Goal: Communication & Community: Answer question/provide support

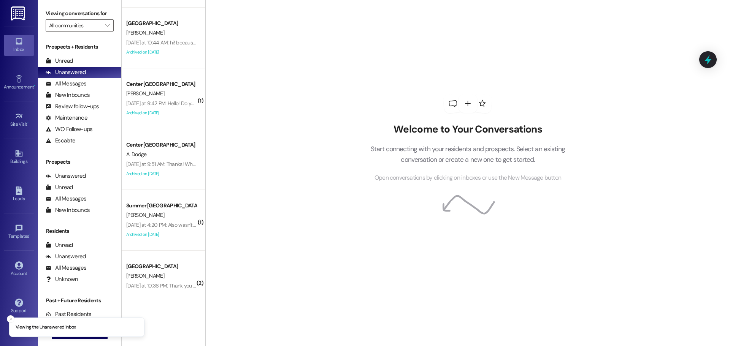
scroll to position [437, 0]
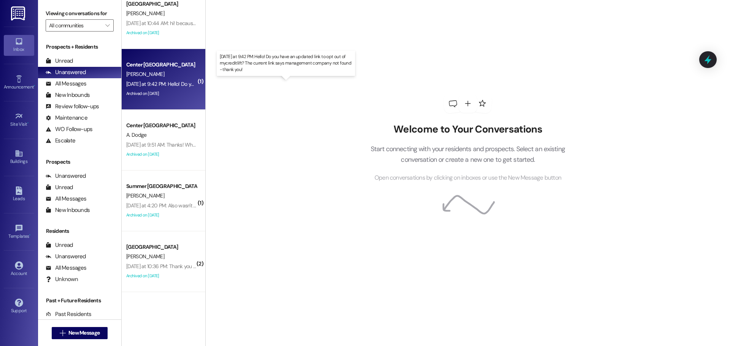
click at [165, 84] on div "Yesterday at 9:42 PM: Hello! Do you have an updated link to opt out of mycredit…" at bounding box center [289, 84] width 326 height 7
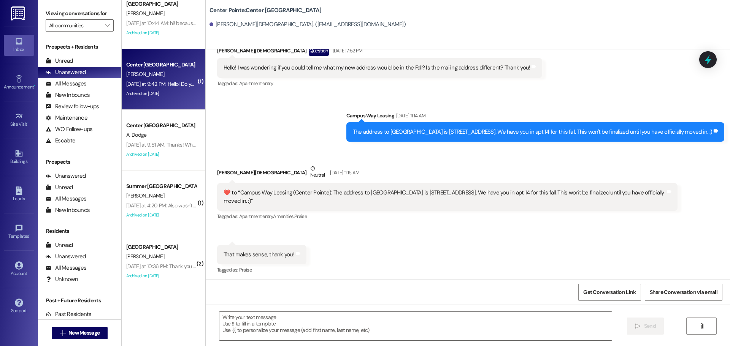
scroll to position [2399, 0]
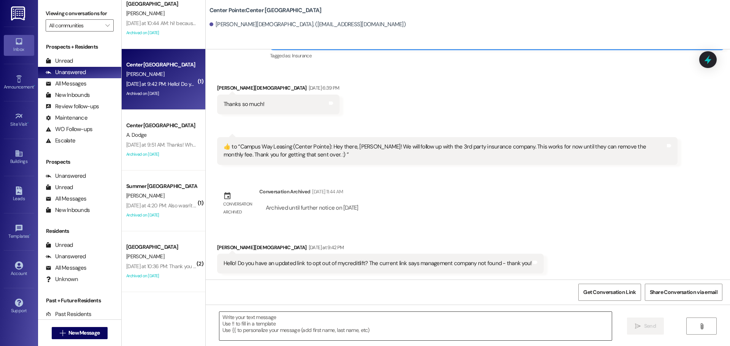
click at [310, 326] on textarea at bounding box center [415, 326] width 392 height 28
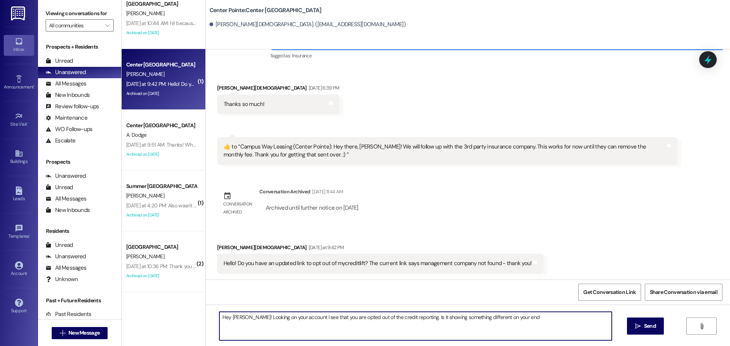
type textarea "Hey Bailey! Looking on your account I see that you are opted out of the credit …"
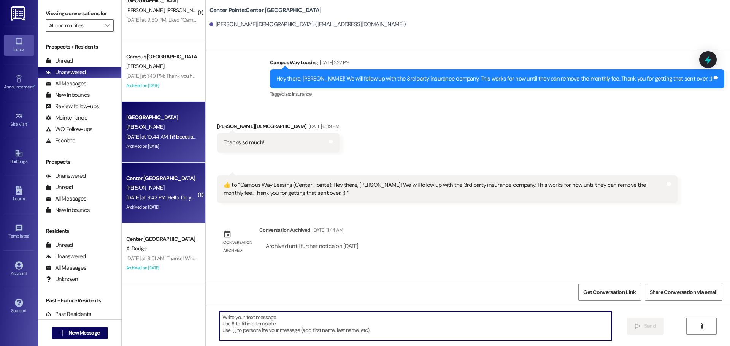
scroll to position [323, 0]
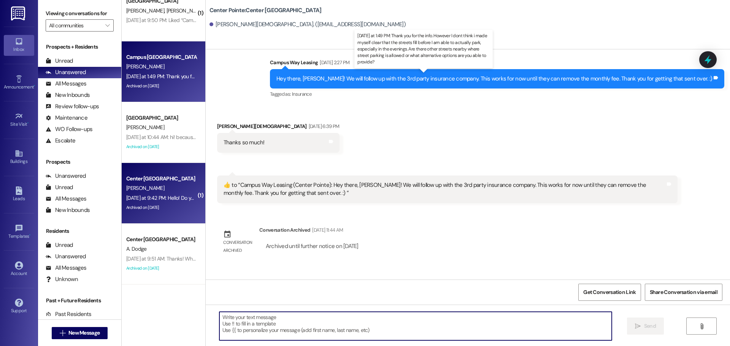
click at [149, 76] on div "Yesterday at 1:49 PM: Thank you for the info. However I dont think i made mysel…" at bounding box center [427, 76] width 603 height 7
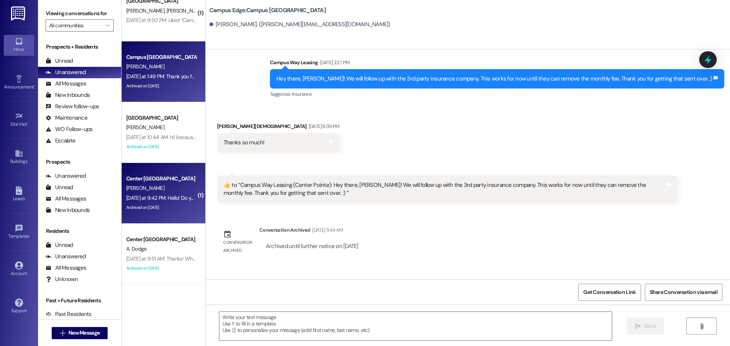
scroll to position [1412, 0]
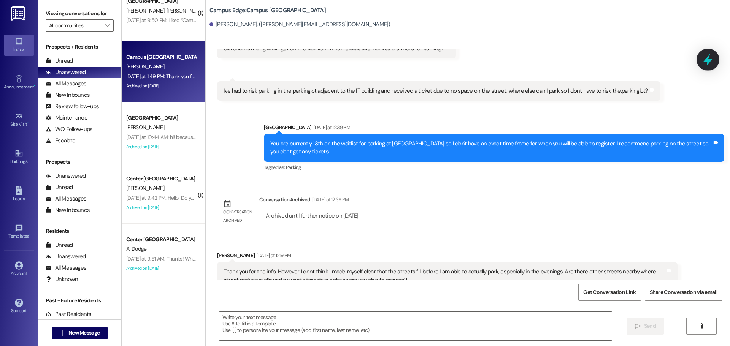
click at [708, 57] on icon at bounding box center [707, 60] width 9 height 12
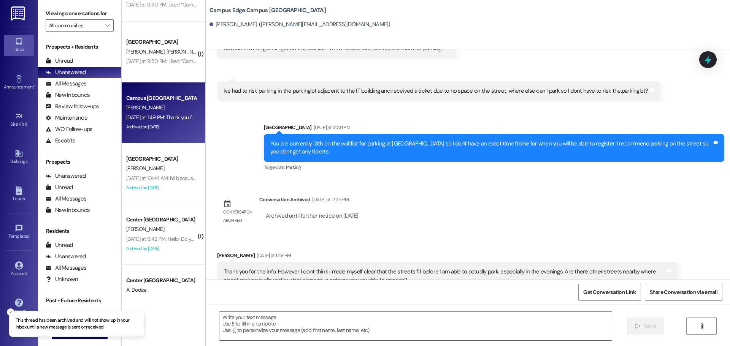
scroll to position [209, 0]
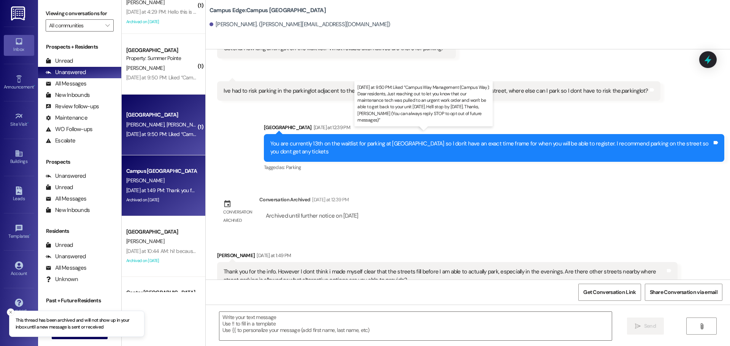
click at [167, 132] on div "Yesterday at 9:50 PM: Liked “Campus Way Management (Campus Way): Dear residents…" at bounding box center [497, 134] width 742 height 7
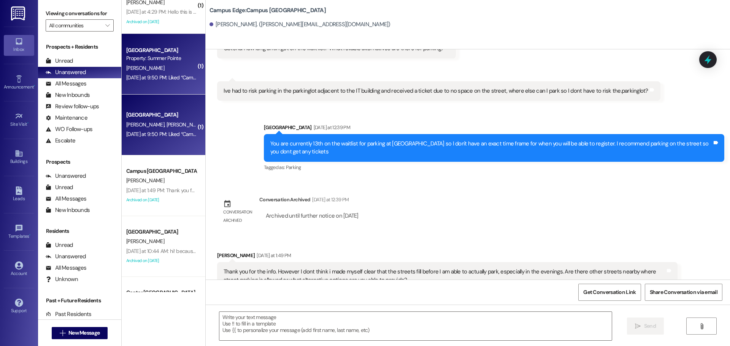
scroll to position [0, 0]
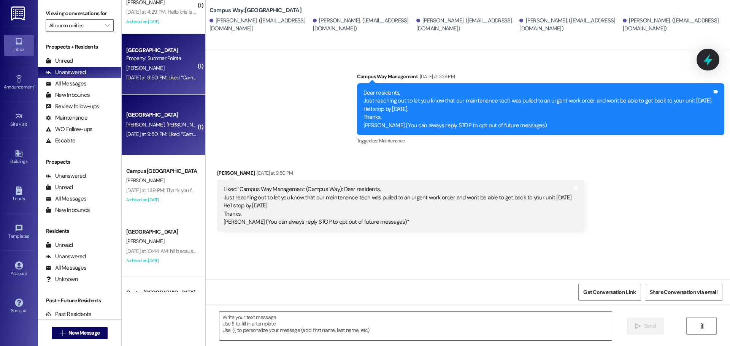
click at [707, 58] on icon at bounding box center [707, 60] width 9 height 12
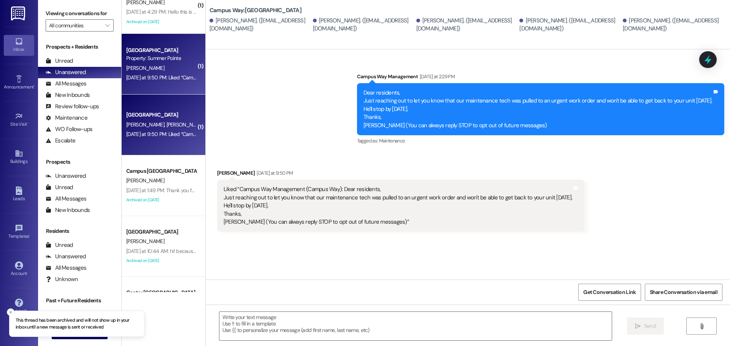
scroll to position [171, 0]
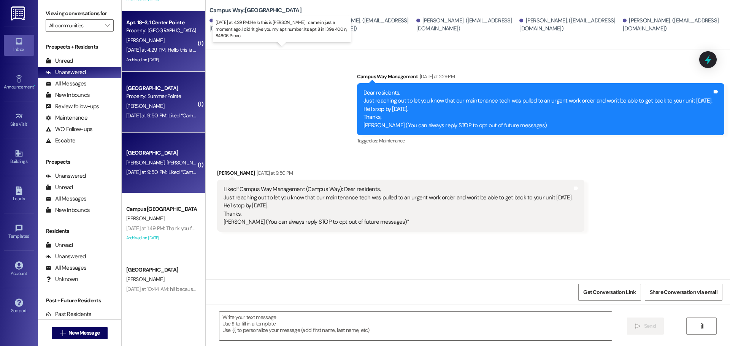
click at [170, 52] on div "Yesterday at 4:29 PM: Hello this is Dayana herbas I came in just a moment ago. …" at bounding box center [287, 49] width 323 height 7
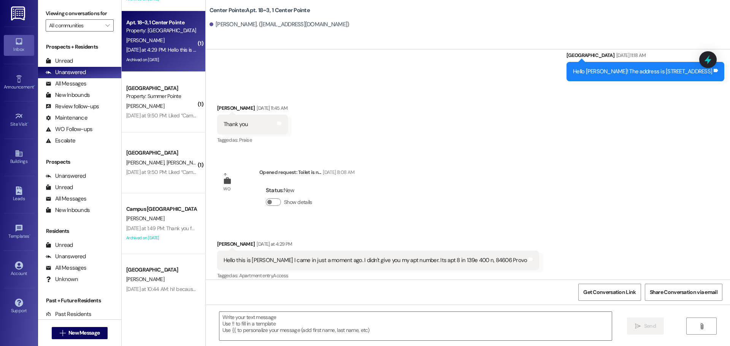
scroll to position [845, 0]
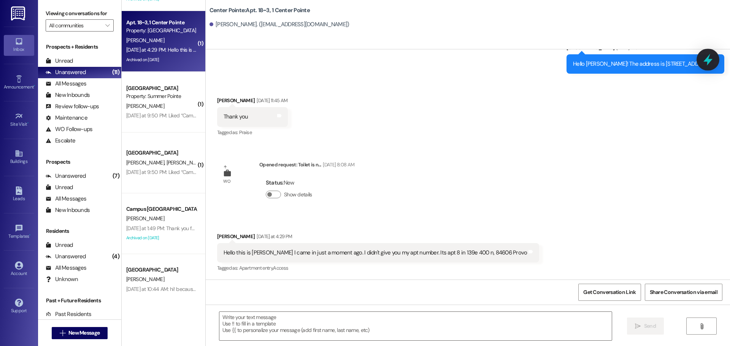
click at [705, 57] on icon at bounding box center [707, 59] width 13 height 13
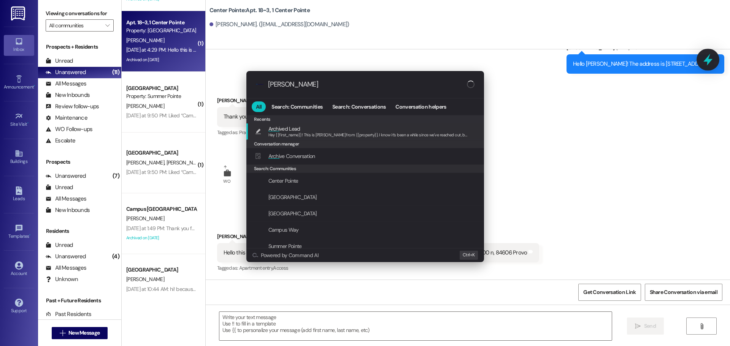
type input "archiev"
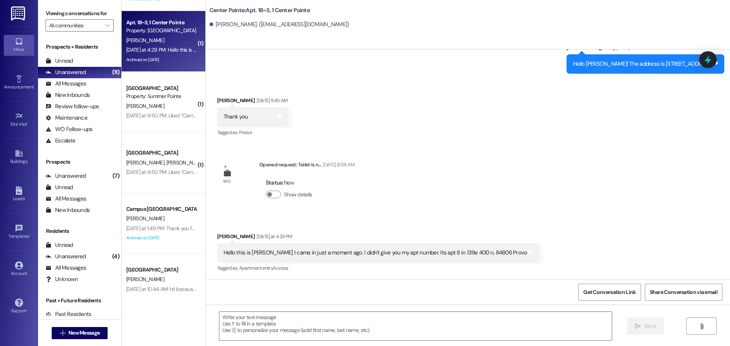
scroll to position [209, 0]
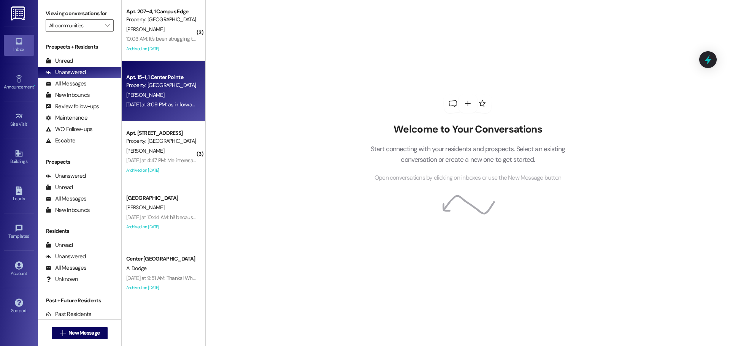
scroll to position [133, 0]
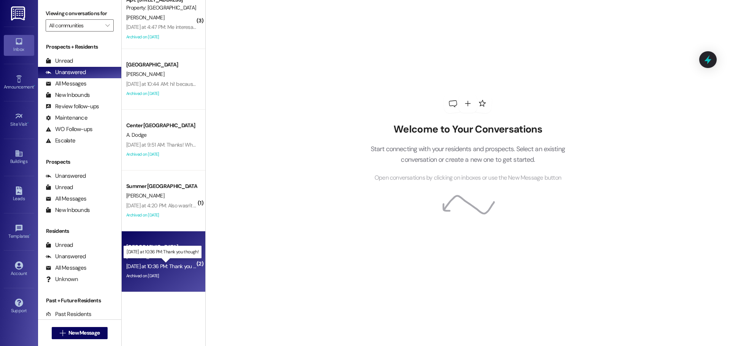
click at [175, 263] on div "[DATE] at 10:36 PM: Thank you though! [DATE] at 10:36 PM: Thank you though!" at bounding box center [168, 266] width 84 height 7
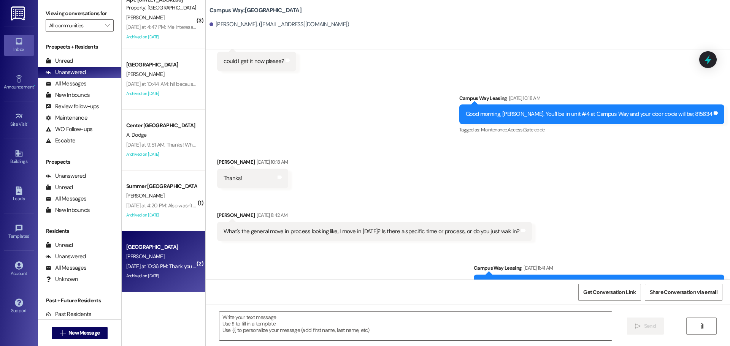
scroll to position [1882, 0]
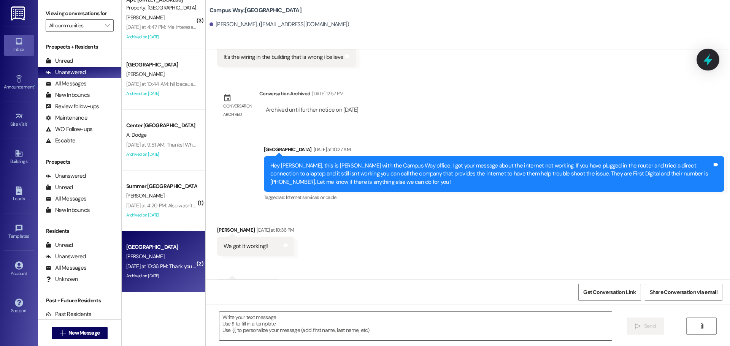
click at [708, 56] on icon at bounding box center [707, 59] width 13 height 13
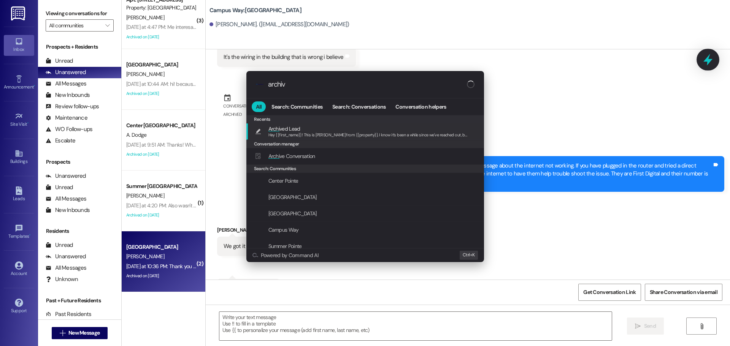
type input "archive"
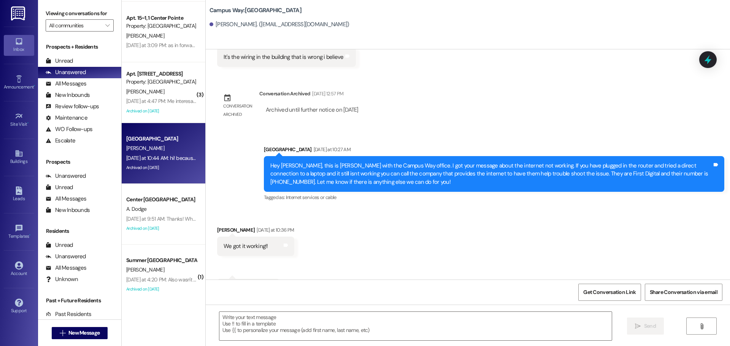
scroll to position [57, 0]
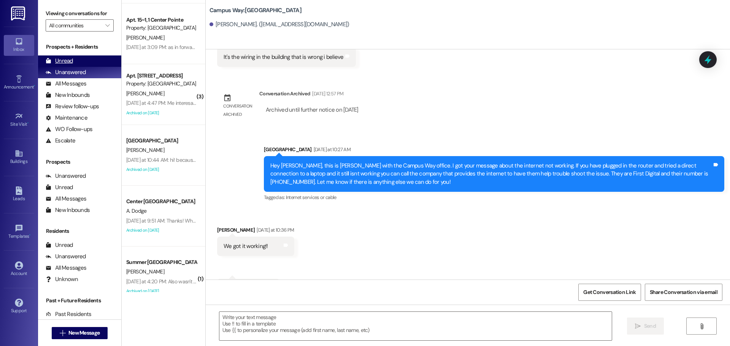
click at [57, 59] on div "Unread" at bounding box center [59, 61] width 27 height 8
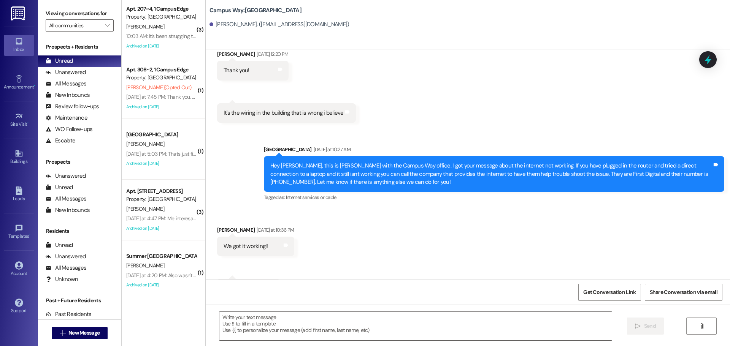
scroll to position [0, 0]
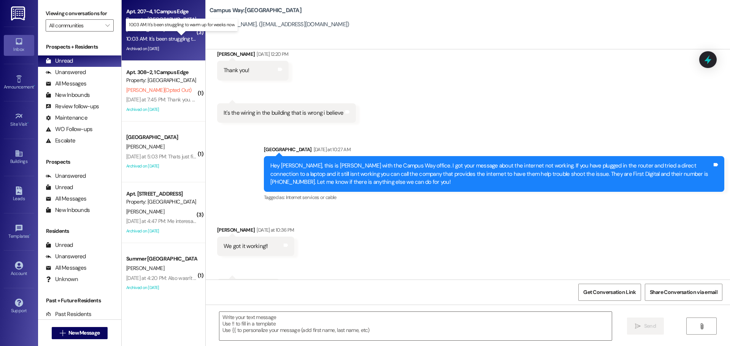
click at [162, 40] on div "10:03 AM: It's been struggling to warm up for weeks now 10:03 AM: It's been str…" at bounding box center [188, 38] width 124 height 7
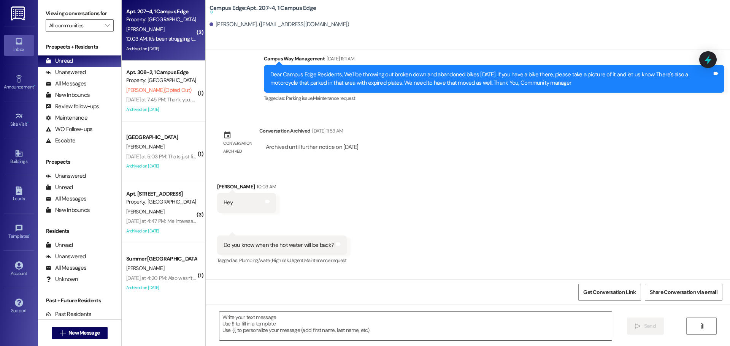
scroll to position [10598, 0]
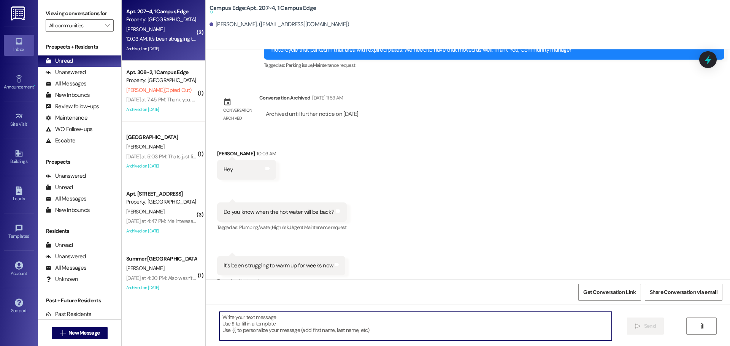
click at [384, 329] on textarea at bounding box center [415, 326] width 392 height 28
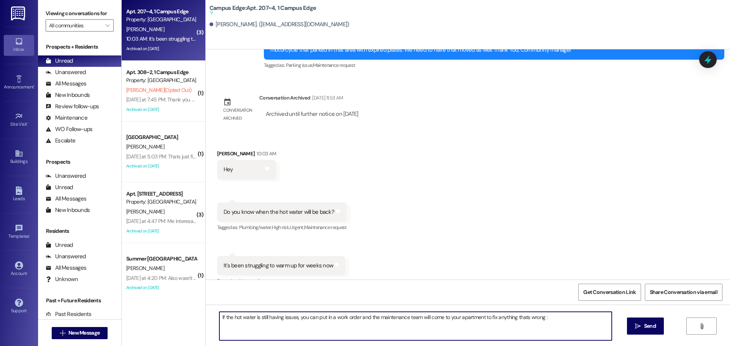
type textarea "If the hot water is still having issues, you can put in a work order and the ma…"
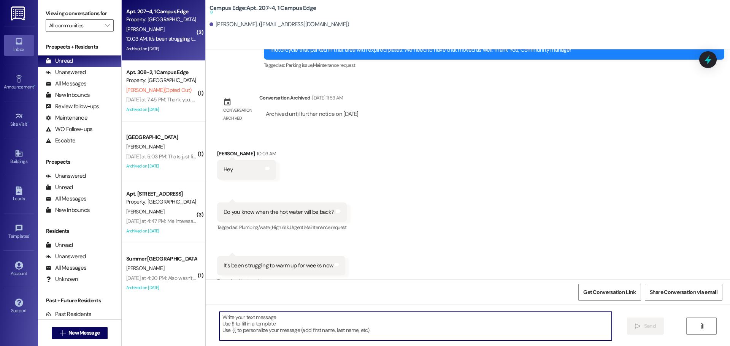
scroll to position [10597, 0]
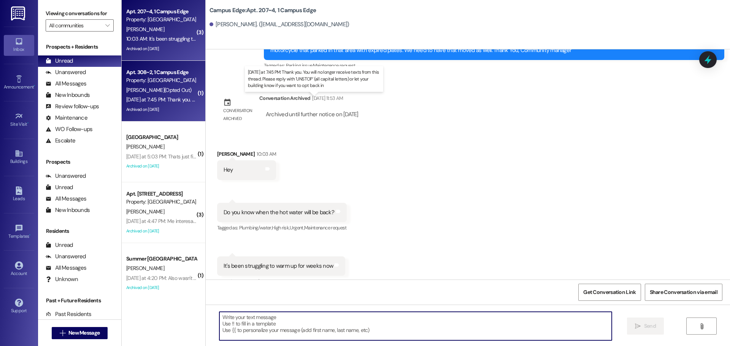
click at [151, 97] on div "Yesterday at 7:45 PM: Thank you. You will no longer receive texts from this thr…" at bounding box center [316, 99] width 381 height 7
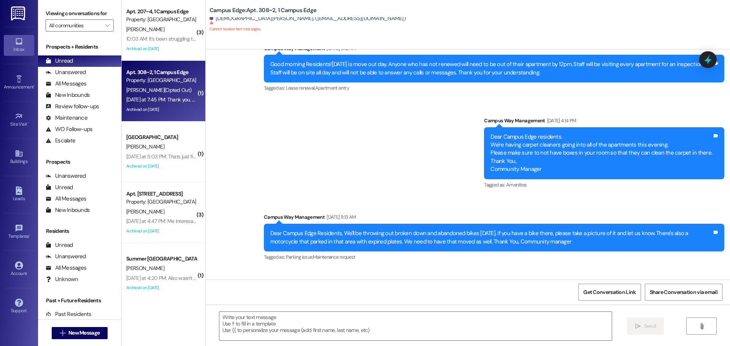
scroll to position [6261, 0]
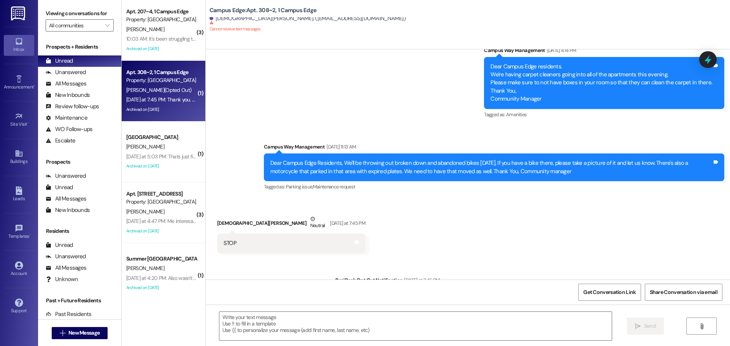
click at [717, 60] on div "Dear Campus Edge residents. We're having carpet cleaners going into all of the …" at bounding box center [604, 83] width 240 height 52
click at [714, 60] on div at bounding box center [707, 60] width 23 height 22
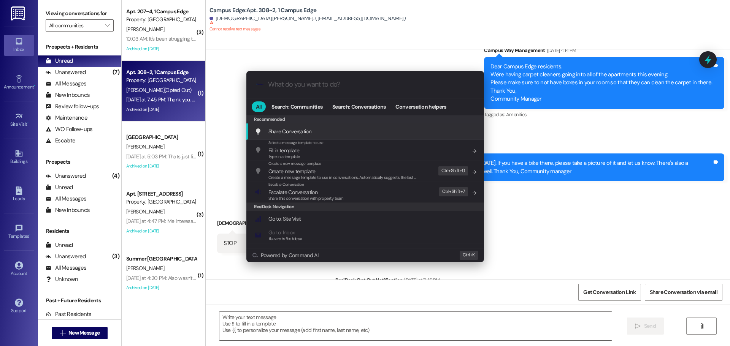
click at [362, 87] on input "What do you want to do?" at bounding box center [371, 85] width 206 height 8
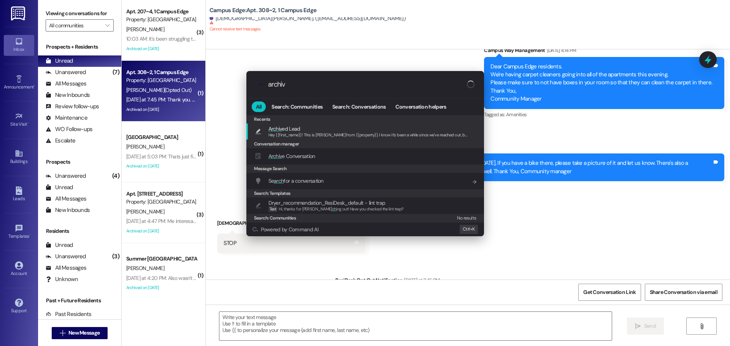
type input "archive"
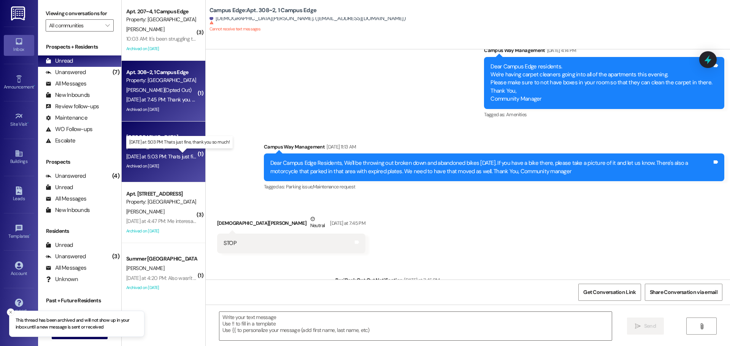
click at [179, 156] on div "Yesterday at 5:03 PM: Thats just fine, thank you so much! Yesterday at 5:03 PM:…" at bounding box center [184, 156] width 117 height 7
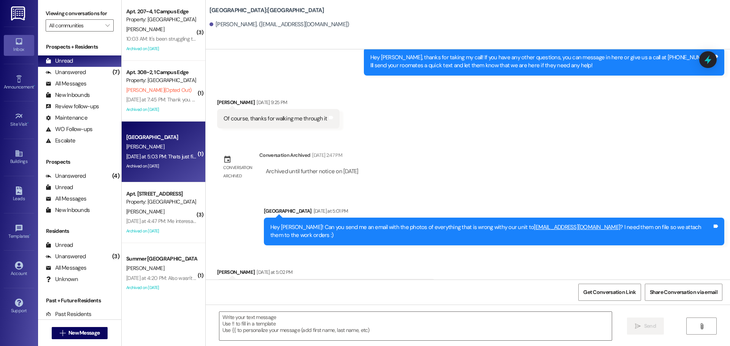
scroll to position [2555, 0]
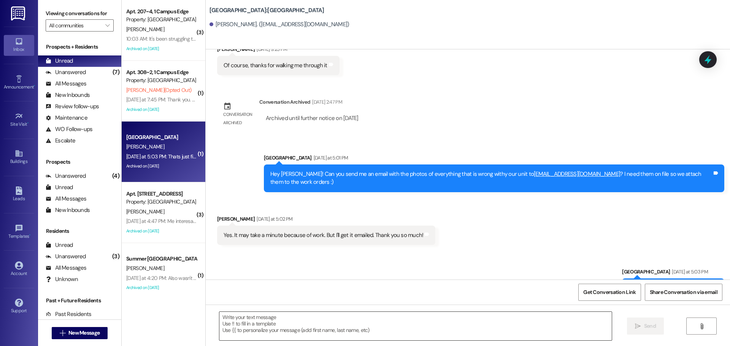
click at [367, 323] on textarea at bounding box center [415, 326] width 392 height 28
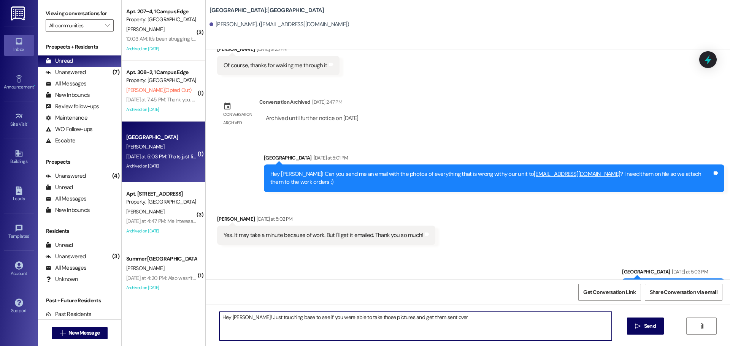
type textarea "Hey Quinn! Just touching base to see if you were able to take those pictures an…"
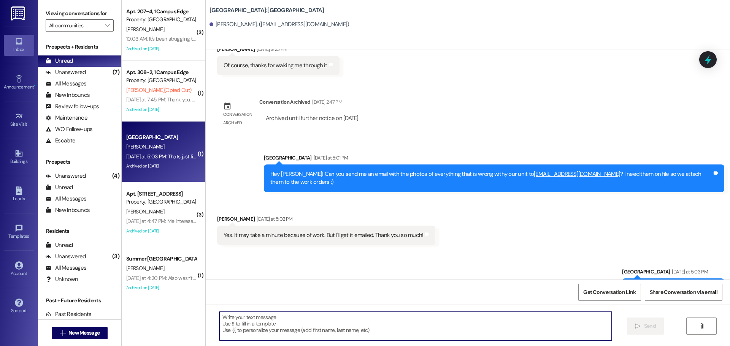
scroll to position [2501, 0]
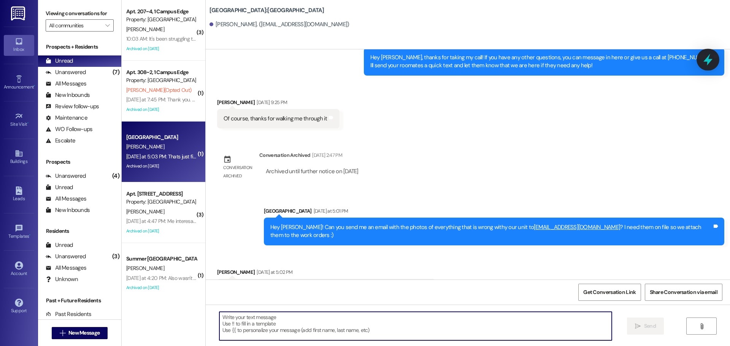
click at [708, 57] on icon at bounding box center [707, 60] width 9 height 12
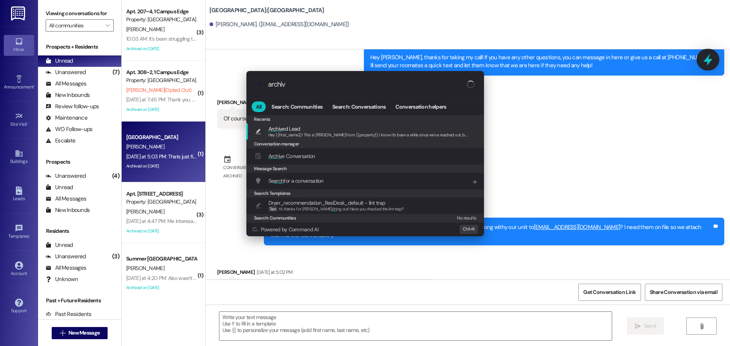
type input "archive"
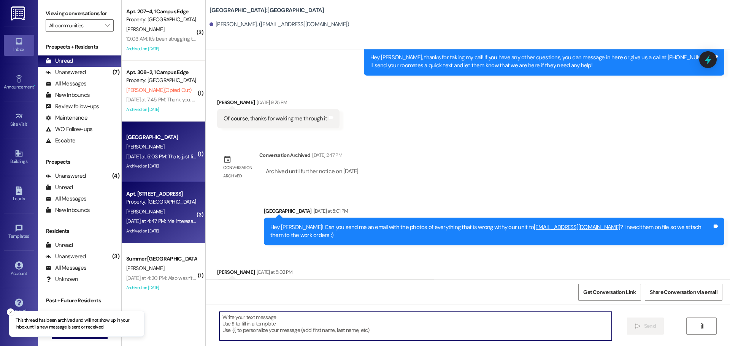
scroll to position [12, 0]
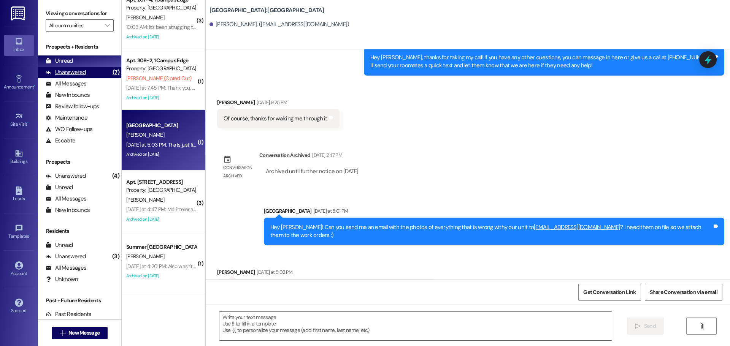
click at [90, 73] on div "Unanswered (7)" at bounding box center [79, 72] width 83 height 11
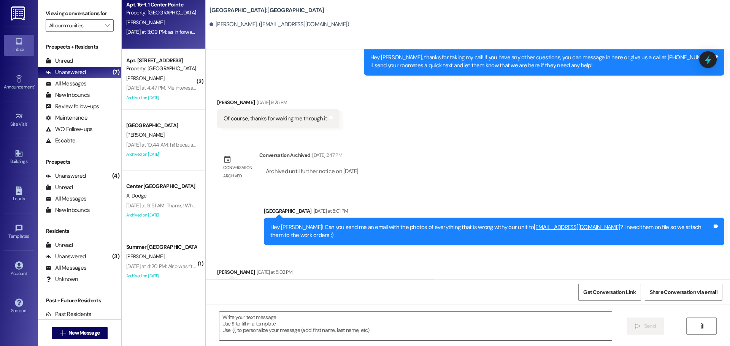
scroll to position [0, 0]
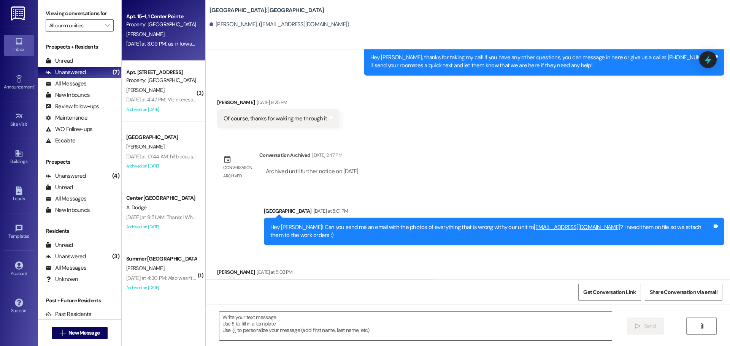
click at [150, 47] on div "Yesterday at 3:09 PM: as in forward the second email i forwarded to you to info…" at bounding box center [161, 43] width 72 height 9
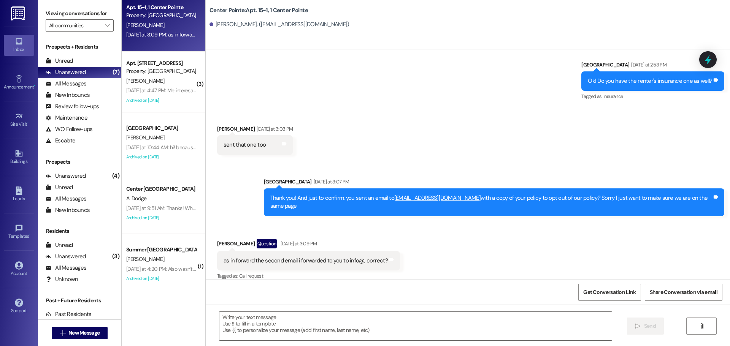
scroll to position [12, 0]
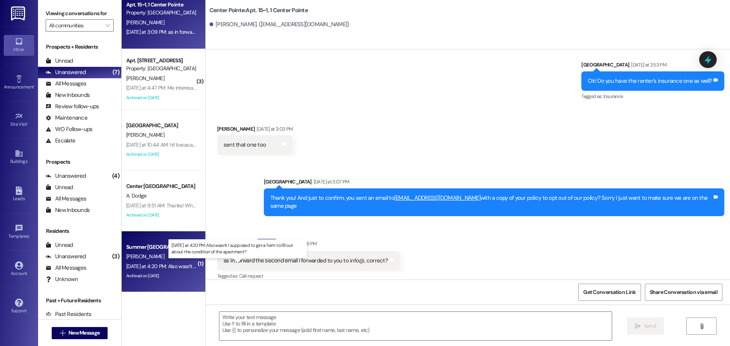
click at [155, 268] on div "Yesterday at 4:20 PM: Also wasn't I supposed to get a form to fill out about th…" at bounding box center [239, 266] width 227 height 7
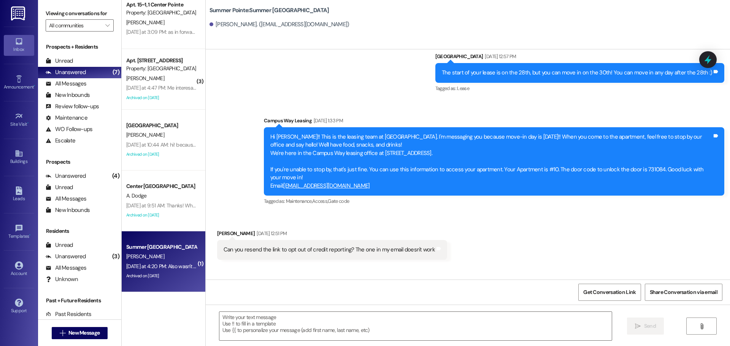
scroll to position [1231, 0]
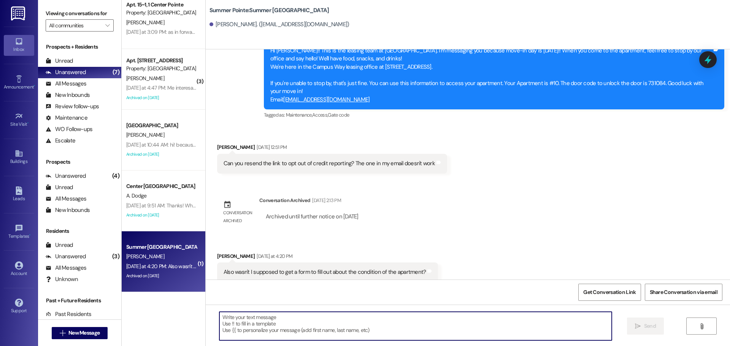
click at [323, 321] on textarea at bounding box center [415, 326] width 392 height 28
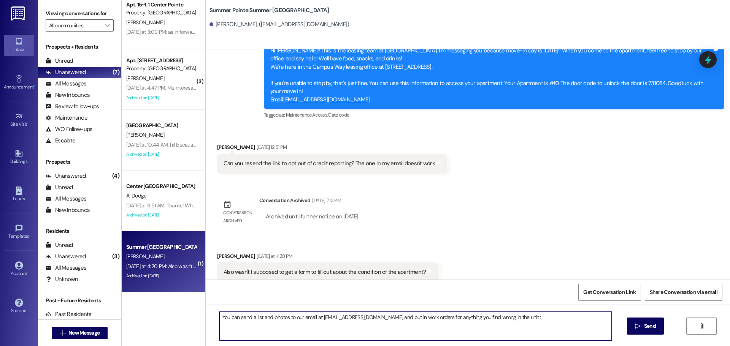
type textarea "You can send a list and photos to our email at campusway@redstoneresidential.co…"
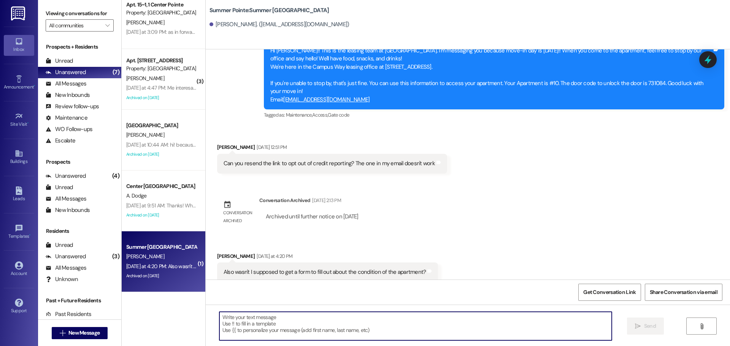
click at [712, 62] on icon at bounding box center [708, 60] width 10 height 10
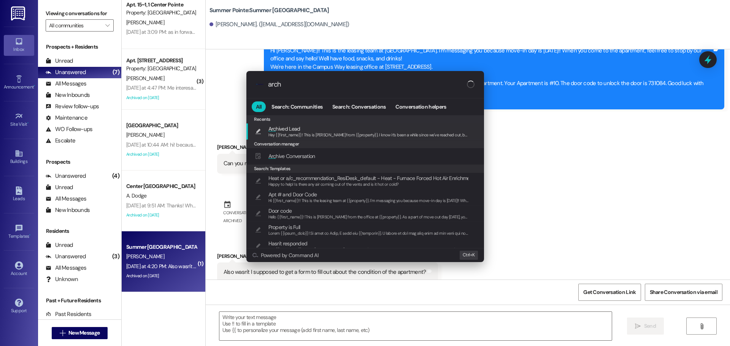
type input "archi"
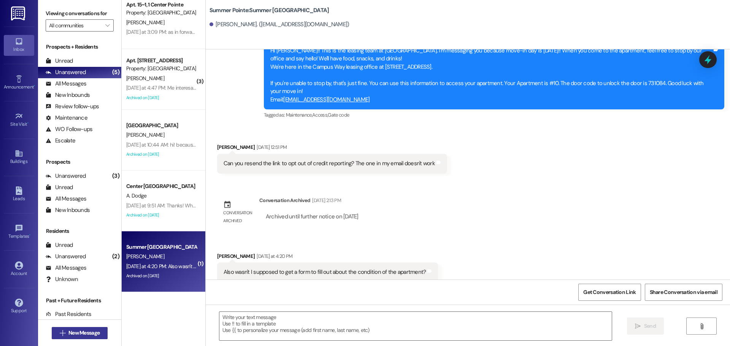
click at [93, 328] on button " New Message" at bounding box center [80, 333] width 56 height 12
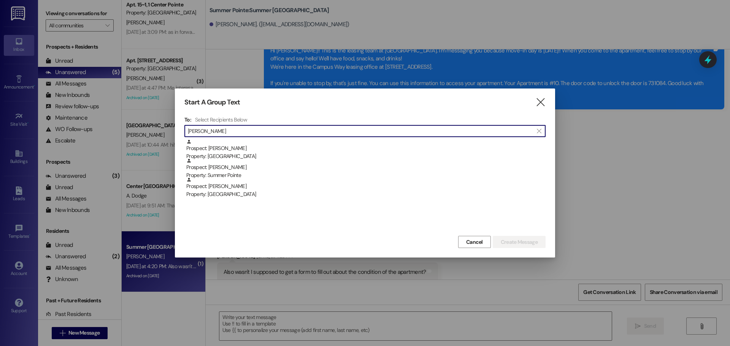
type input "clint hai"
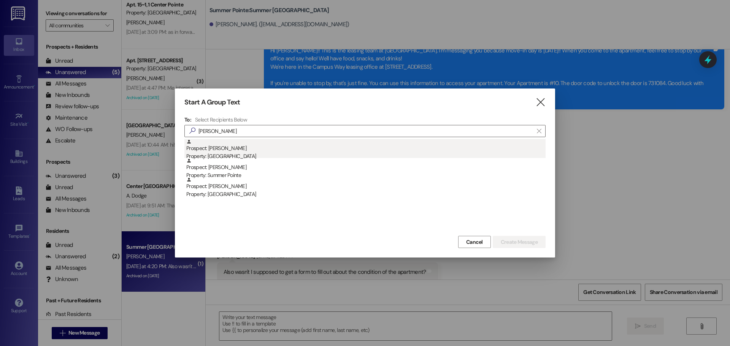
click at [338, 153] on div "Property: East Pointe" at bounding box center [365, 156] width 359 height 8
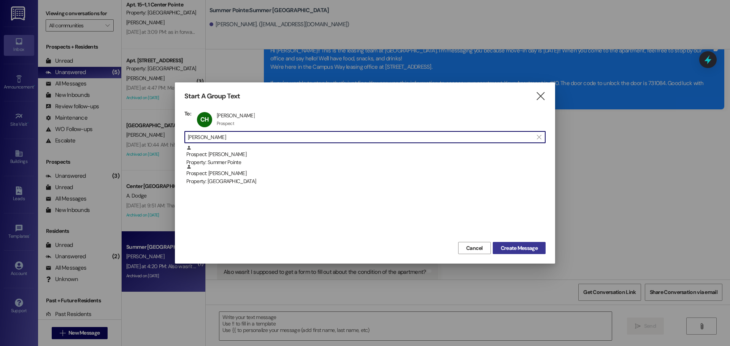
click at [508, 250] on span "Create Message" at bounding box center [518, 248] width 37 height 8
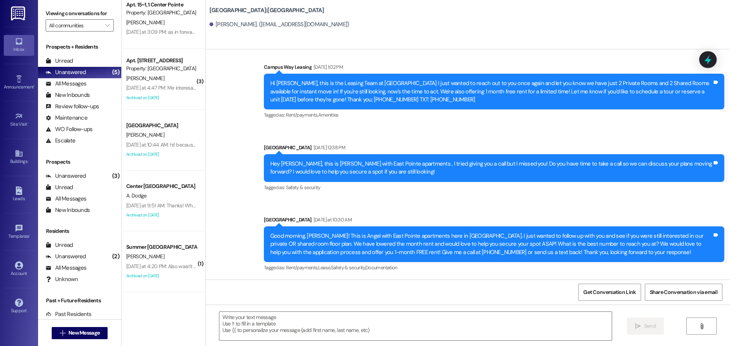
scroll to position [336, 0]
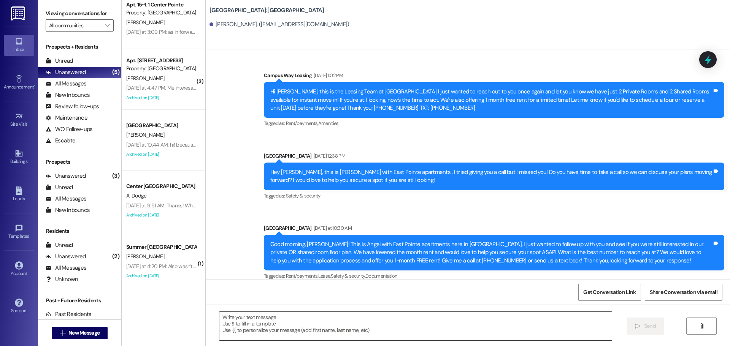
click at [345, 317] on textarea at bounding box center [415, 326] width 392 height 28
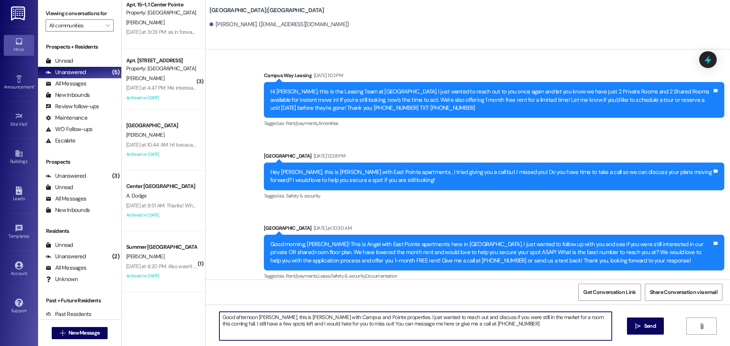
type textarea "Good afternoon Clint, this is Andrea with Campus and Pointe properties. I just …"
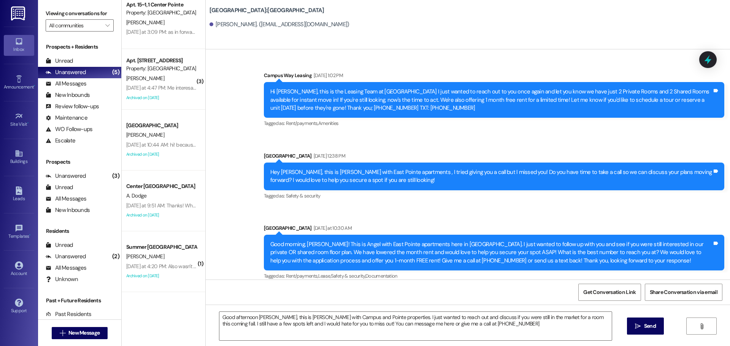
drag, startPoint x: 701, startPoint y: 3, endPoint x: 658, endPoint y: 18, distance: 45.3
drag, startPoint x: 658, startPoint y: 18, endPoint x: 523, endPoint y: 330, distance: 340.0
click at [526, 337] on div "Good afternoon Clint, this is Andrea with Campus and Pointe properties. I just …" at bounding box center [468, 333] width 524 height 57
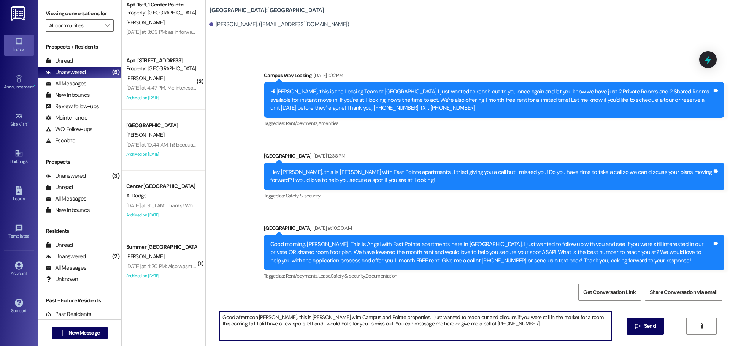
click at [523, 329] on textarea "Good afternoon Clint, this is Andrea with Campus and Pointe properties. I just …" at bounding box center [415, 326] width 392 height 28
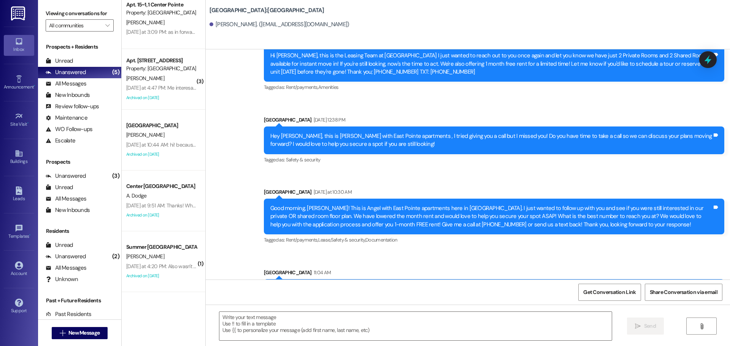
scroll to position [397, 0]
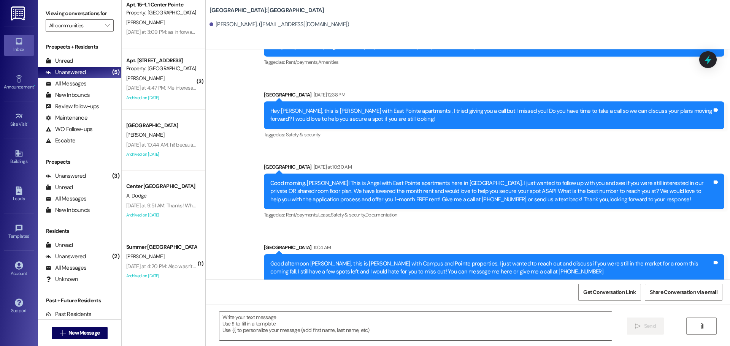
click at [499, 260] on div "Good afternoon Clint, this is Andrea with Campus and Pointe properties. I just …" at bounding box center [491, 268] width 442 height 16
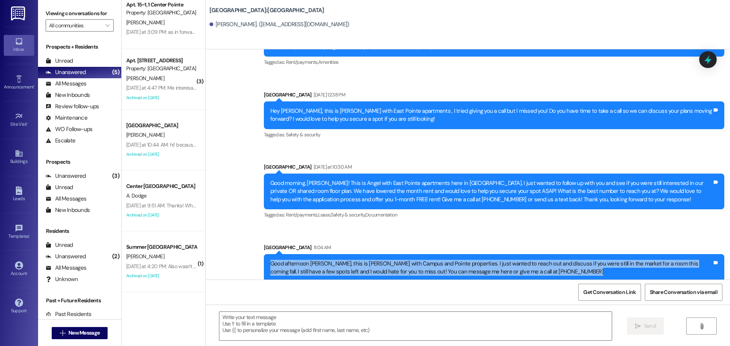
click at [499, 260] on div "Good afternoon Clint, this is Andrea with Campus and Pointe properties. I just …" at bounding box center [491, 268] width 442 height 16
copy div "Good afternoon Clint, this is Andrea with Campus and Pointe properties. I just …"
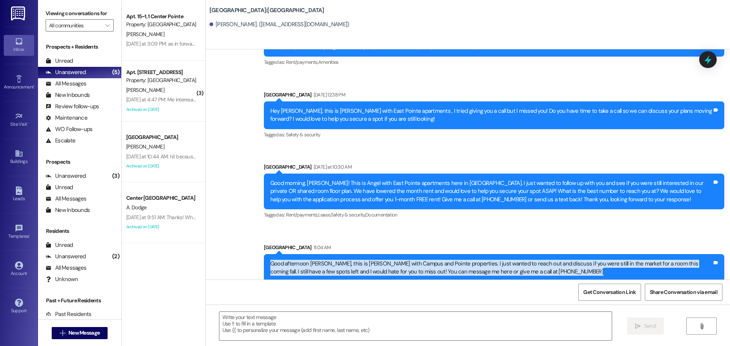
scroll to position [0, 0]
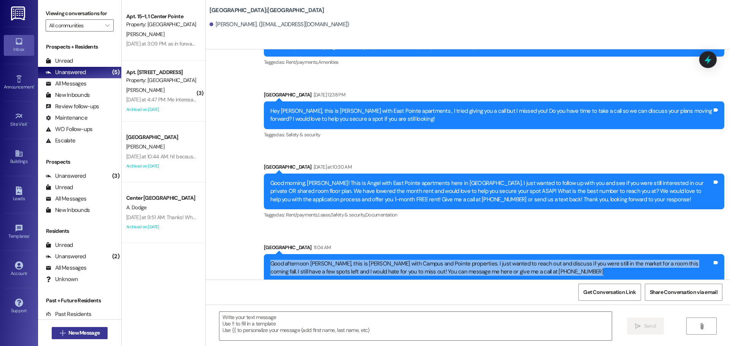
click at [82, 336] on span "New Message" at bounding box center [83, 333] width 31 height 8
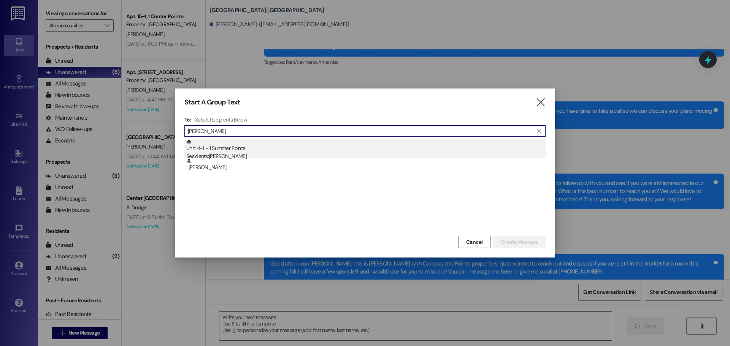
type input "carter wr"
click at [284, 145] on div "Unit: 4~1 - 1 Summer Pointe Residents: Carter Wray" at bounding box center [365, 150] width 359 height 22
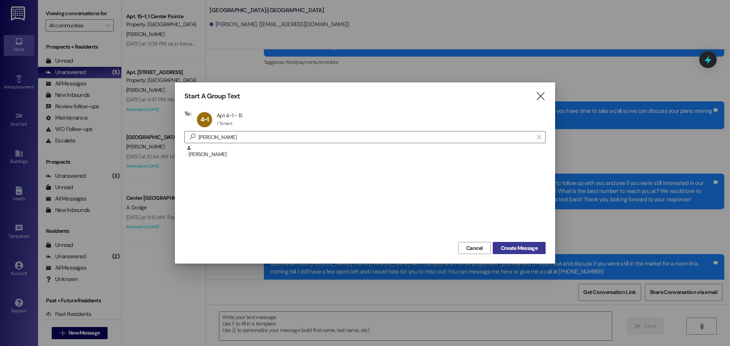
click at [533, 249] on span "Create Message" at bounding box center [518, 248] width 37 height 8
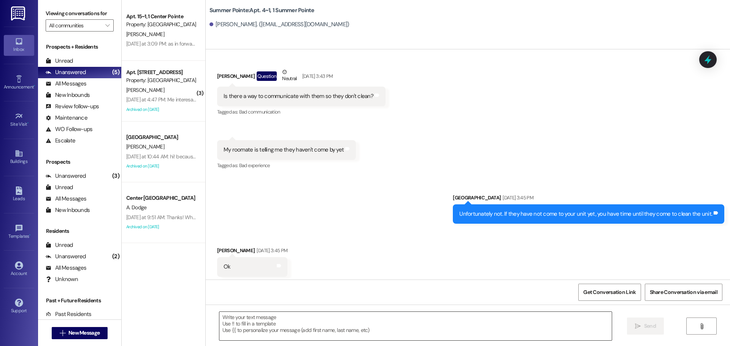
scroll to position [5764, 0]
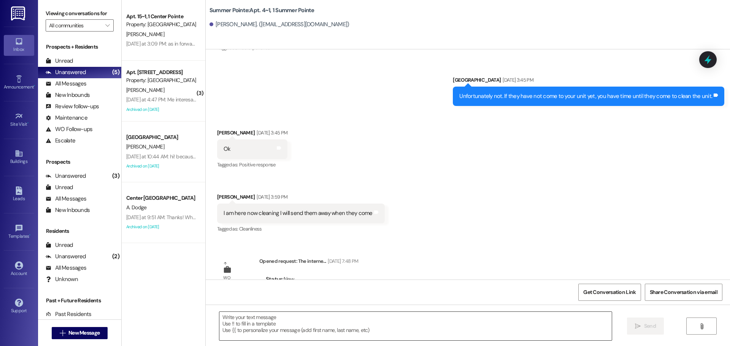
click at [364, 325] on textarea at bounding box center [415, 326] width 392 height 28
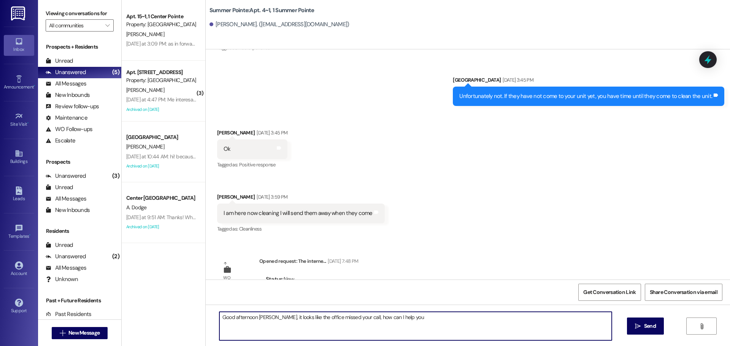
type textarea "Good afternoon Carter, it looks like the office missed your call, how can I hel…"
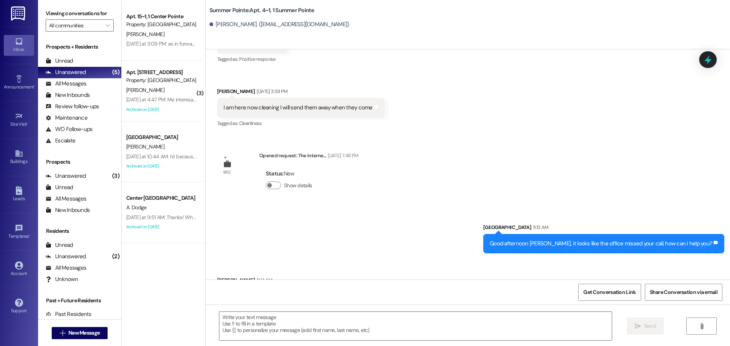
scroll to position [5870, 0]
click at [448, 337] on textarea at bounding box center [415, 326] width 392 height 28
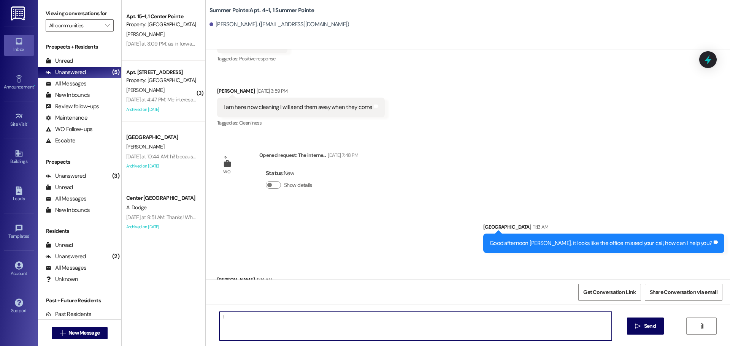
type textarea "!!"
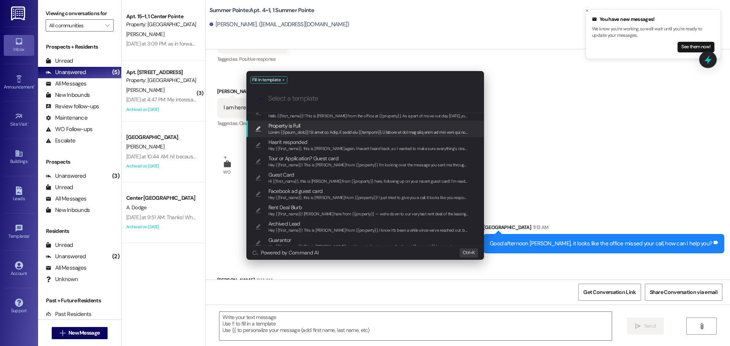
scroll to position [38, 0]
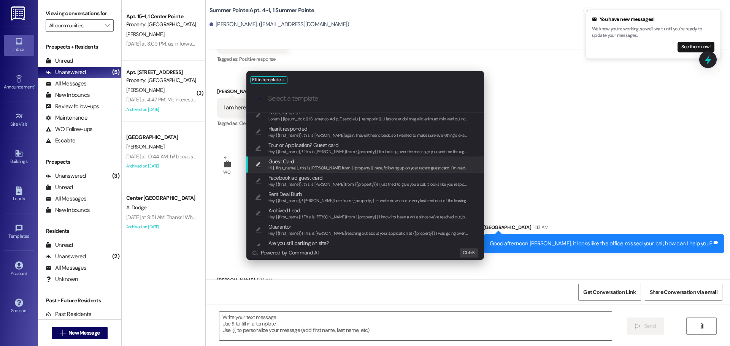
click at [334, 168] on span "Hi {{first_name}}, this is Drew from {{property}} here, following up on your re…" at bounding box center [671, 167] width 807 height 5
type textarea "Hi {{first_name}}, this is Drew from {{property}} here, following up on your re…"
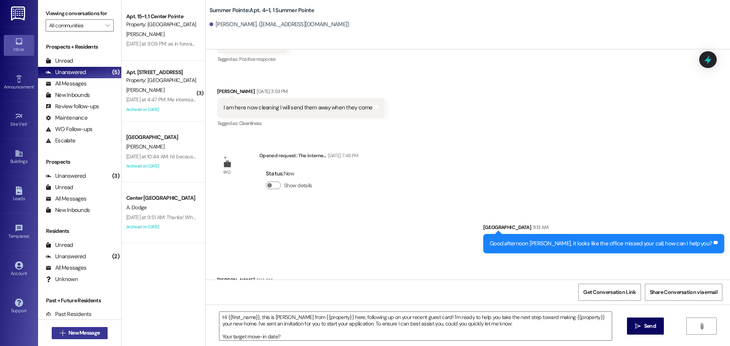
click at [68, 334] on span "New Message" at bounding box center [83, 333] width 31 height 8
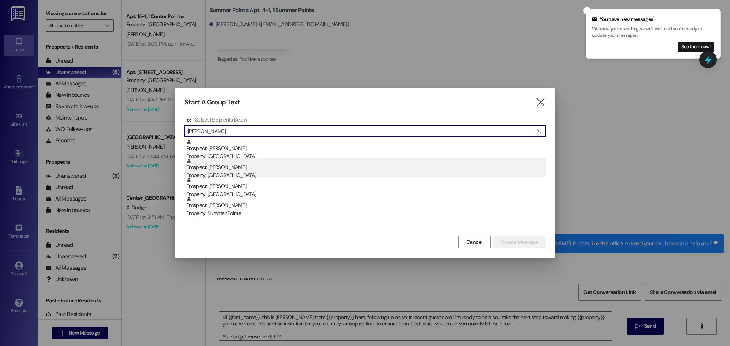
type input "andrea jess"
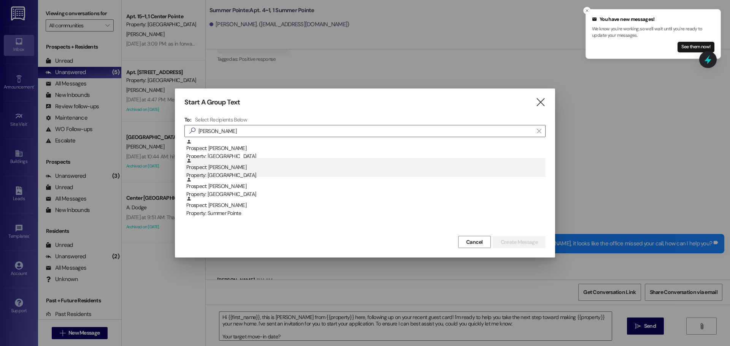
click at [261, 165] on div "Prospect: Andrea Jessup Property: Center Pointe" at bounding box center [365, 169] width 359 height 22
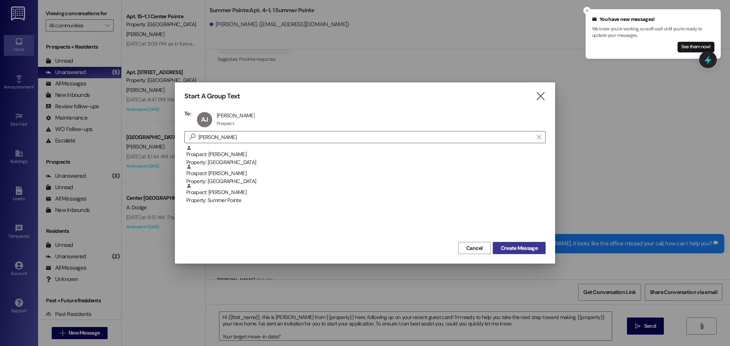
click at [511, 249] on span "Create Message" at bounding box center [518, 248] width 37 height 8
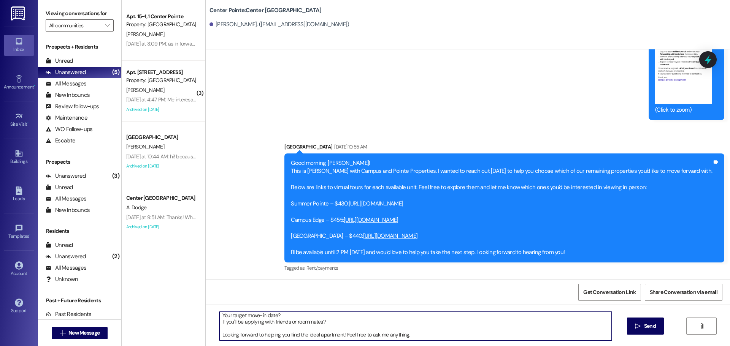
scroll to position [0, 0]
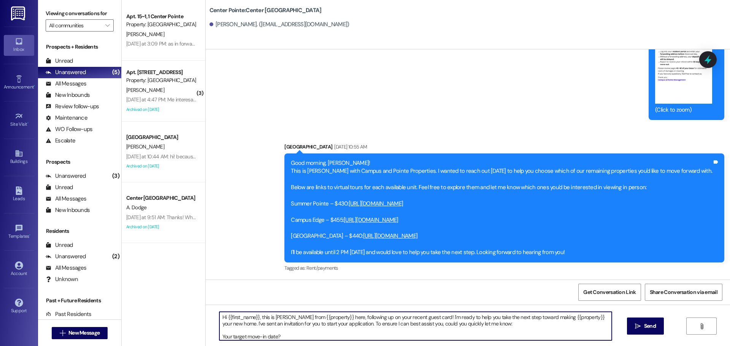
drag, startPoint x: 416, startPoint y: 335, endPoint x: 202, endPoint y: 291, distance: 219.2
click at [206, 291] on div "Sent via SMS Leasing Campus Way Jul 12, 2025 at 1:42 PM Hi Andrea, this is Andr…" at bounding box center [468, 222] width 524 height 346
paste textarea "ey {{first_name}}, just a quick heads up — we still have a few spots left at {{…"
type textarea "Hey {{first_name}}, just a quick heads up — we still have a few spots left at {…"
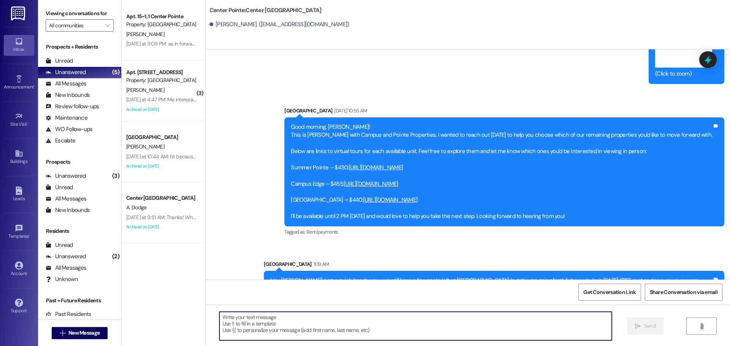
scroll to position [698, 0]
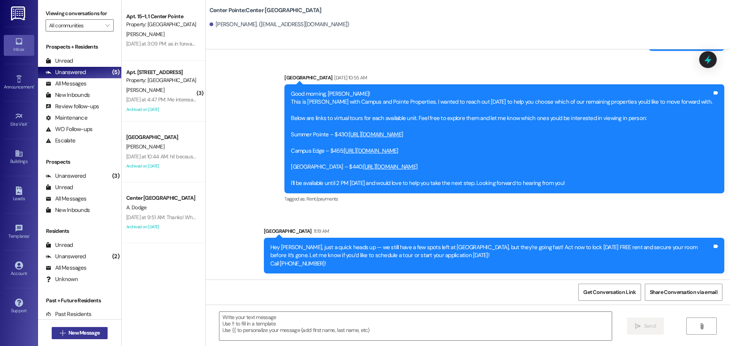
click at [74, 339] on button " New Message" at bounding box center [80, 333] width 56 height 12
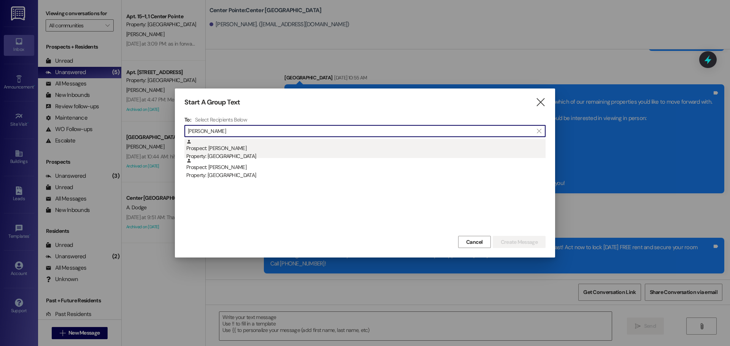
type input "sandy farr"
click at [250, 148] on div "Prospect: sandy Farrell Property: East Pointe" at bounding box center [365, 150] width 359 height 22
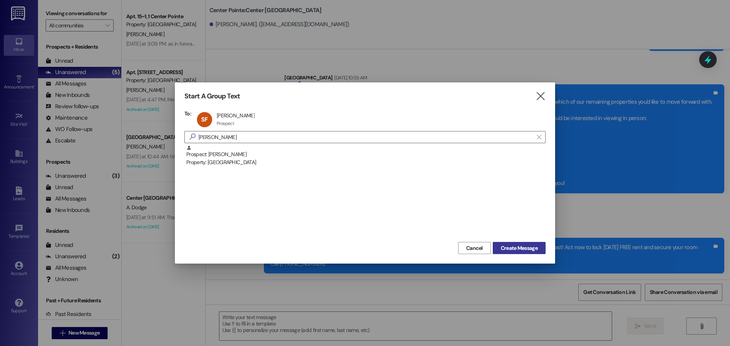
click at [543, 253] on button "Create Message" at bounding box center [518, 248] width 53 height 12
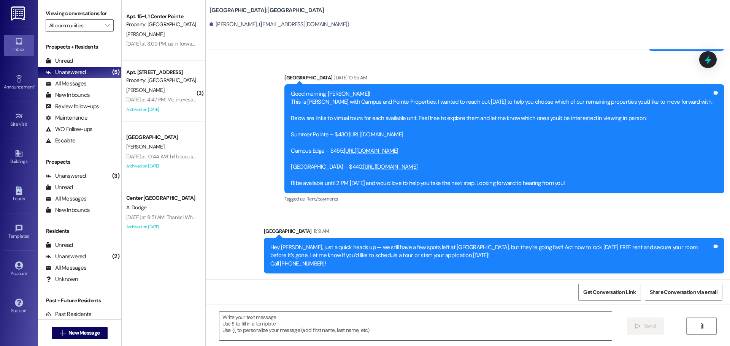
scroll to position [234, 0]
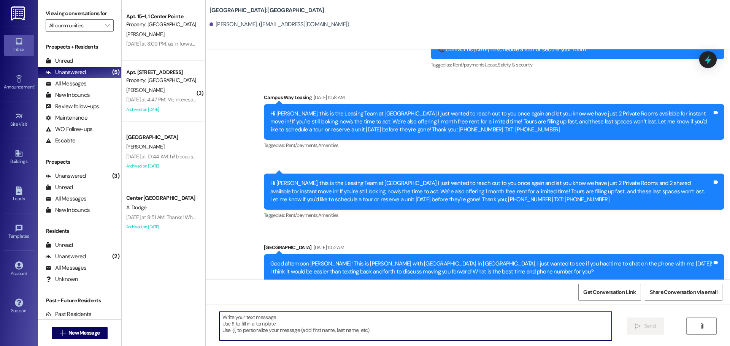
click at [392, 330] on textarea at bounding box center [415, 326] width 392 height 28
paste textarea "Hey {{first_name}}, just a quick heads up — we still have a few spots left at {…"
type textarea "Hey {{first_name}}, just a quick heads up — we still have a few spots left at {…"
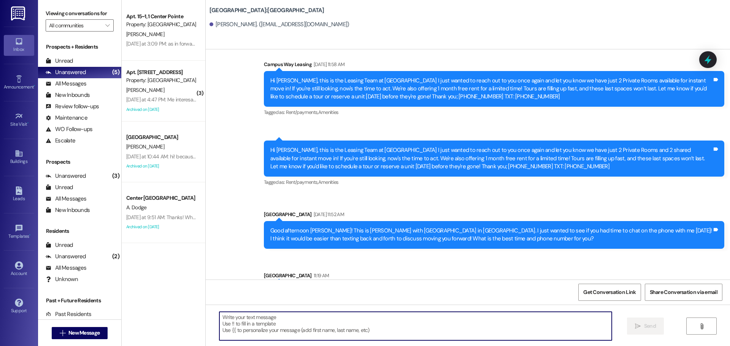
scroll to position [265, 0]
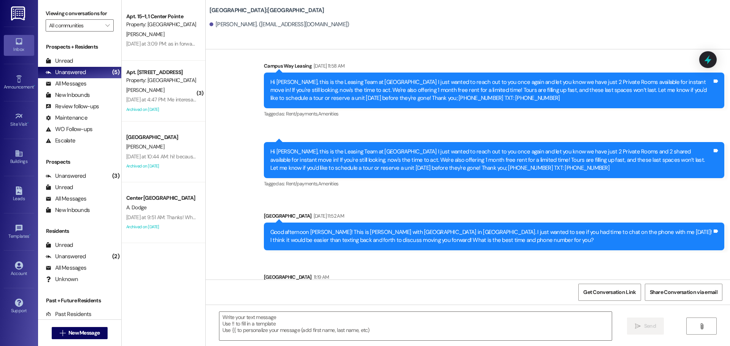
click at [99, 326] on div " New Message" at bounding box center [80, 333] width 56 height 19
click at [95, 332] on span "New Message" at bounding box center [83, 333] width 31 height 8
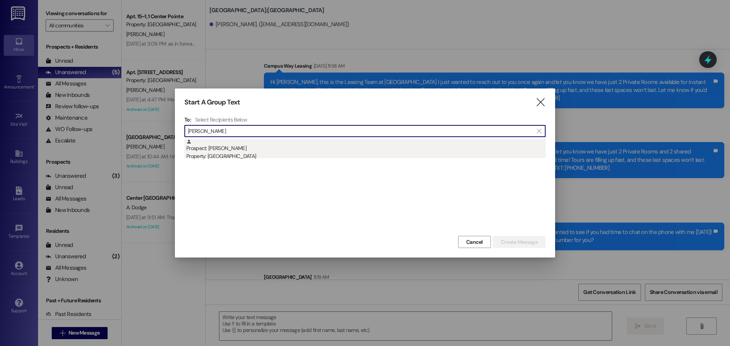
type input "dani peter"
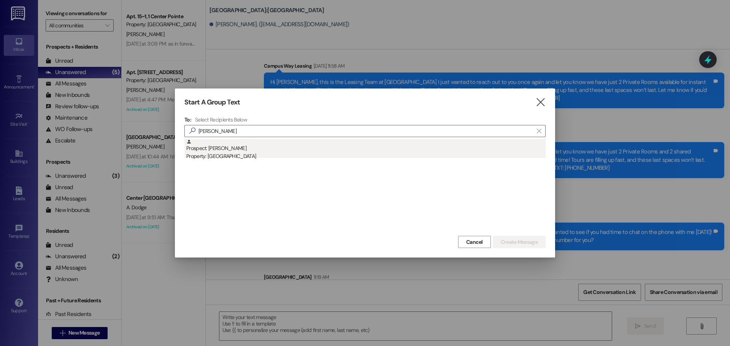
click at [249, 148] on div "Prospect: Dani Petersen Property: East Pointe" at bounding box center [365, 150] width 359 height 22
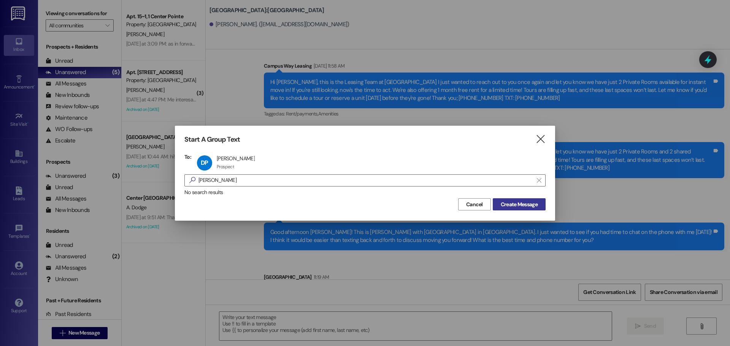
click at [522, 204] on span "Create Message" at bounding box center [518, 205] width 37 height 8
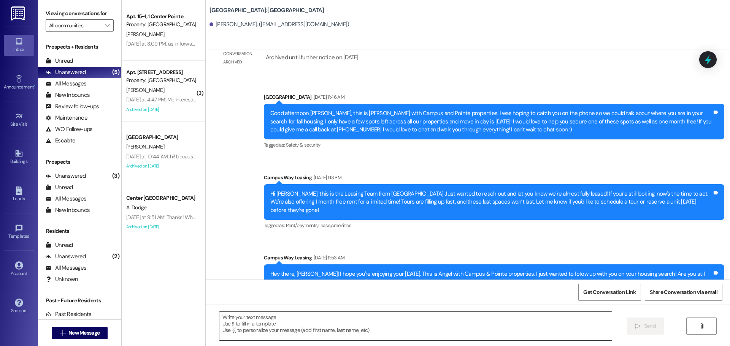
click at [400, 318] on textarea at bounding box center [415, 326] width 392 height 28
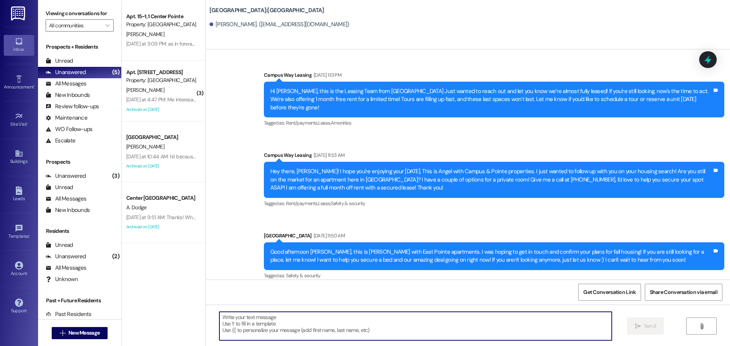
scroll to position [520, 0]
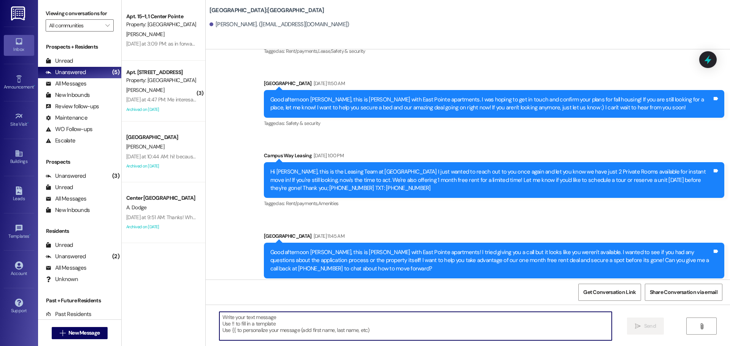
paste textarea "Hey {{first_name}}, just a quick heads up — we still have a few spots left at {…"
type textarea "Hey {{first_name}}, just a quick heads up — we still have a few spots left at {…"
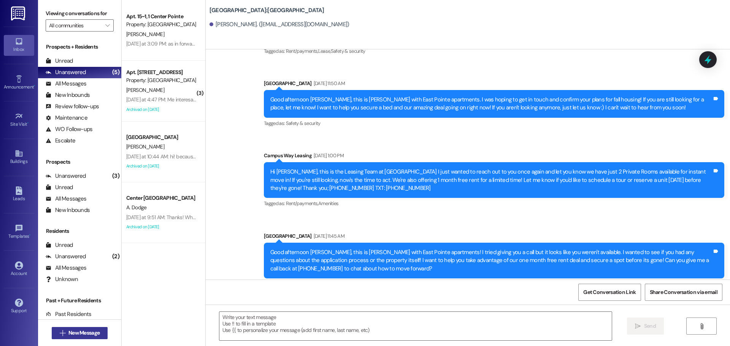
click at [97, 332] on span "New Message" at bounding box center [83, 333] width 31 height 8
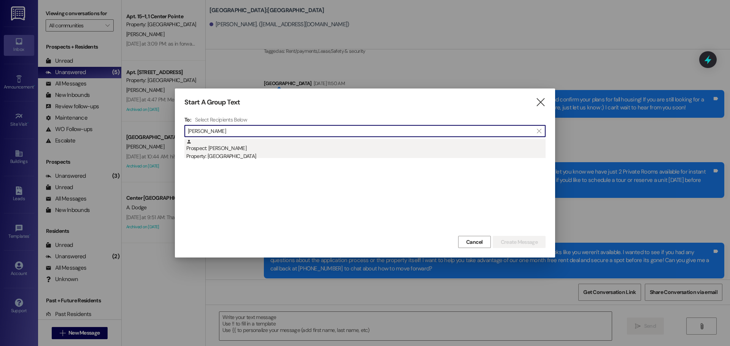
type input "conner hal"
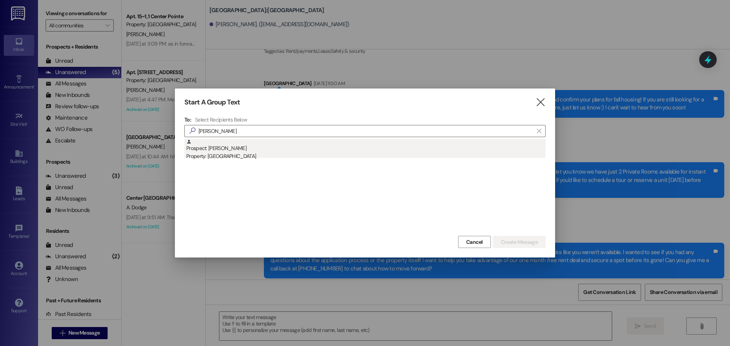
click at [211, 150] on div "Prospect: Conner Halvorsen Property: East Pointe" at bounding box center [365, 150] width 359 height 22
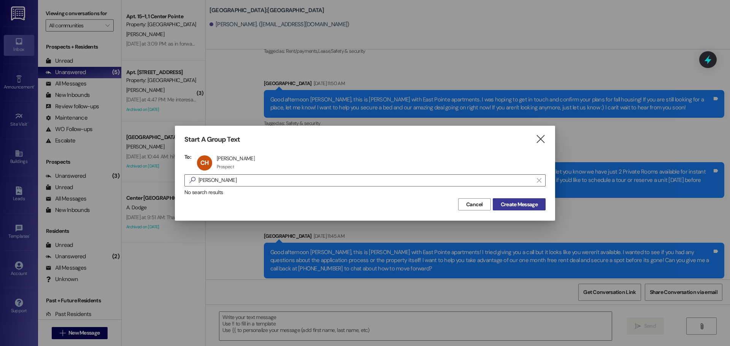
click at [535, 202] on span "Create Message" at bounding box center [518, 205] width 37 height 8
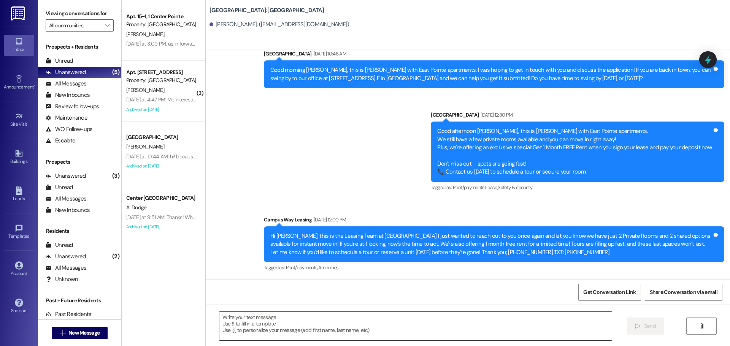
scroll to position [244, 0]
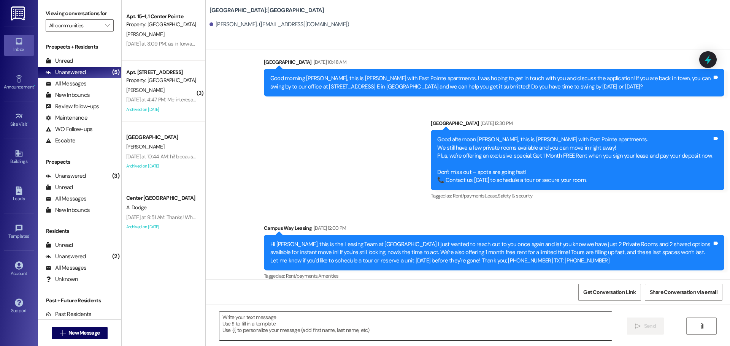
click at [423, 320] on textarea at bounding box center [415, 326] width 392 height 28
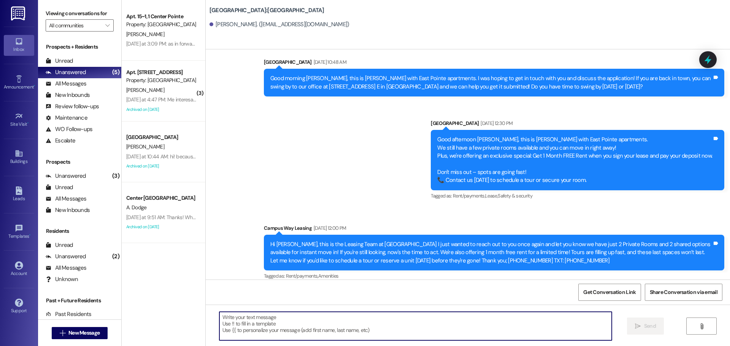
paste textarea "Hey {{first_name}}, just a quick heads up — we still have a few spots left at {…"
type textarea "Hey {{first_name}}, just a quick heads up — we still have a few spots left at {…"
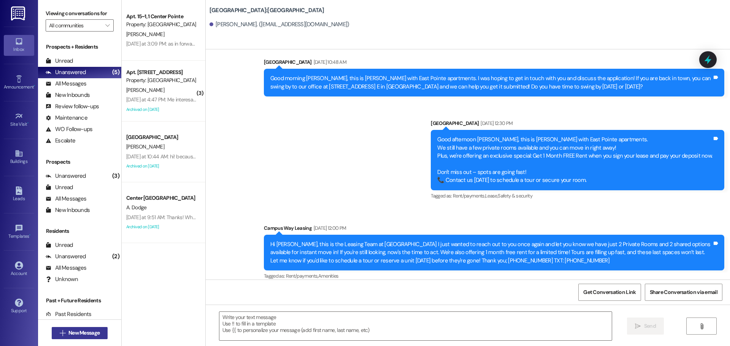
click at [62, 329] on span " New Message" at bounding box center [79, 333] width 43 height 8
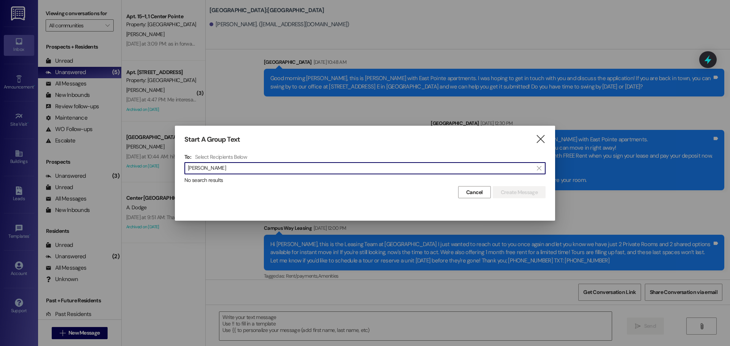
drag, startPoint x: 218, startPoint y: 168, endPoint x: 164, endPoint y: 184, distance: 56.5
click at [164, 184] on div "Start A Group Text  To: Select Recipients Below  len lav  No search results …" at bounding box center [365, 173] width 730 height 346
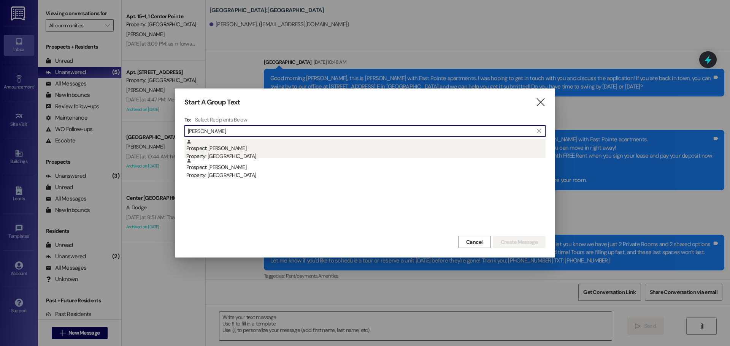
type input "len lev"
click at [245, 147] on div "Prospect: Len LeVasseur Property: East Pointe" at bounding box center [365, 150] width 359 height 22
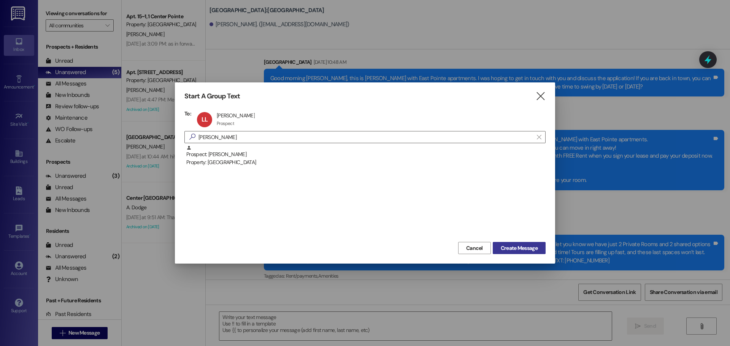
click at [495, 245] on button "Create Message" at bounding box center [518, 248] width 53 height 12
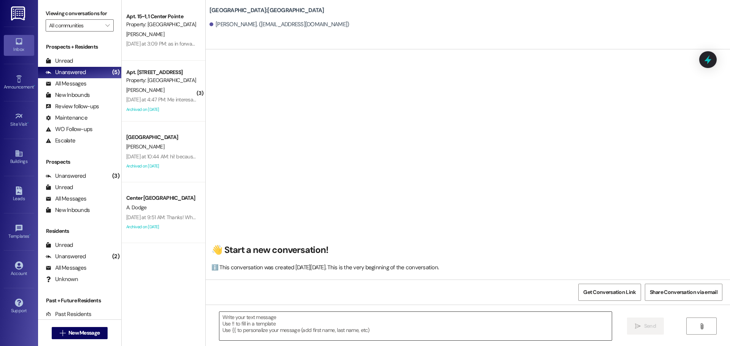
scroll to position [0, 0]
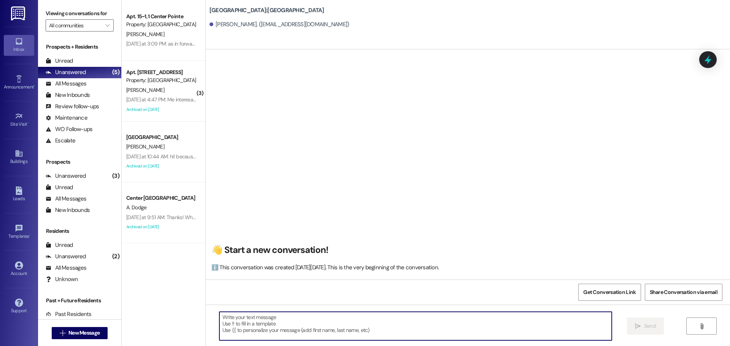
click at [421, 328] on textarea at bounding box center [415, 326] width 392 height 28
paste textarea "Hey {{first_name}}, just a quick heads up — we still have a few spots left at {…"
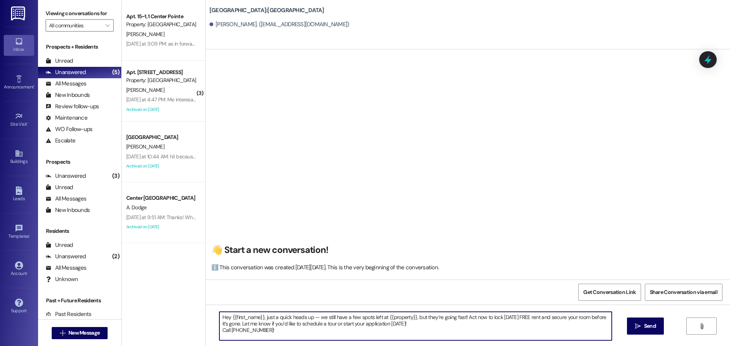
click at [260, 317] on textarea "Hey {{first_name}}, just a quick heads up — we still have a few spots left at {…" at bounding box center [415, 326] width 392 height 28
type textarea "Hey {{first_name}}, this is Andrea with {{property}}. Just a quick heads up — w…"
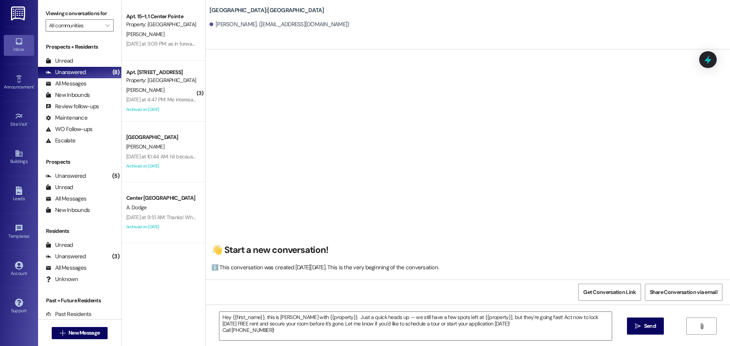
drag, startPoint x: 329, startPoint y: 343, endPoint x: 302, endPoint y: 338, distance: 27.2
click at [321, 342] on div "Hey {{first_name}}, this is Andrea with {{property}}. Just a quick heads up — w…" at bounding box center [468, 333] width 524 height 57
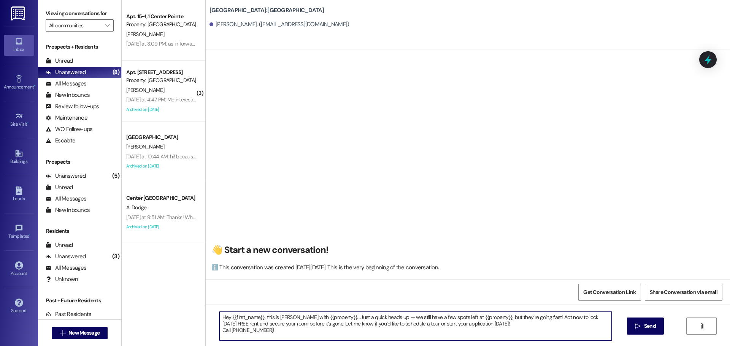
drag, startPoint x: 286, startPoint y: 339, endPoint x: 214, endPoint y: 312, distance: 77.1
click at [219, 312] on div "Hey {{first_name}}, this is Andrea with {{property}}. Just a quick heads up — w…" at bounding box center [415, 326] width 393 height 29
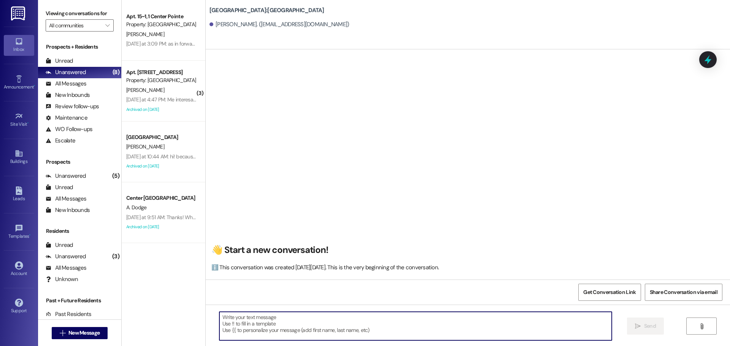
scroll to position [0, 0]
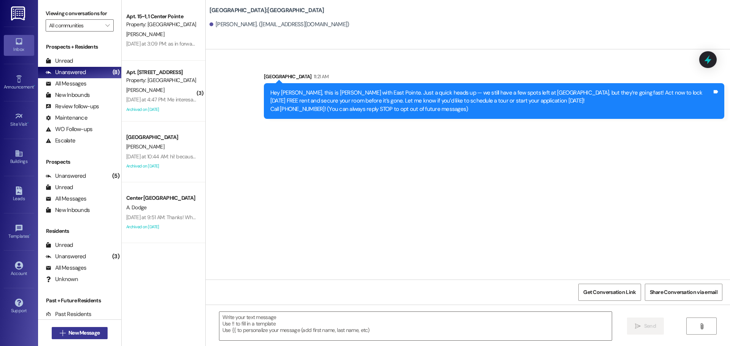
click at [90, 336] on span "New Message" at bounding box center [83, 333] width 31 height 8
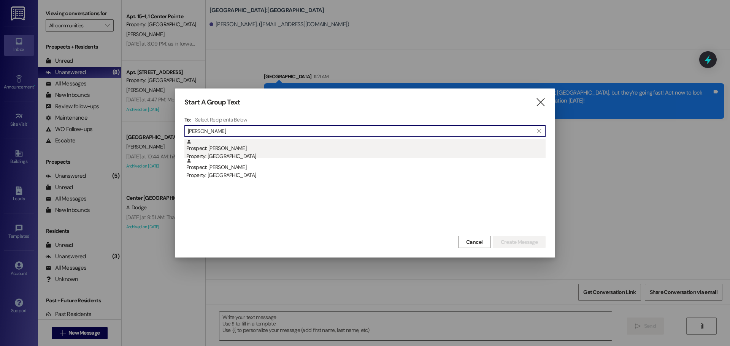
type input "gregg watt"
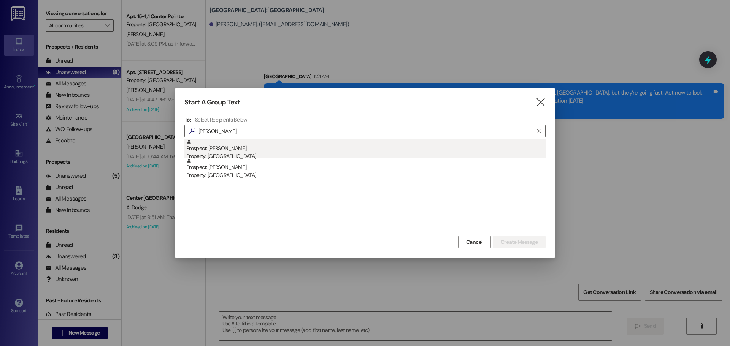
click at [222, 153] on div "Property: East Pointe" at bounding box center [365, 156] width 359 height 8
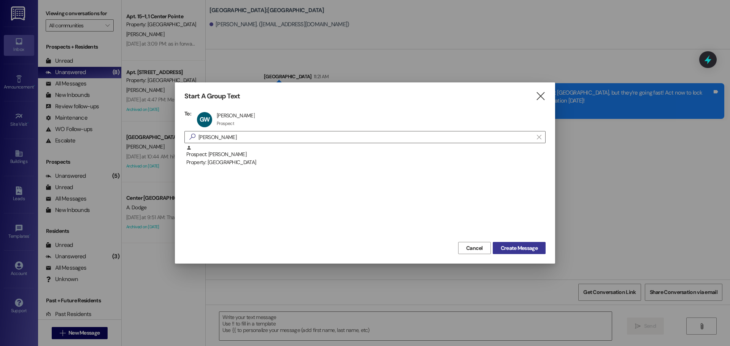
click at [532, 248] on span "Create Message" at bounding box center [518, 248] width 37 height 8
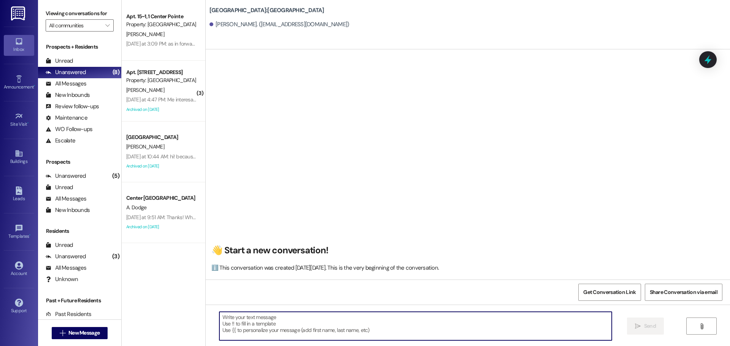
click at [349, 326] on textarea at bounding box center [415, 326] width 392 height 28
paste textarea "Hey {{first_name}}, this is Andrea with {{property}}. Just a quick heads up — w…"
type textarea "Hey {{first_name}}, this is Andrea with {{property}}. Just a quick heads up — w…"
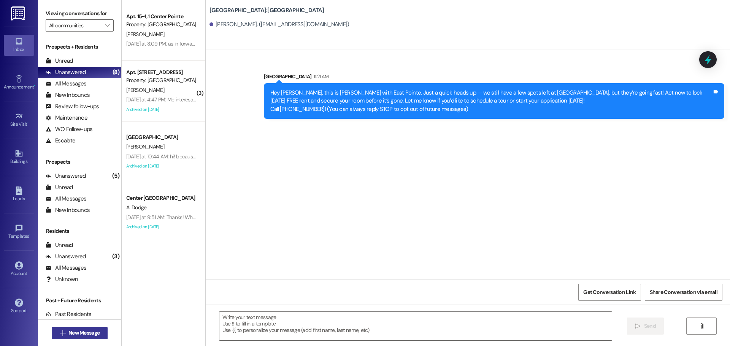
click at [90, 334] on span "New Message" at bounding box center [83, 333] width 31 height 8
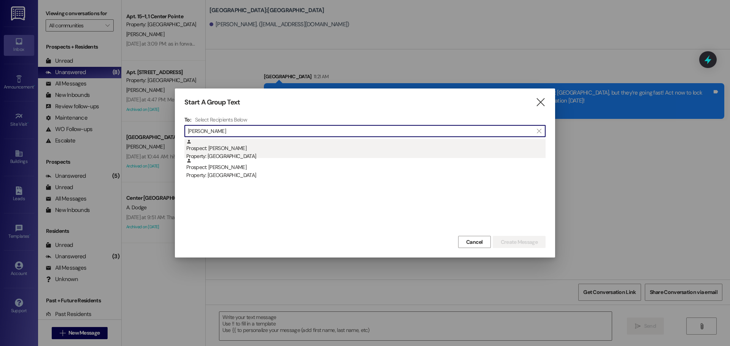
type input "stephanie rich"
click at [245, 147] on div "Prospect: Stephanie Richardson Property: East Pointe" at bounding box center [365, 150] width 359 height 22
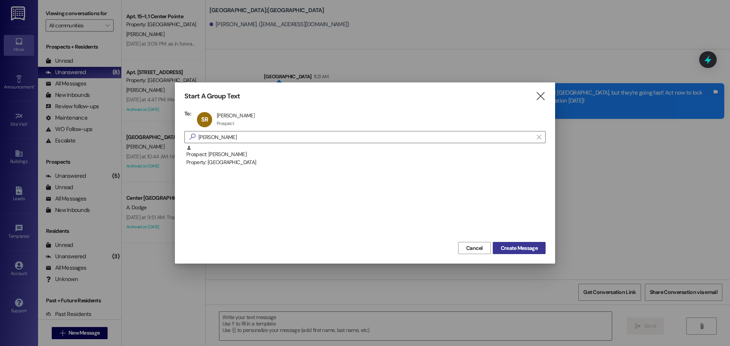
click at [500, 247] on span "Create Message" at bounding box center [518, 248] width 37 height 8
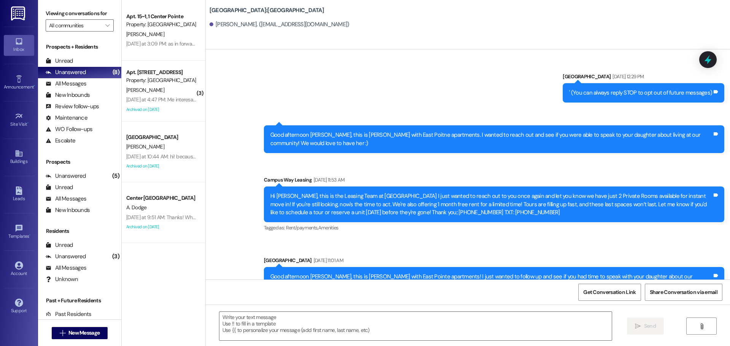
scroll to position [29, 0]
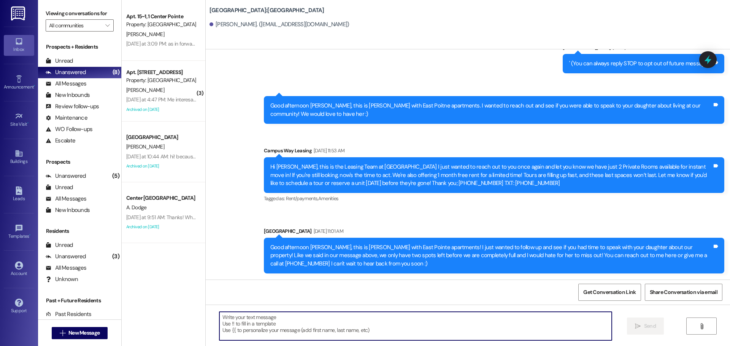
click at [383, 322] on textarea at bounding box center [415, 326] width 392 height 28
paste textarea "Hey {{first_name}}, this is Andrea with {{property}}. Just a quick heads up — w…"
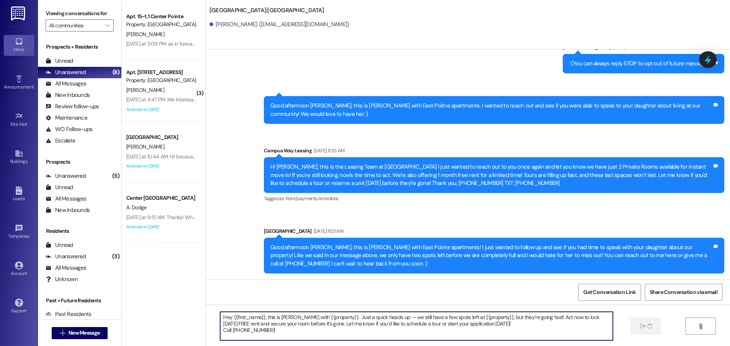
type textarea "Hey {{first_name}}, this is Andrea with {{property}}. Just a quick heads up — w…"
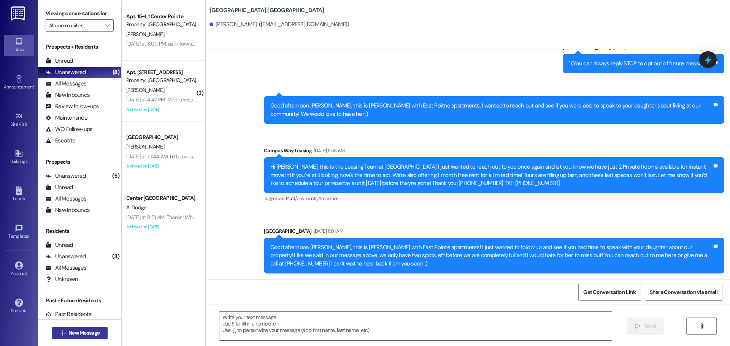
click at [84, 334] on span "New Message" at bounding box center [83, 333] width 31 height 8
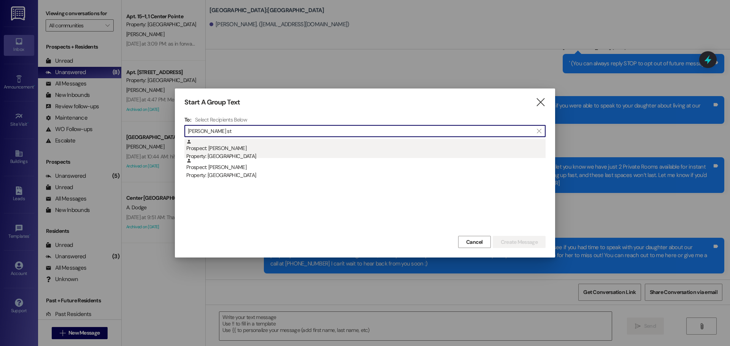
type input "Ileen st"
click at [435, 142] on div "Prospect: Ileen Strasburg Property: East Pointe" at bounding box center [365, 150] width 359 height 22
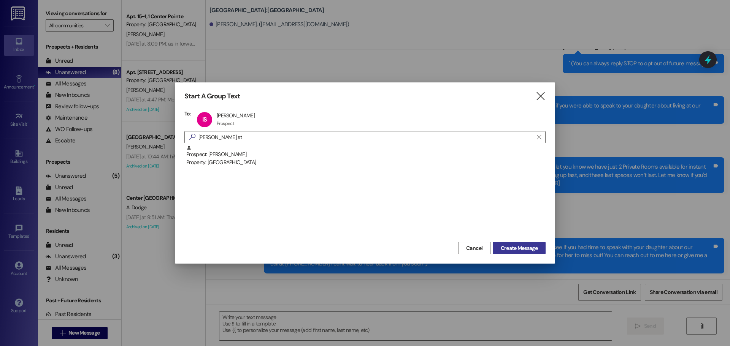
click at [527, 253] on button "Create Message" at bounding box center [518, 248] width 53 height 12
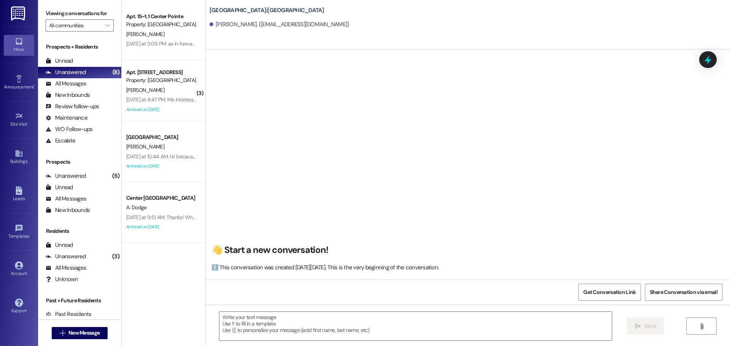
scroll to position [0, 0]
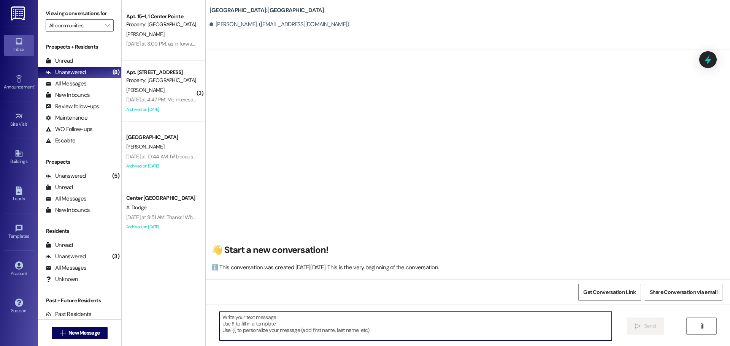
click at [505, 328] on textarea at bounding box center [415, 326] width 392 height 28
paste textarea "Hey {{first_name}}, this is Andrea with {{property}}. Just a quick heads up — w…"
type textarea "Hey {{first_name}}, this is Andrea with {{property}}. Just a quick heads up — w…"
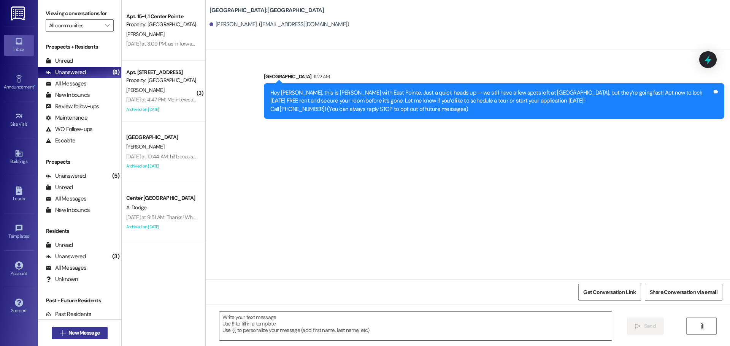
click at [90, 339] on button " New Message" at bounding box center [80, 333] width 56 height 12
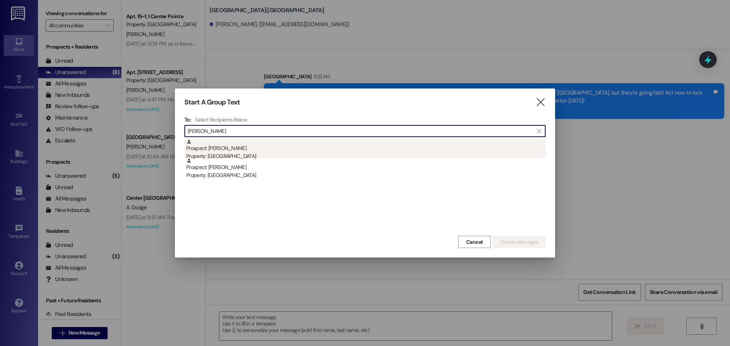
type input "Daniel Jr"
click at [234, 150] on div "Prospect: Daniel Jr. Property: East Pointe" at bounding box center [365, 150] width 359 height 22
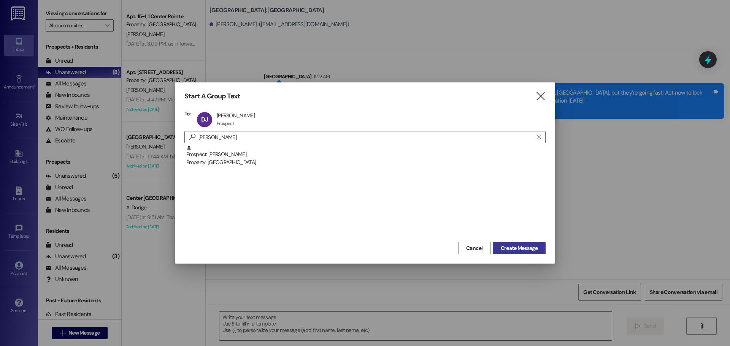
click at [526, 248] on span "Create Message" at bounding box center [518, 248] width 37 height 8
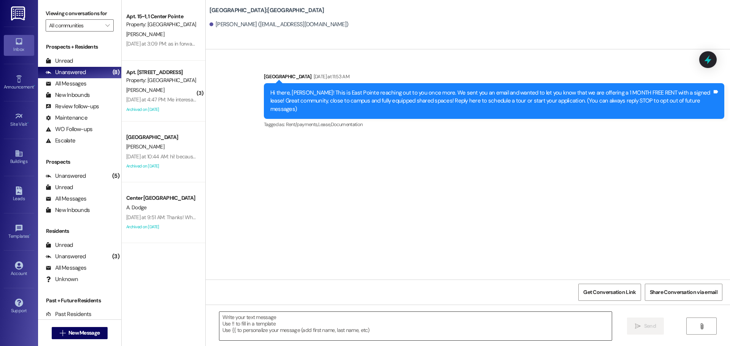
click at [448, 327] on textarea at bounding box center [415, 326] width 392 height 28
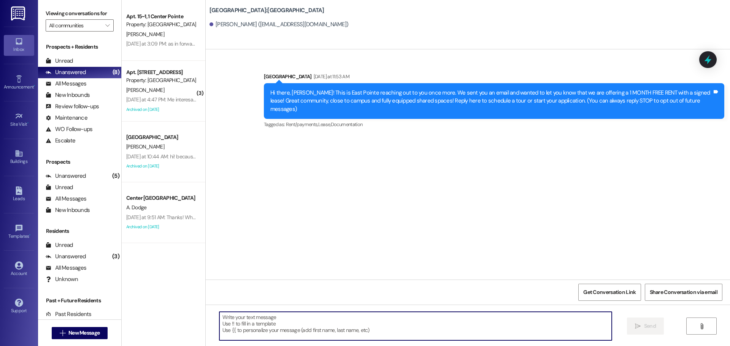
paste textarea "Hey {{first_name}}, this is Andrea with {{property}}. Just a quick heads up — w…"
type textarea "Hey {{first_name}}, this is Andrea with {{property}}. Just a quick heads up — w…"
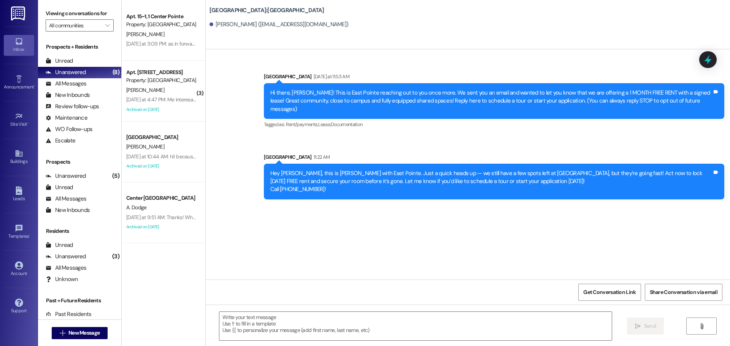
click at [75, 325] on div " New Message" at bounding box center [80, 333] width 56 height 19
click at [73, 328] on button " New Message" at bounding box center [80, 333] width 56 height 12
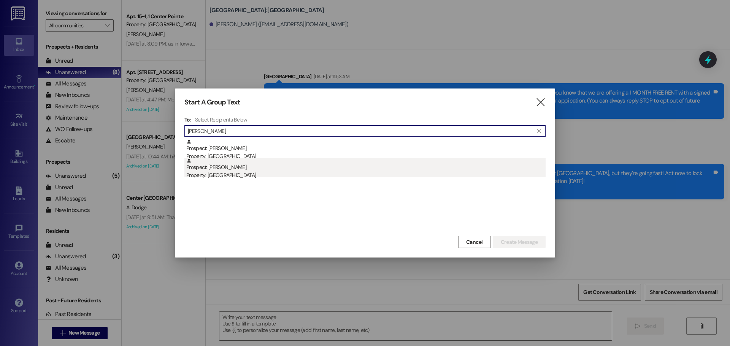
type input "julie poo"
click at [241, 173] on div "Property: East Pointe" at bounding box center [365, 175] width 359 height 8
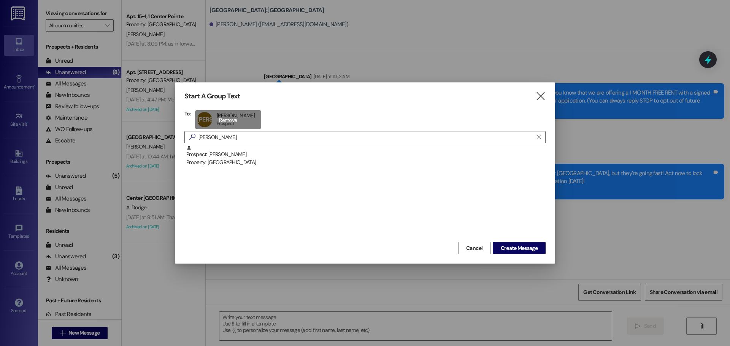
click at [237, 125] on div "JA Juliana Anderson Juliana Anderson Prospect Prospect click to remove" at bounding box center [228, 119] width 66 height 19
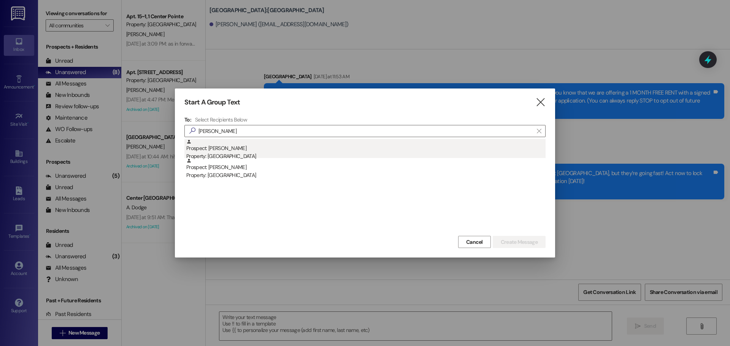
click at [231, 157] on div "Property: [GEOGRAPHIC_DATA]" at bounding box center [365, 156] width 359 height 8
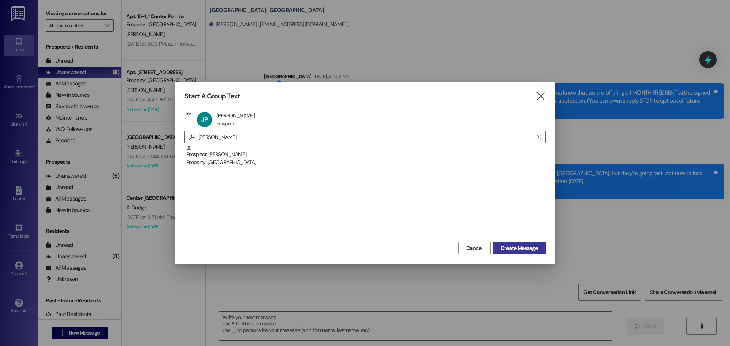
click at [519, 250] on span "Create Message" at bounding box center [518, 248] width 37 height 8
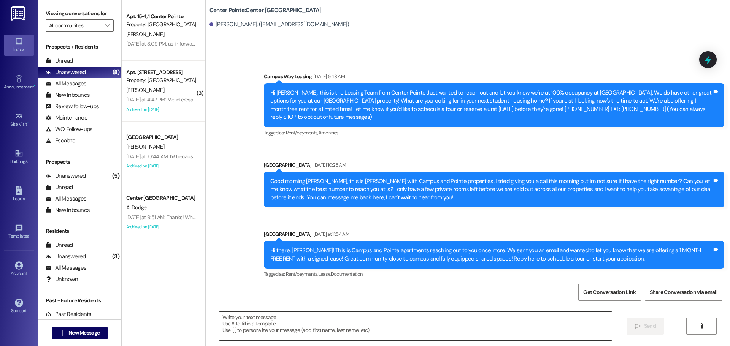
click at [531, 332] on textarea at bounding box center [415, 326] width 392 height 28
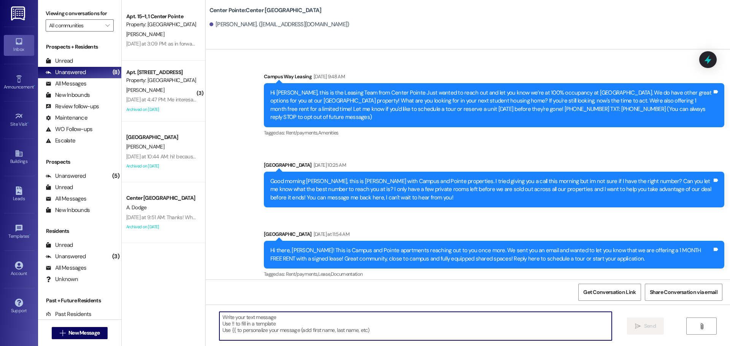
paste textarea "Hey {{first_name}}, this is Andrea with {{property}}. Just a quick heads up — w…"
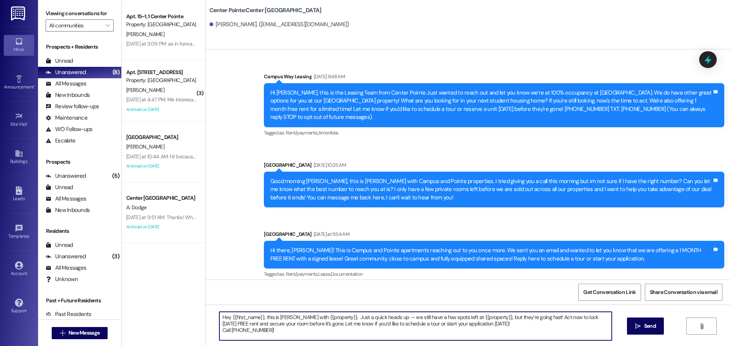
drag, startPoint x: 483, startPoint y: 314, endPoint x: 456, endPoint y: 310, distance: 26.6
click at [456, 310] on div "Hey {{first_name}}, this is Andrea with {{property}}. Just a quick heads up — w…" at bounding box center [468, 333] width 524 height 57
drag, startPoint x: 329, startPoint y: 315, endPoint x: 302, endPoint y: 311, distance: 26.8
click at [302, 311] on div "Hey {{first_name}}, this is Andrea with {{property}}. Just a quick heads up — w…" at bounding box center [468, 333] width 524 height 57
type textarea "Hey {{first_name}}, this is Andrea with East Pointe. Just a quick heads up — we…"
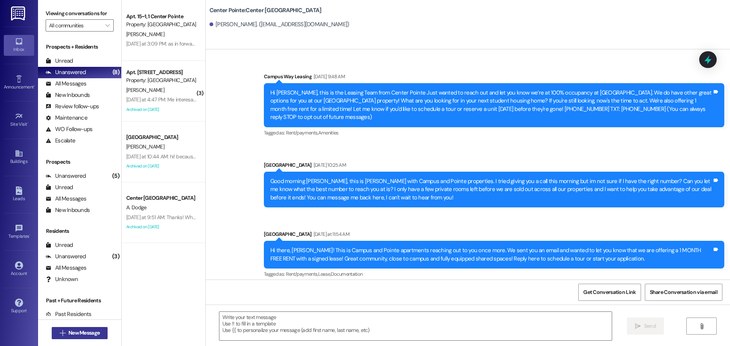
click at [73, 336] on span "New Message" at bounding box center [83, 333] width 31 height 8
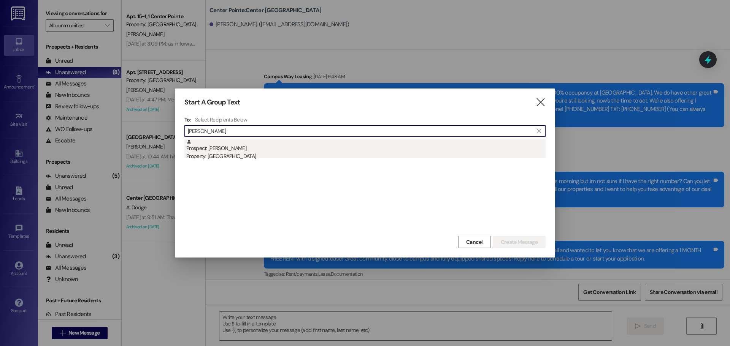
type input "kayla john"
click at [387, 148] on div "Prospect: Kayla Johnson Property: Center Pointe" at bounding box center [365, 150] width 359 height 22
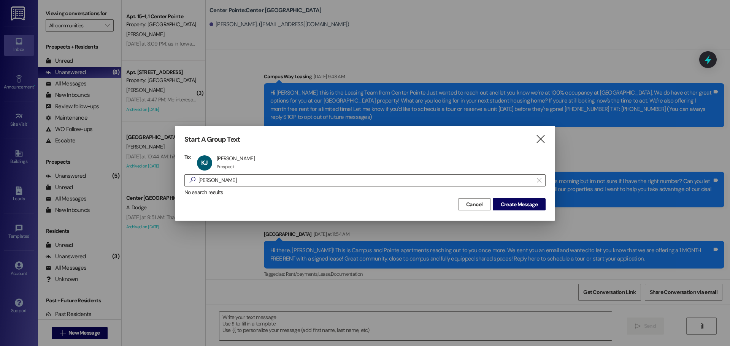
click at [531, 198] on div "Cancel Create Message" at bounding box center [364, 203] width 361 height 14
click at [530, 200] on button "Create Message" at bounding box center [518, 204] width 53 height 12
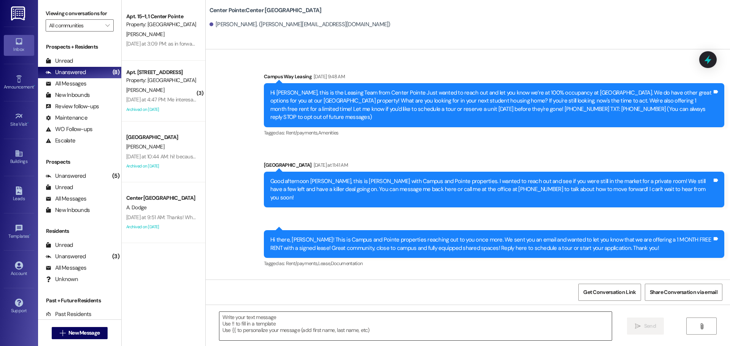
click at [484, 325] on textarea at bounding box center [415, 326] width 392 height 28
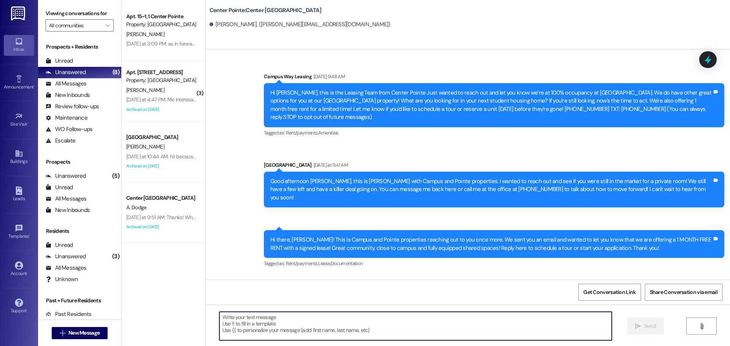
paste textarea "Hey {{first_name}}, this is Andrea with {{property}}. Just a quick heads up — w…"
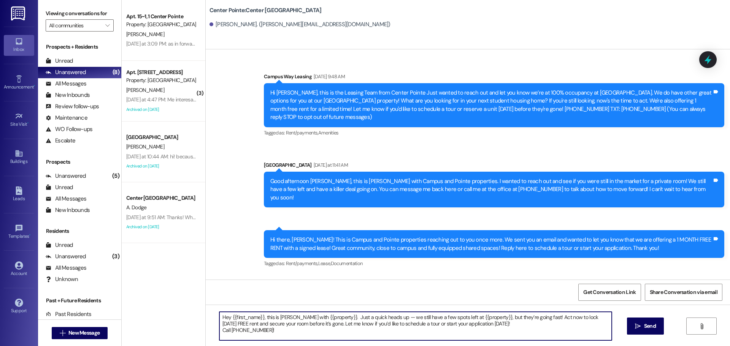
drag, startPoint x: 482, startPoint y: 316, endPoint x: 454, endPoint y: 319, distance: 27.9
click at [454, 319] on textarea "Hey {{first_name}}, this is Andrea with {{property}}. Just a quick heads up — w…" at bounding box center [415, 326] width 392 height 28
drag, startPoint x: 329, startPoint y: 315, endPoint x: 302, endPoint y: 306, distance: 28.5
click at [302, 306] on div "Hey {{first_name}}, this is Andrea with {{property}}. Just a quick heads up — w…" at bounding box center [468, 333] width 524 height 57
type textarea "Hey {{first_name}}, this is Andrea with East Pointe apartments. Just a quick he…"
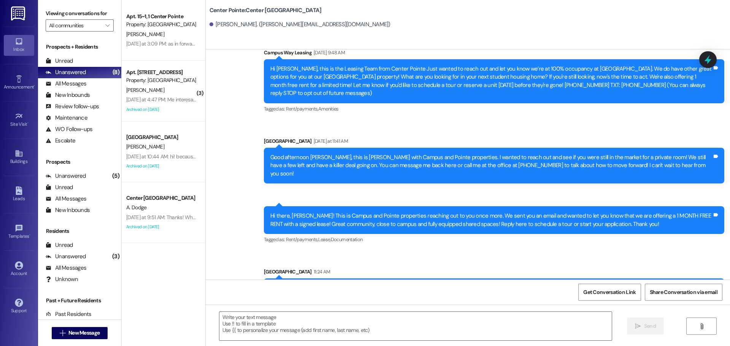
scroll to position [49, 0]
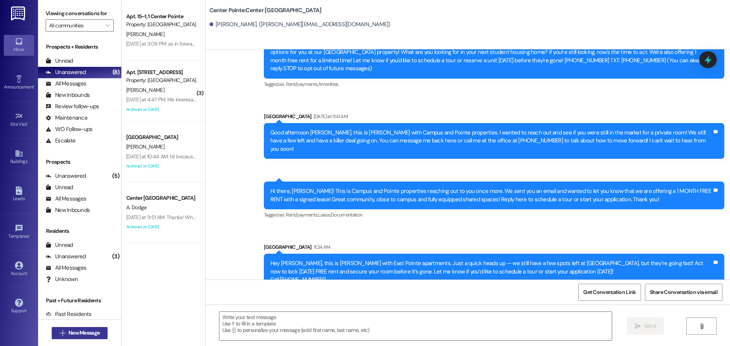
click at [79, 334] on span "New Message" at bounding box center [83, 333] width 31 height 8
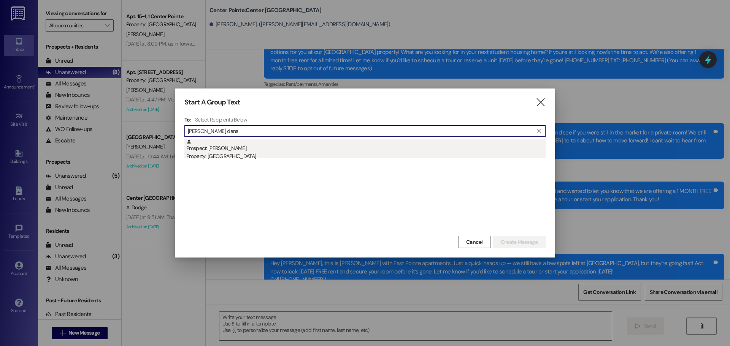
type input "alexis dans"
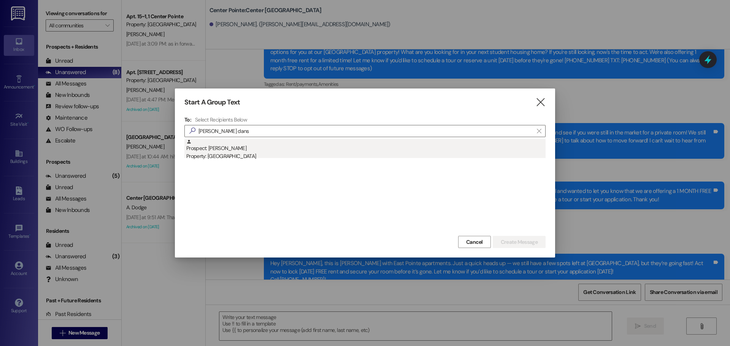
click at [247, 148] on div "Prospect: Alexis Dansie Property: Campus Way" at bounding box center [365, 150] width 359 height 22
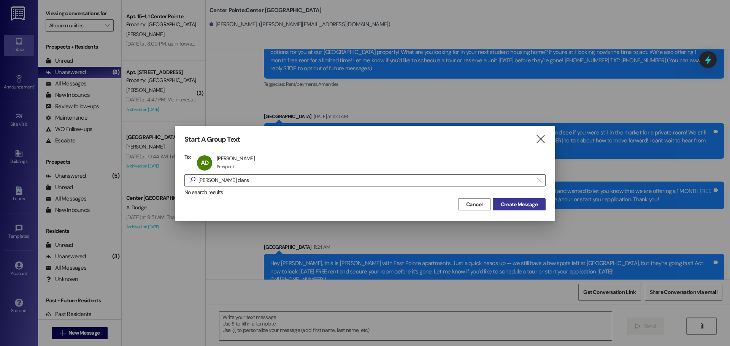
click at [529, 207] on span "Create Message" at bounding box center [518, 205] width 37 height 8
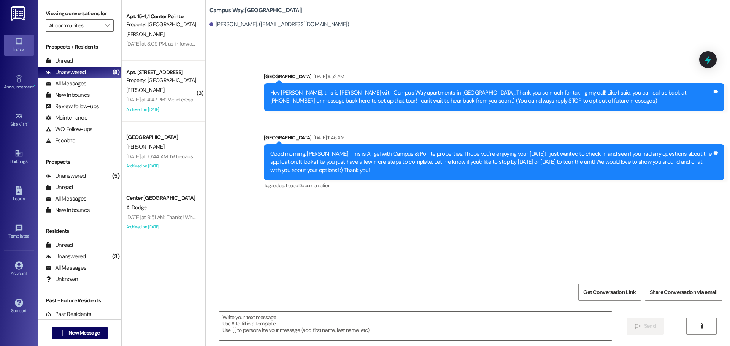
scroll to position [0, 0]
click at [511, 323] on textarea at bounding box center [415, 326] width 392 height 28
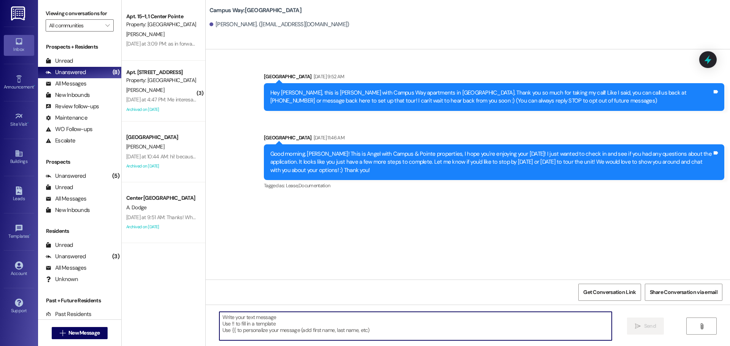
paste textarea "Hey {{first_name}}, this is Andrea with {{property}}. Just a quick heads up — w…"
type textarea "Hey {{first_name}}, this is Andrea with {{property}}. Just a quick heads up — w…"
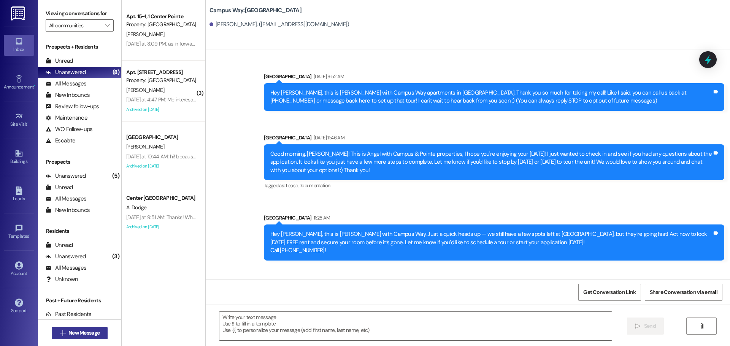
click at [69, 337] on span "New Message" at bounding box center [83, 333] width 31 height 8
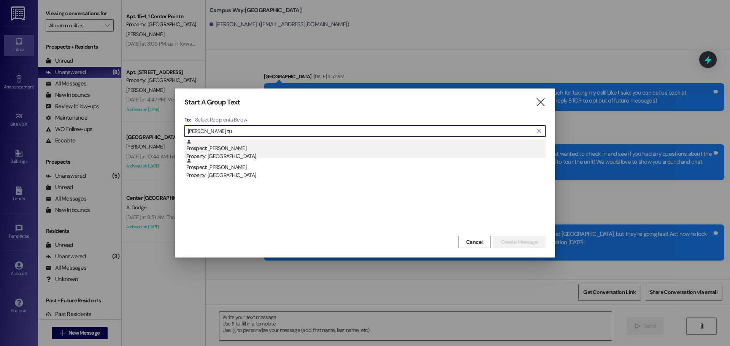
type input "cheri tu"
click at [233, 151] on div "Prospect: Cheri Tucker Property: East Pointe" at bounding box center [365, 150] width 359 height 22
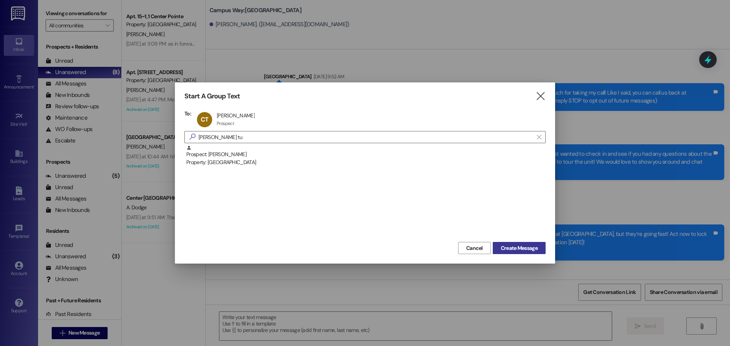
click at [508, 244] on span "Create Message" at bounding box center [518, 248] width 37 height 8
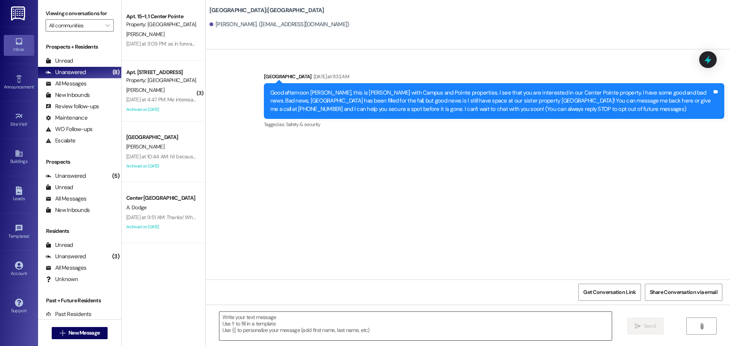
click at [367, 339] on textarea at bounding box center [415, 326] width 392 height 28
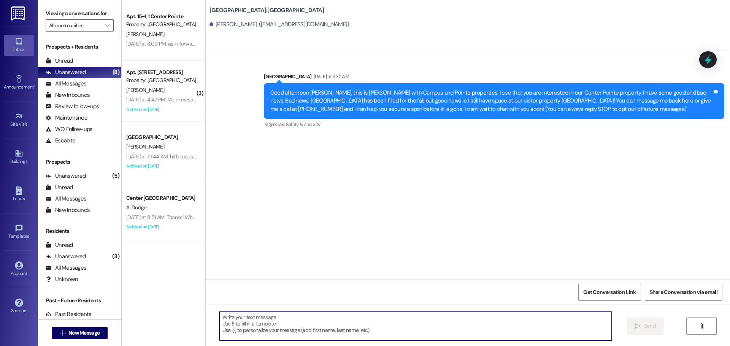
paste textarea "Hey {{first_name}}, this is Andrea with {{property}}. Just a quick heads up — w…"
type textarea "Hey {{first_name}}, this is Andrea with {{property}}. Just a quick heads up — w…"
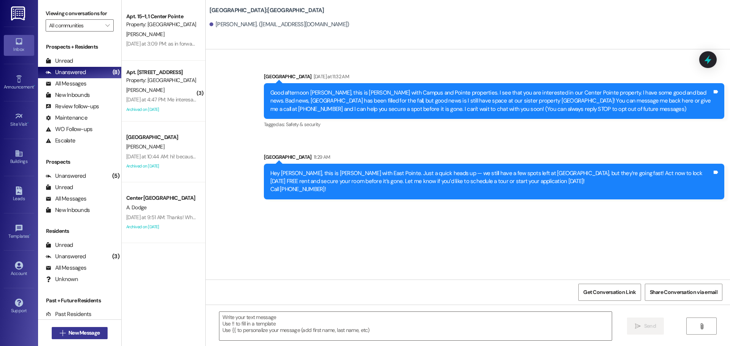
click at [97, 333] on span "New Message" at bounding box center [83, 333] width 31 height 8
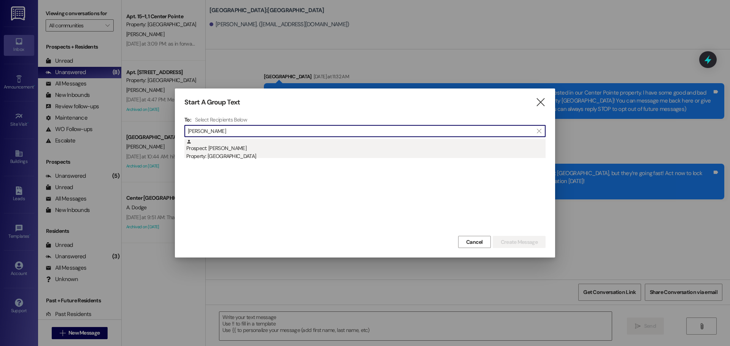
type input "phyllis"
click at [263, 151] on div "Prospect: Phyllis Griffith Property: Center Pointe" at bounding box center [365, 150] width 359 height 22
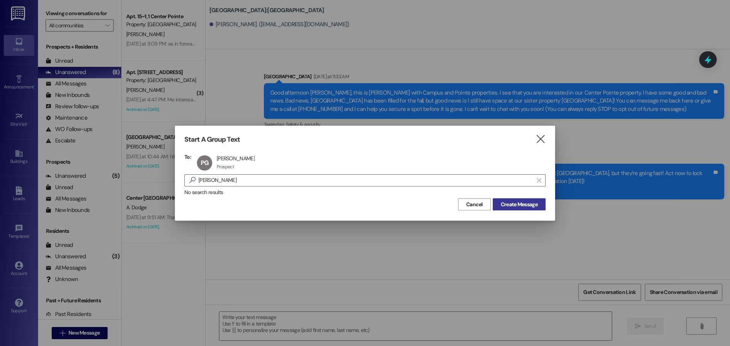
click at [519, 201] on span "Create Message" at bounding box center [518, 205] width 37 height 8
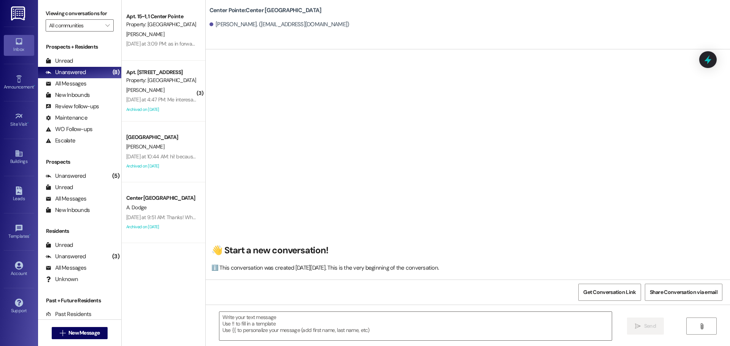
click at [369, 310] on div " Send " at bounding box center [468, 333] width 524 height 57
click at [356, 317] on textarea at bounding box center [415, 326] width 392 height 28
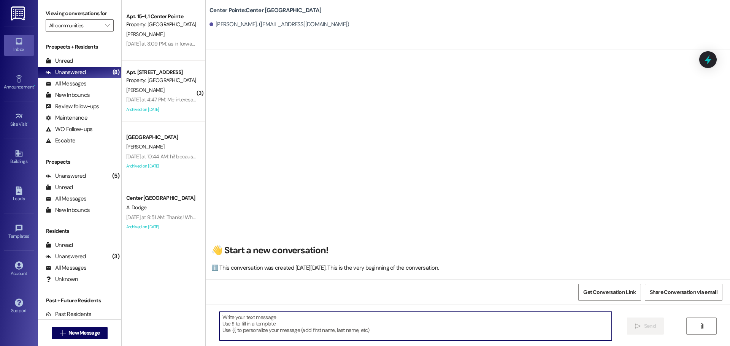
paste textarea "Hey {{first_name}}, this is Andrea with {{property}}. Just a quick heads up — w…"
type textarea "Hey {{first_name}}, this is Andrea with {{property}}. Just a quick heads up — w…"
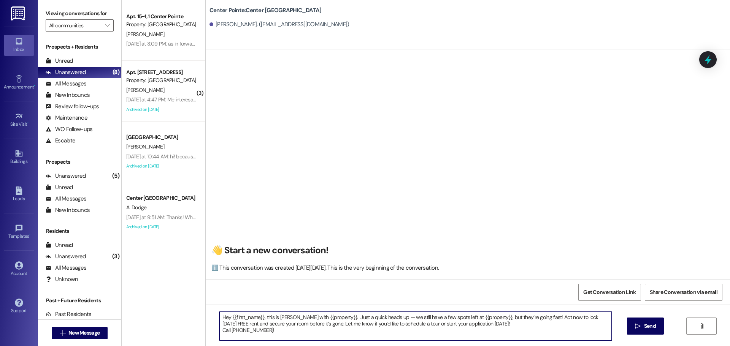
click at [315, 315] on textarea "Hey {{first_name}}, this is Andrea with {{property}}. Just a quick heads up — w…" at bounding box center [415, 326] width 392 height 28
click at [329, 317] on textarea "Hey {{first_name}}, this is Andrea with {{property}}. Just a quick heads up — w…" at bounding box center [415, 326] width 392 height 28
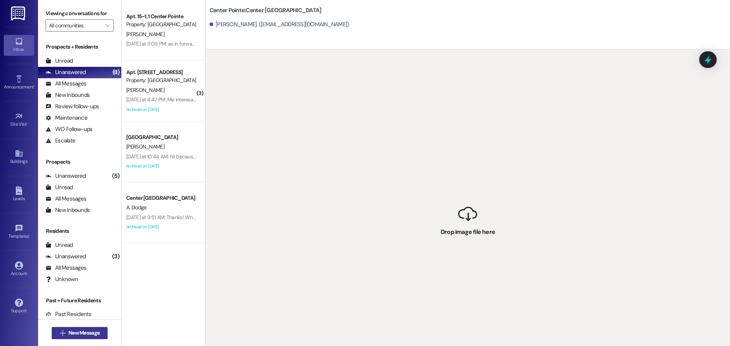
click at [85, 334] on span "New Message" at bounding box center [83, 333] width 31 height 8
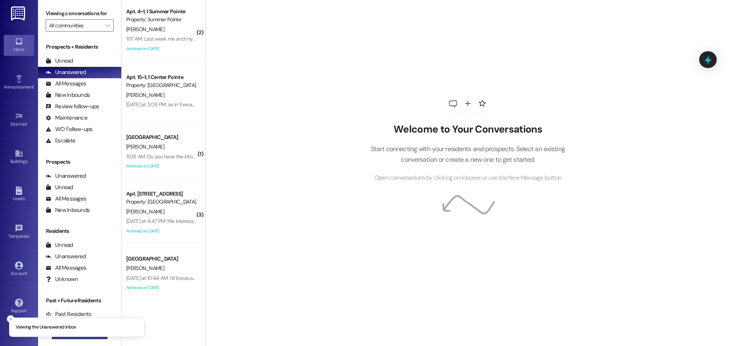
click at [97, 339] on button " New Message" at bounding box center [80, 333] width 56 height 12
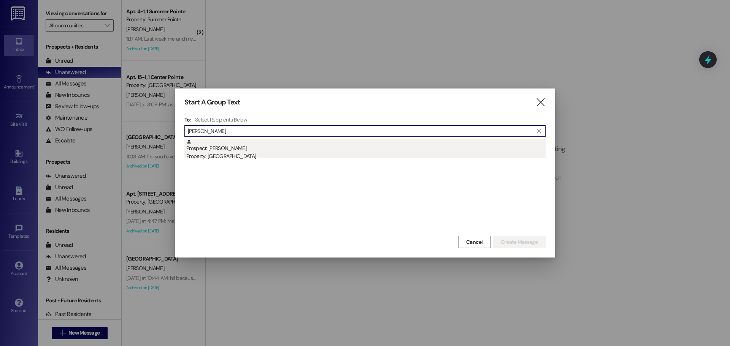
type input "Phyllis gr"
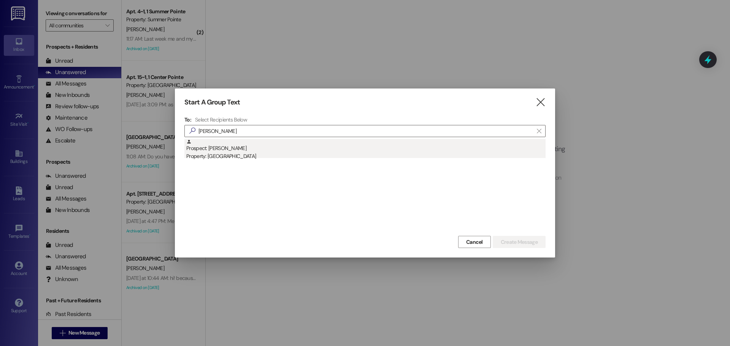
click at [233, 145] on div "Prospect: Phyllis Griffith Property: Center Pointe" at bounding box center [365, 150] width 359 height 22
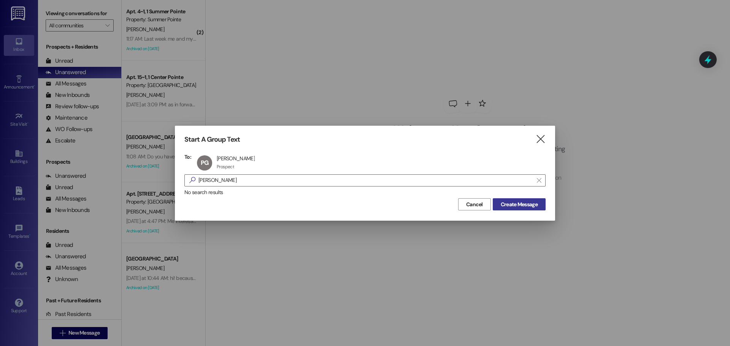
click at [497, 203] on button "Create Message" at bounding box center [518, 204] width 53 height 12
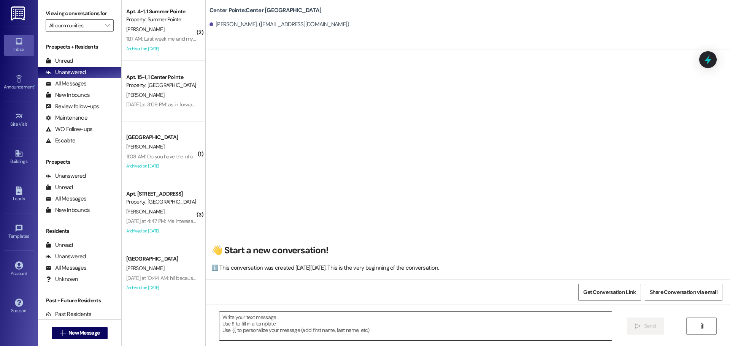
click at [312, 325] on textarea at bounding box center [415, 326] width 392 height 28
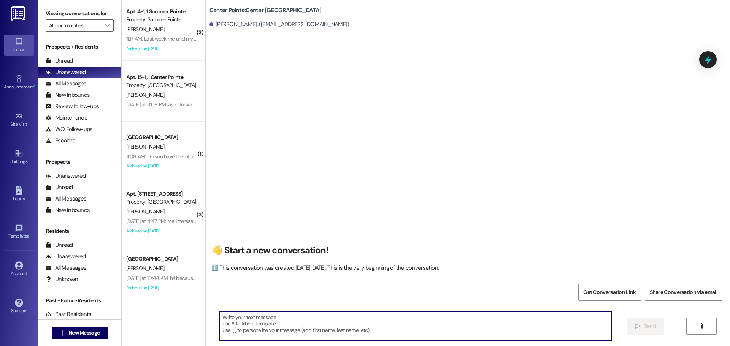
paste textarea "Hey {{first_name}}, this is [PERSON_NAME] with {{property}}. Just a quick heads…"
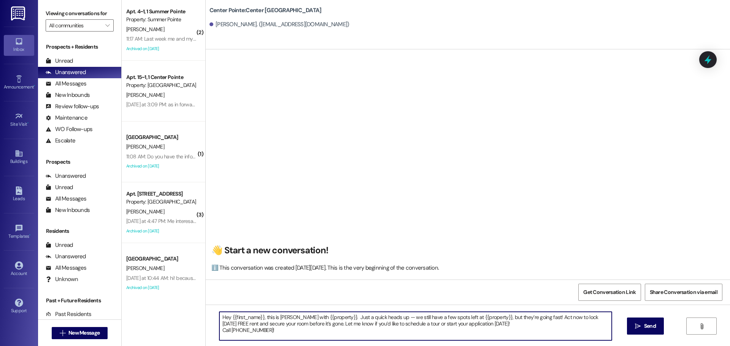
drag, startPoint x: 328, startPoint y: 317, endPoint x: 302, endPoint y: 316, distance: 26.6
click at [302, 316] on textarea "Hey {{first_name}}, this is [PERSON_NAME] with {{property}}. Just a quick heads…" at bounding box center [415, 326] width 392 height 28
drag, startPoint x: 478, startPoint y: 316, endPoint x: 452, endPoint y: 315, distance: 26.6
click at [452, 315] on textarea "Hey {{first_name}}, this is Andrea with East Pointe. Just a quick heads up — we…" at bounding box center [415, 326] width 392 height 28
click at [327, 316] on textarea "Hey {{first_name}}, this is Andrea with East Pointe. Just a quick heads up — we…" at bounding box center [415, 326] width 392 height 28
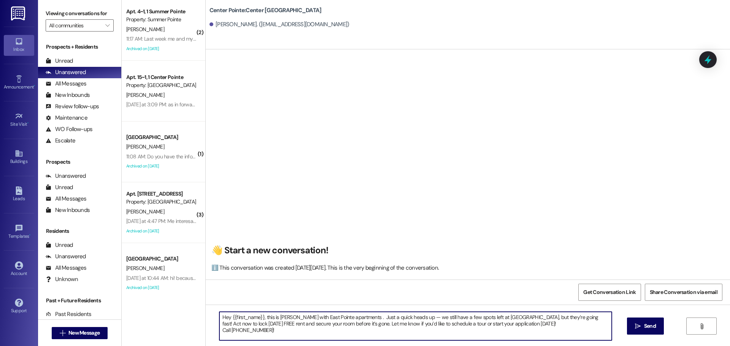
type textarea "Hey {{first_name}}, this is Andrea with East Pointe apartments. Just a quick he…"
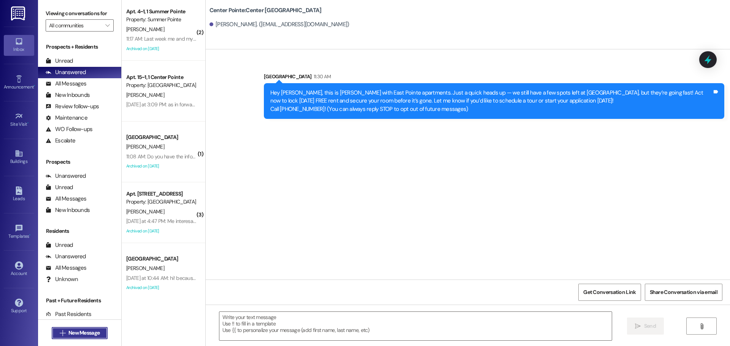
click at [76, 338] on button " New Message" at bounding box center [80, 333] width 56 height 12
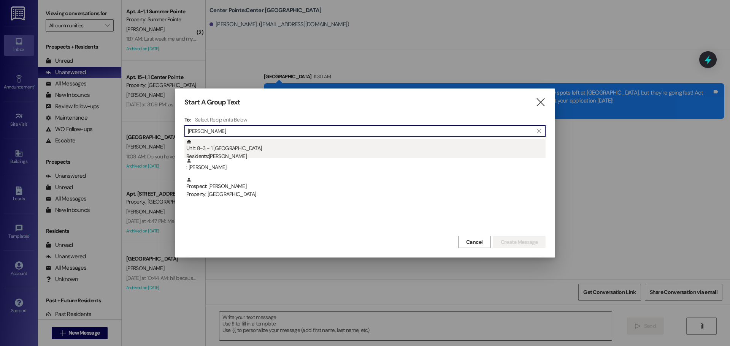
click at [271, 156] on div "Residents: Luke Jorgensen" at bounding box center [365, 156] width 359 height 8
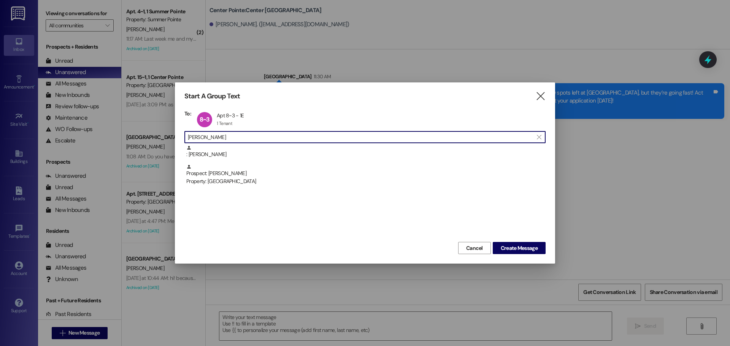
click at [256, 139] on input "luke jorg" at bounding box center [360, 137] width 345 height 11
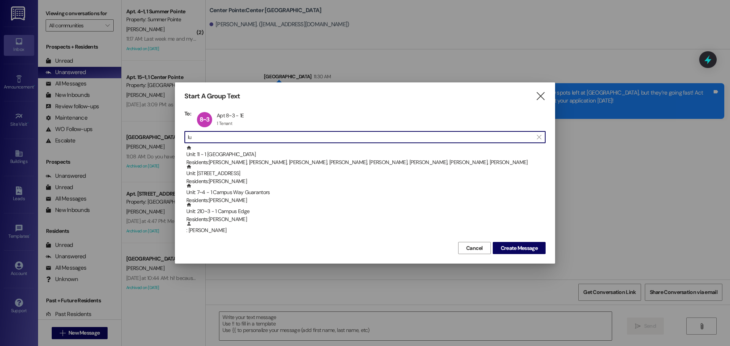
type input "l"
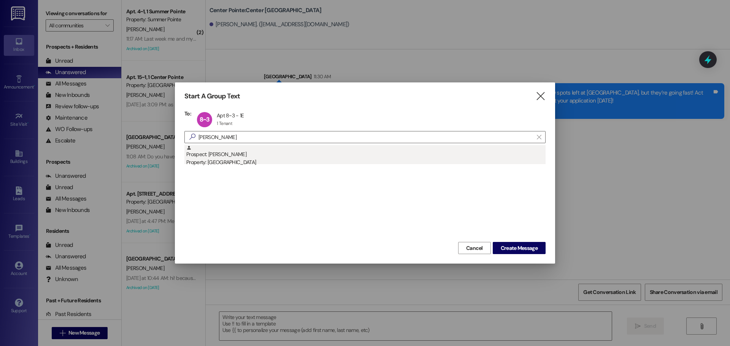
click at [253, 158] on div "Property: [GEOGRAPHIC_DATA]" at bounding box center [365, 162] width 359 height 8
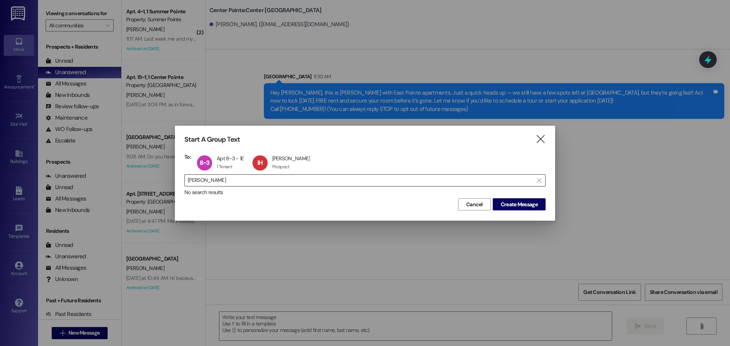
click at [222, 177] on input "isaac han" at bounding box center [360, 180] width 345 height 11
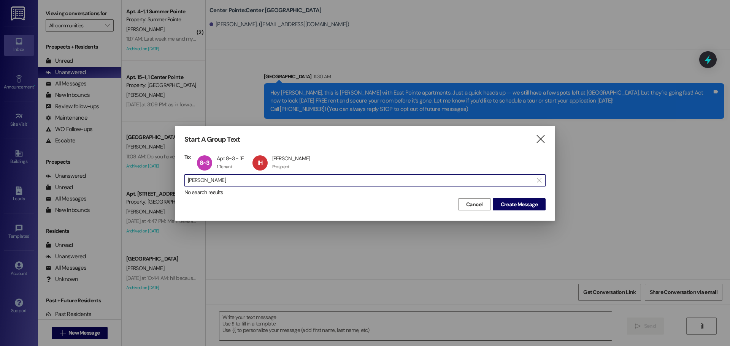
click at [222, 177] on input "isaac han" at bounding box center [360, 180] width 345 height 11
click at [222, 178] on input "isaac han" at bounding box center [360, 180] width 345 height 11
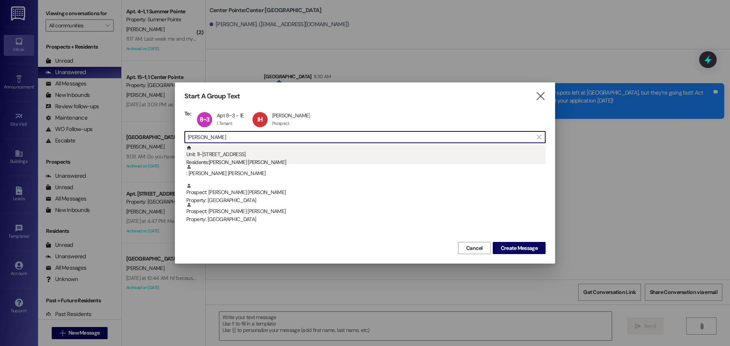
click at [260, 160] on div "Residents: Mckay Crossley" at bounding box center [365, 162] width 359 height 8
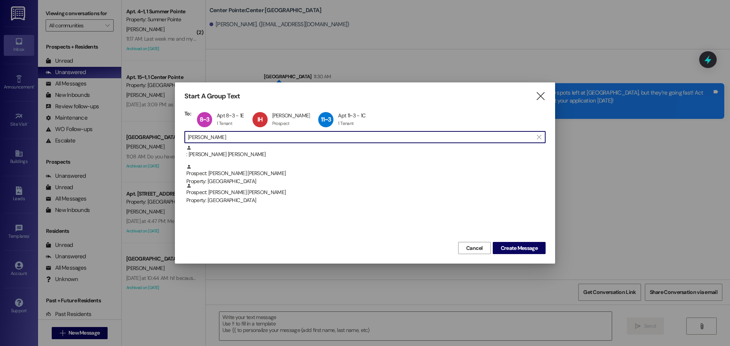
click at [268, 137] on input "mckay cr" at bounding box center [360, 137] width 345 height 11
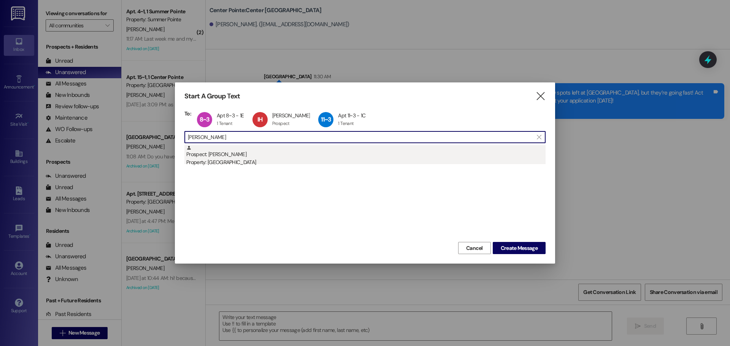
type input "josiah mac"
click at [268, 152] on div "Prospect: Josiah Macdonald Property: East Pointe" at bounding box center [365, 156] width 359 height 22
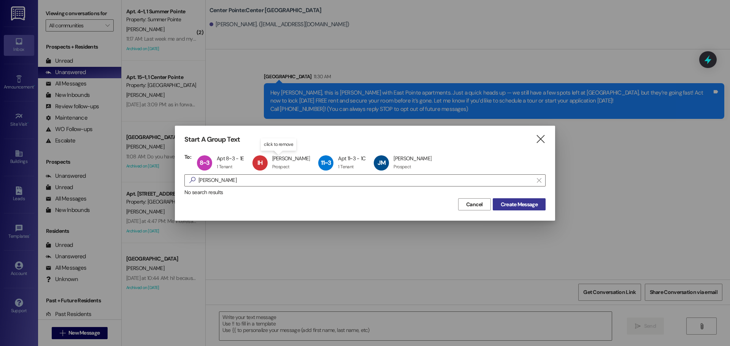
click at [527, 203] on span "Create Message" at bounding box center [518, 205] width 37 height 8
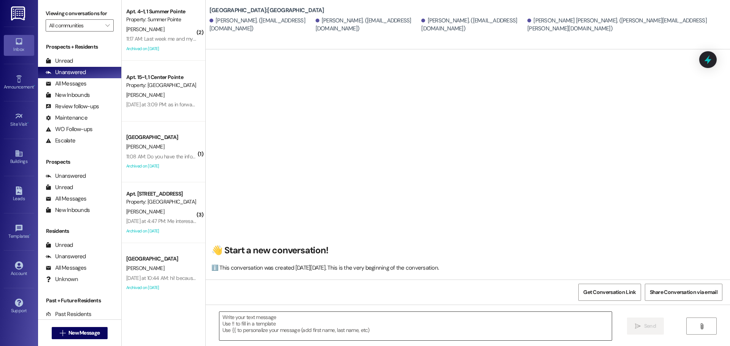
click at [346, 333] on textarea at bounding box center [415, 326] width 392 height 28
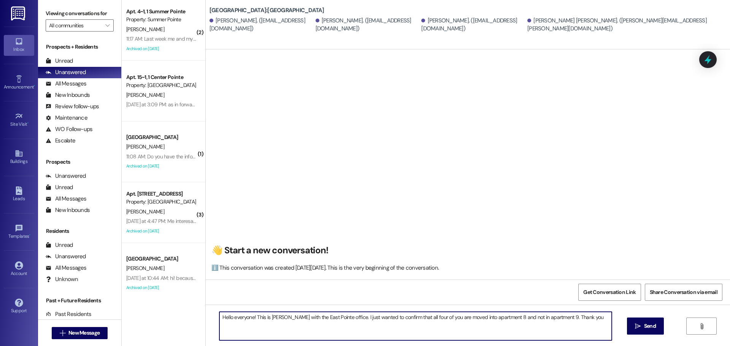
type textarea "Hello everyone! This is Andrea with the East Pointe office. I just wanted to co…"
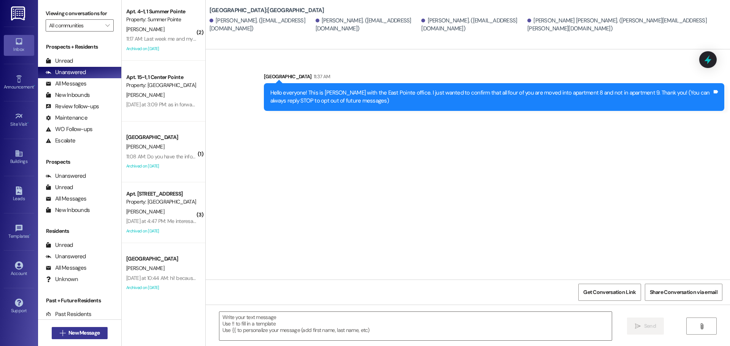
click at [90, 332] on span "New Message" at bounding box center [83, 333] width 31 height 8
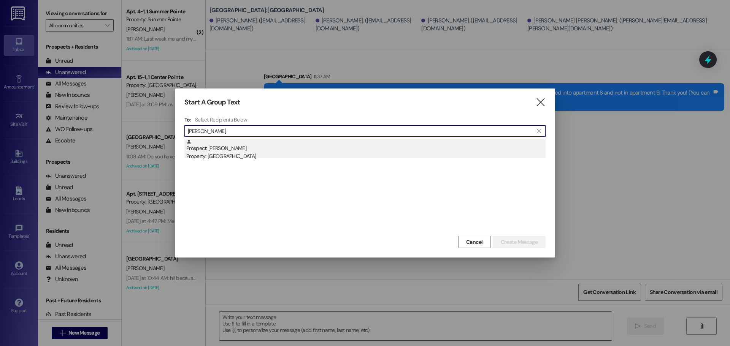
type input "emily rey"
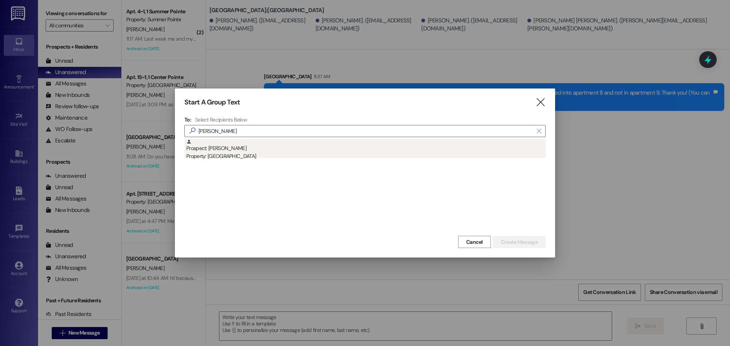
click at [260, 143] on div "Prospect: Emily Reynolds Property: Campus Way" at bounding box center [365, 150] width 359 height 22
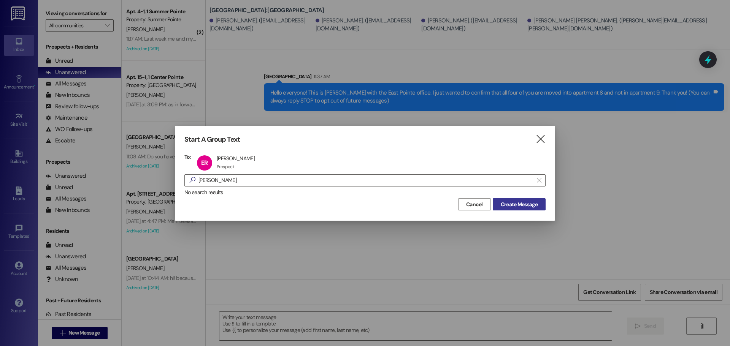
drag, startPoint x: 513, startPoint y: 207, endPoint x: 519, endPoint y: 205, distance: 6.3
click at [513, 207] on span "Create Message" at bounding box center [518, 205] width 37 height 8
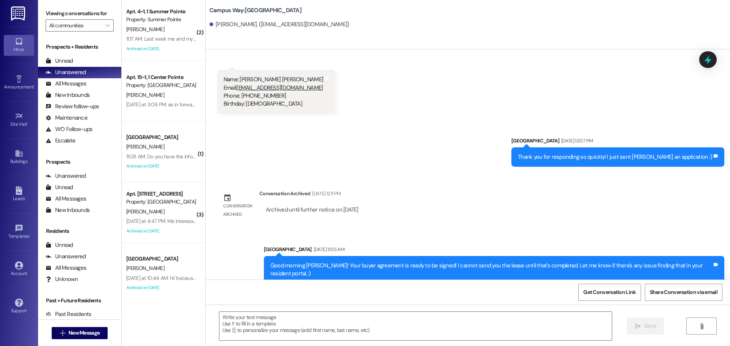
scroll to position [307, 0]
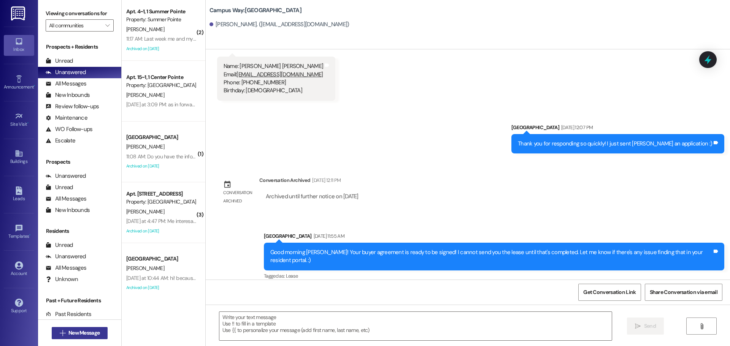
click at [99, 334] on span "New Message" at bounding box center [84, 333] width 34 height 8
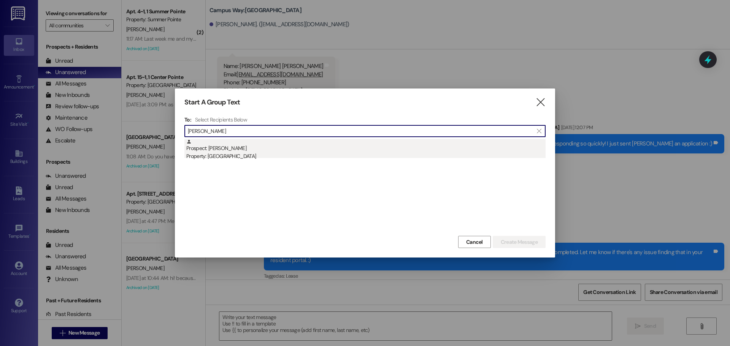
type input "emily reyno"
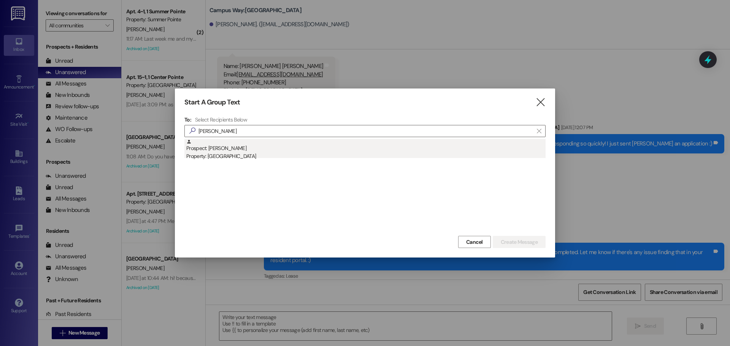
click at [269, 141] on div "Prospect: Emily Reynolds Property: Campus Way" at bounding box center [365, 150] width 359 height 22
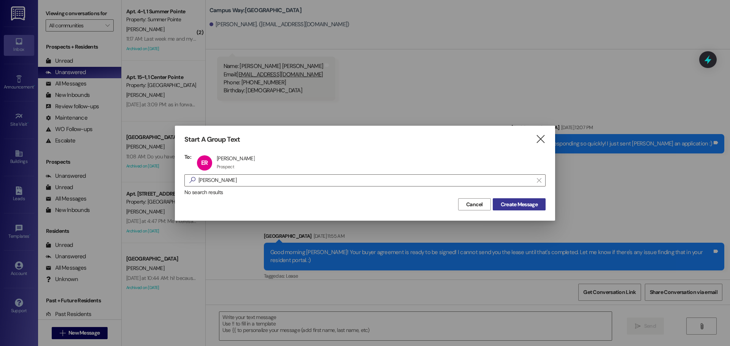
click at [515, 200] on button "Create Message" at bounding box center [518, 204] width 53 height 12
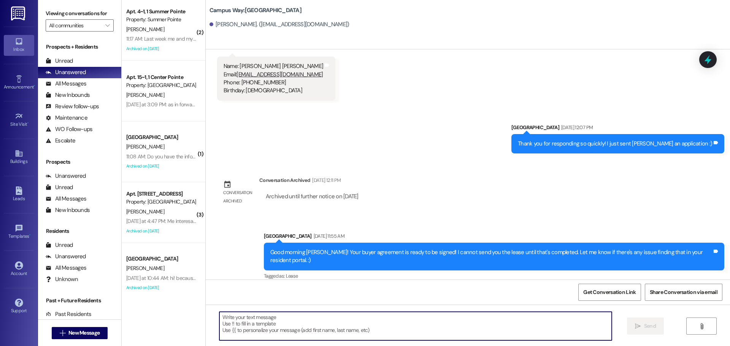
click at [323, 332] on textarea at bounding box center [415, 326] width 392 height 28
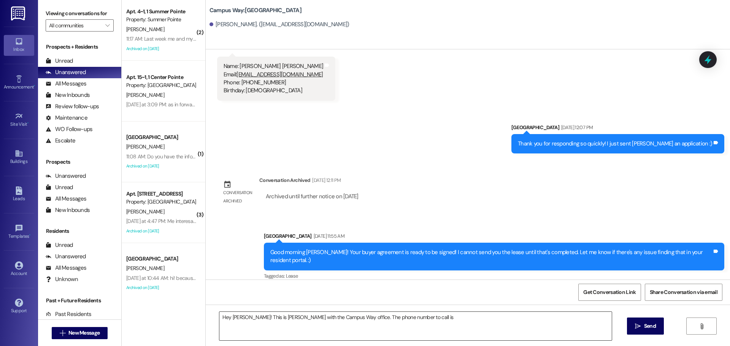
click at [433, 321] on textarea "Hey Emily! This is Andrea with the Campus Way office. The phone number to call …" at bounding box center [415, 326] width 392 height 28
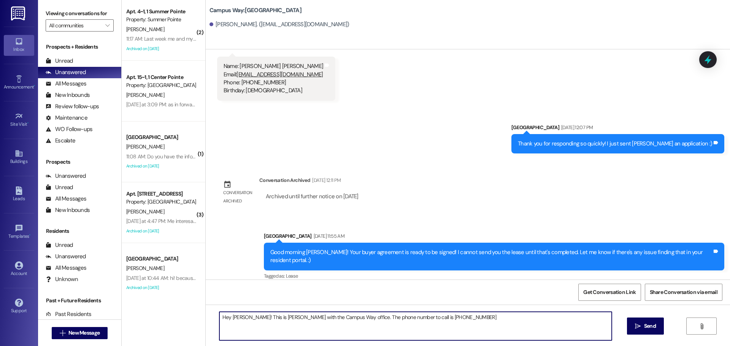
click at [416, 319] on textarea "Hey Emily! This is Andrea with the Campus Way office. The phone number to call …" at bounding box center [415, 326] width 392 height 28
click at [407, 316] on textarea "Hey Emily! This is Andrea with the Campus Way office. The phone number to call …" at bounding box center [415, 326] width 392 height 28
click at [450, 318] on textarea "Hey Emily! This is Andrea with the Campus Way office. The phone number to call …" at bounding box center [415, 326] width 392 height 28
type textarea "Hey Emily! This is Andrea with the Campus Way office. The phone number to call …"
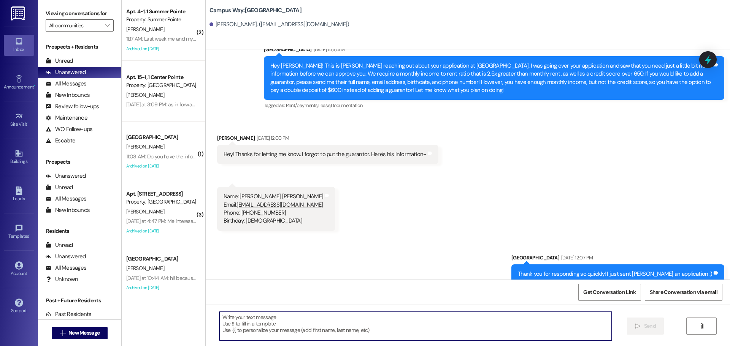
scroll to position [134, 0]
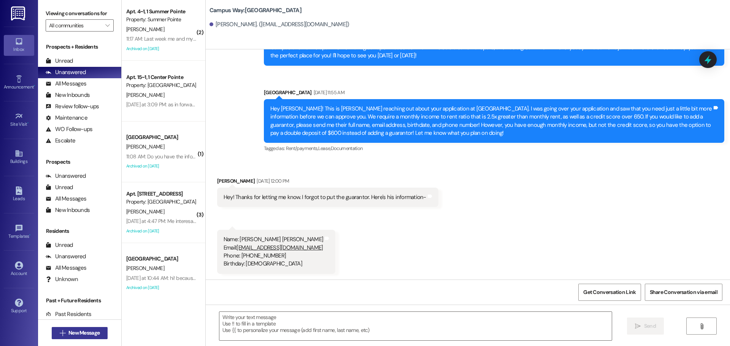
click at [98, 330] on span "New Message" at bounding box center [84, 333] width 34 height 8
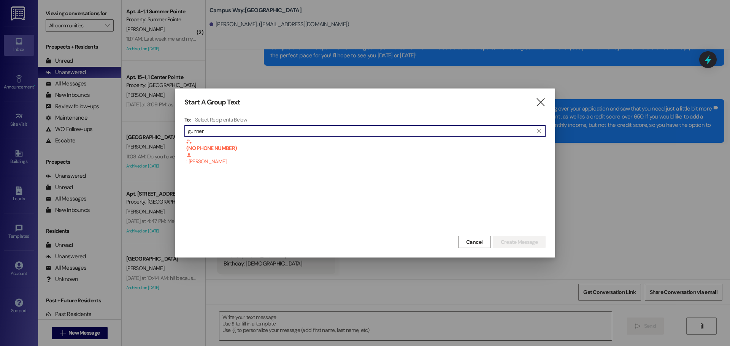
click at [260, 133] on input "gunner" at bounding box center [360, 131] width 345 height 11
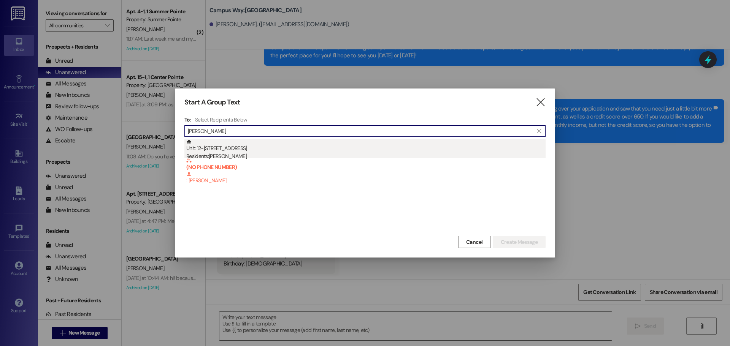
type input "robert smyt"
click at [247, 153] on div "Residents: Robert Smyth" at bounding box center [365, 156] width 359 height 8
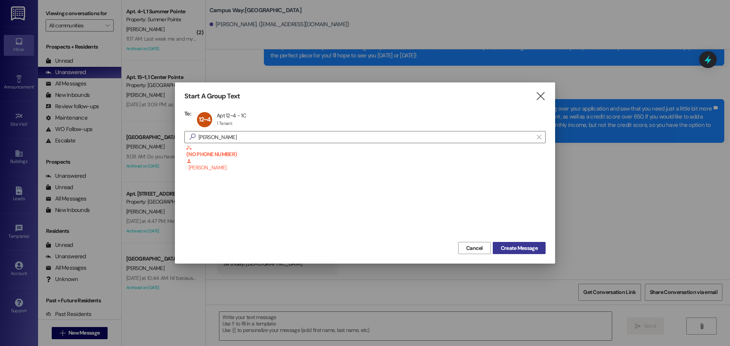
click at [537, 248] on span "Create Message" at bounding box center [518, 248] width 37 height 8
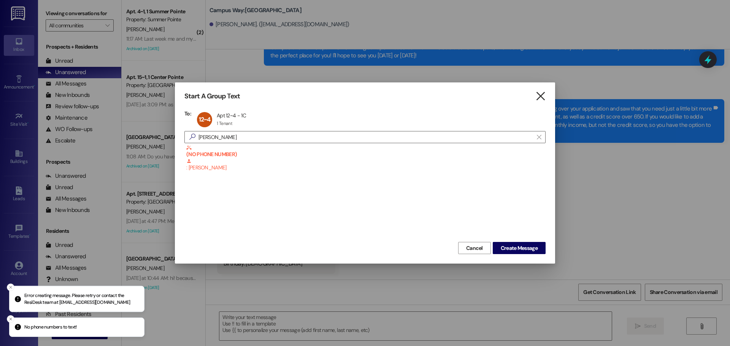
click at [544, 94] on icon "" at bounding box center [540, 96] width 10 height 8
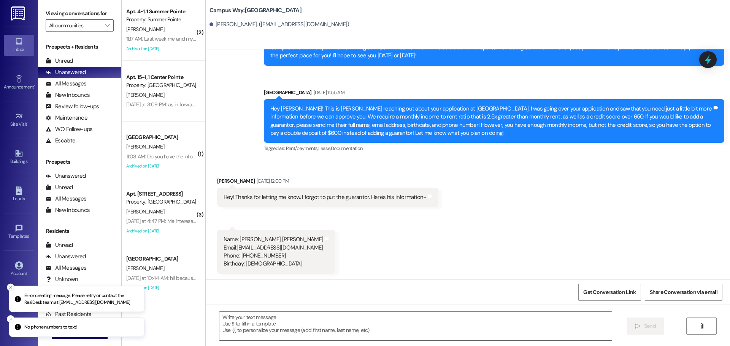
click at [8, 287] on button "Close toast" at bounding box center [11, 288] width 8 height 8
click at [11, 315] on button "Close toast" at bounding box center [11, 319] width 8 height 8
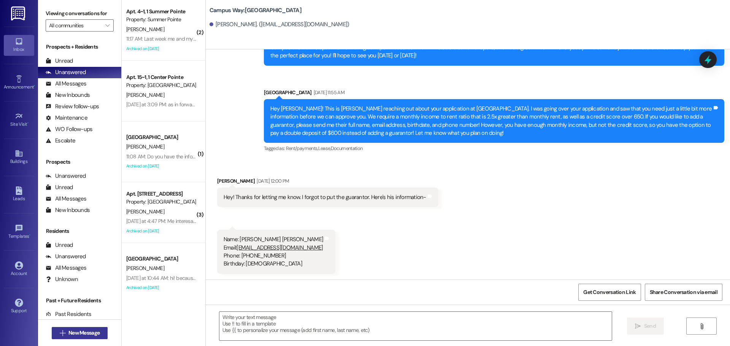
click at [61, 328] on button " New Message" at bounding box center [80, 333] width 56 height 12
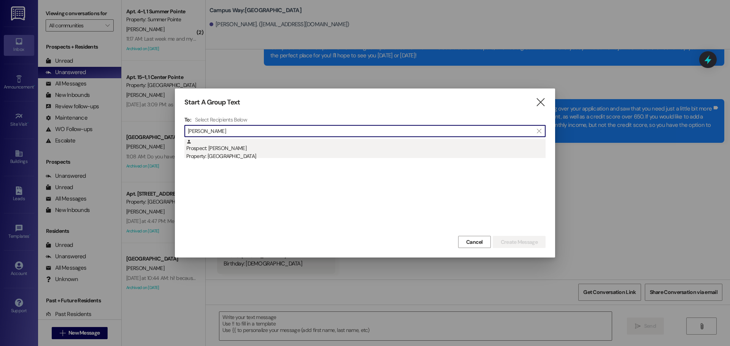
type input "viken rob"
click at [289, 144] on div "Prospect: Viken Roberts Property: Campus Way" at bounding box center [365, 150] width 359 height 22
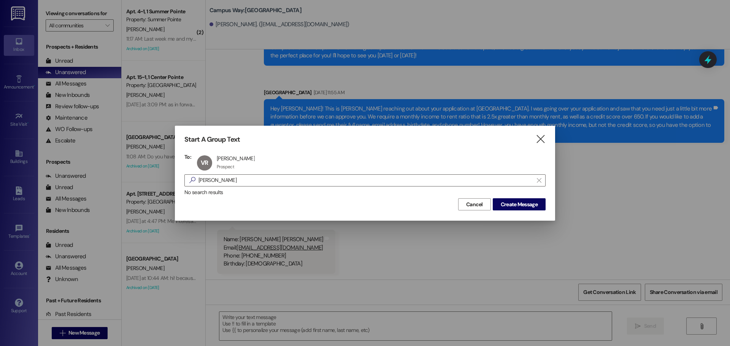
click at [513, 212] on div "Start A Group Text  To: VR Viken Roberts Viken Roberts Prospect Prospect click…" at bounding box center [365, 173] width 380 height 95
click at [521, 202] on span "Create Message" at bounding box center [518, 205] width 37 height 8
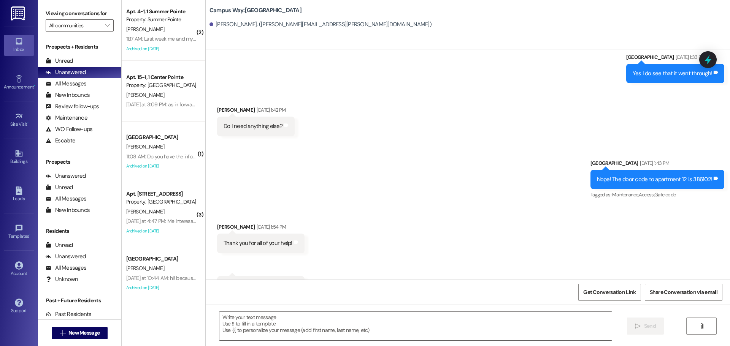
scroll to position [2407, 0]
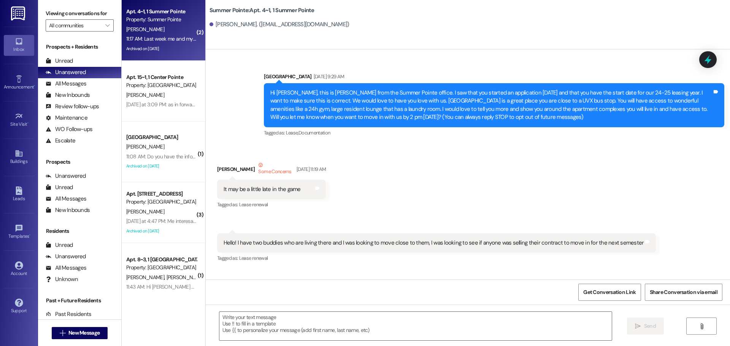
scroll to position [5951, 0]
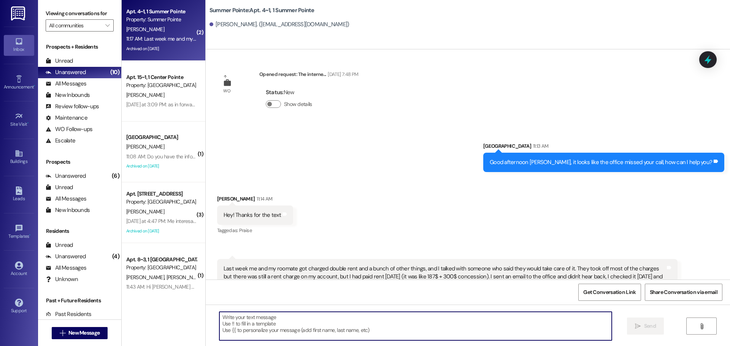
click at [523, 337] on textarea at bounding box center [415, 326] width 392 height 28
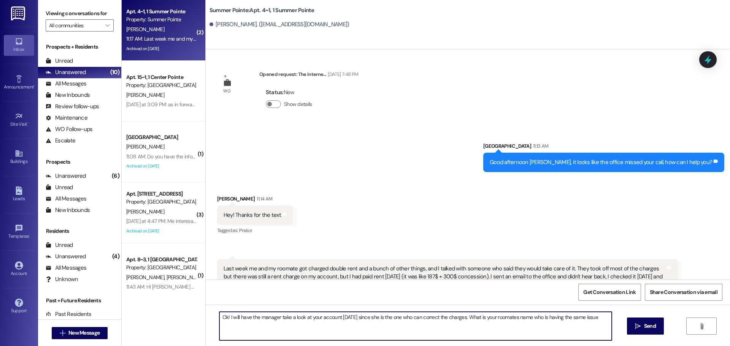
type textarea "Ok! I will have the manager take a look at your account on Monday since she is …"
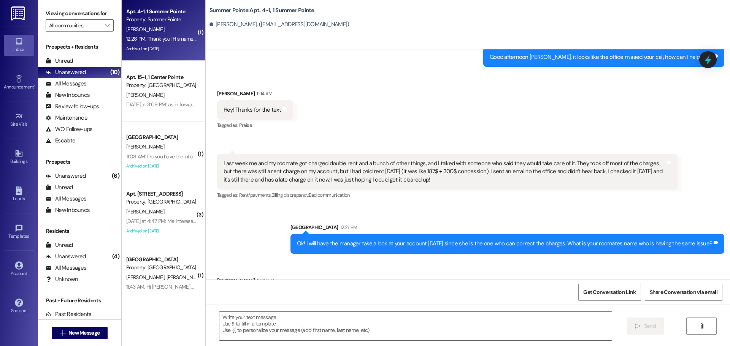
scroll to position [6056, 0]
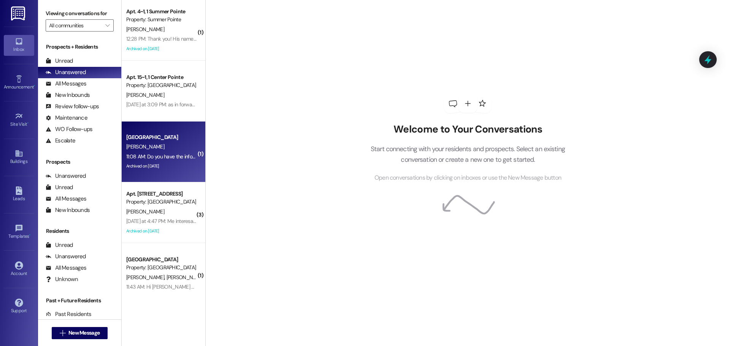
click at [172, 161] on div "Archived on [DATE]" at bounding box center [161, 165] width 72 height 9
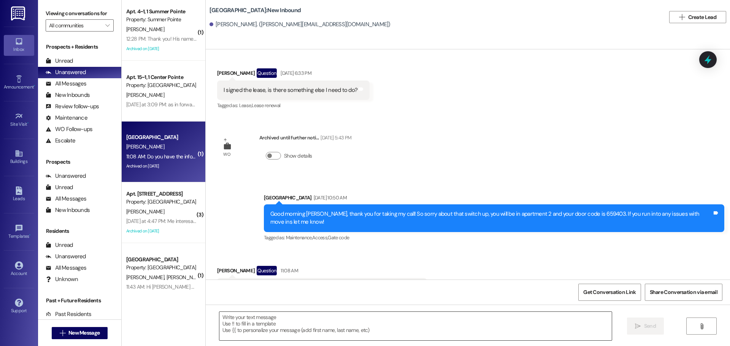
scroll to position [513, 0]
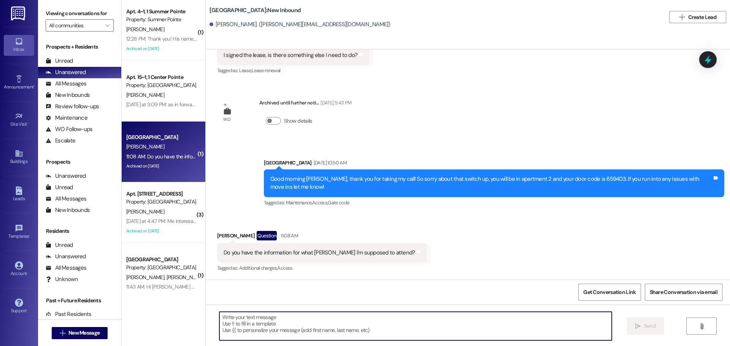
click at [299, 329] on textarea at bounding box center [415, 326] width 392 height 28
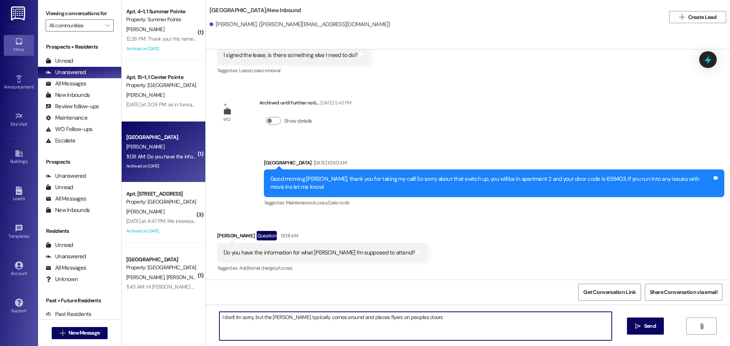
type textarea "I don't im sorry, but the [PERSON_NAME] typically comes around and places flyer…"
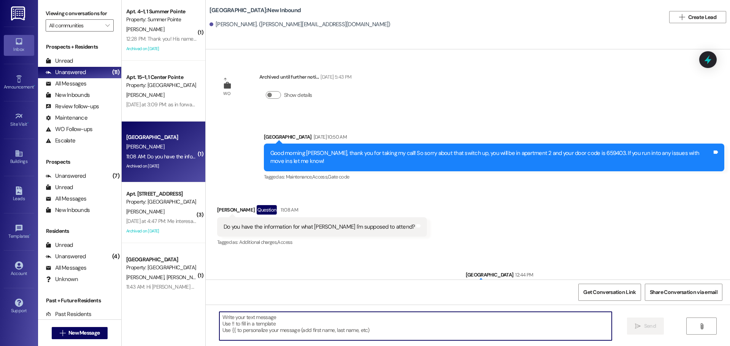
scroll to position [566, 0]
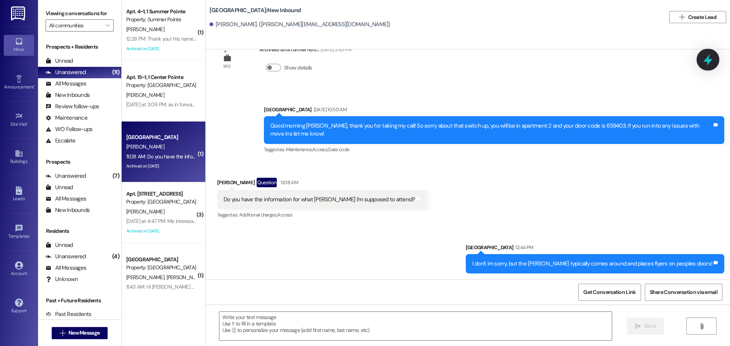
click at [709, 63] on icon at bounding box center [707, 59] width 13 height 13
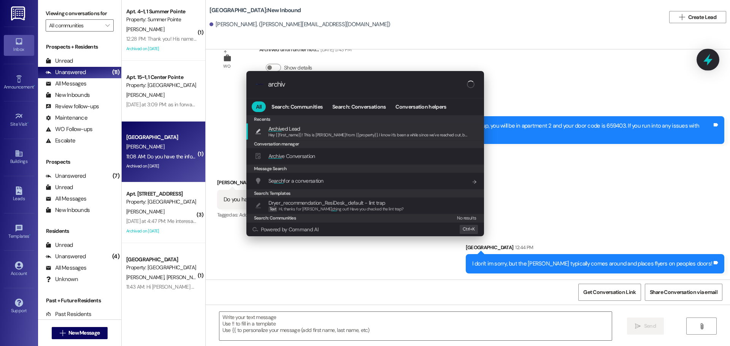
type input "archive"
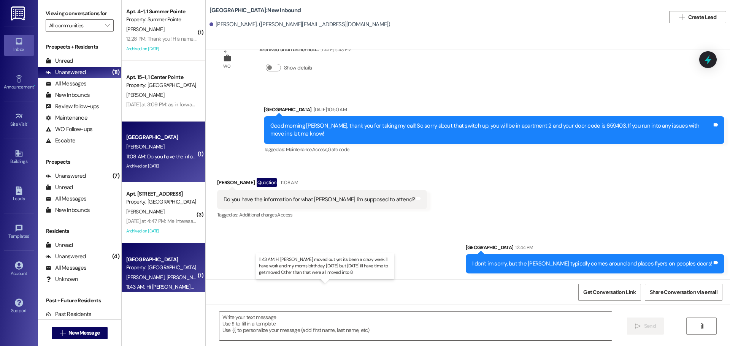
click at [157, 289] on div "11:43 AM: Hi [PERSON_NAME] moved out yet its been a crazy week ill have work an…" at bounding box center [330, 286] width 408 height 7
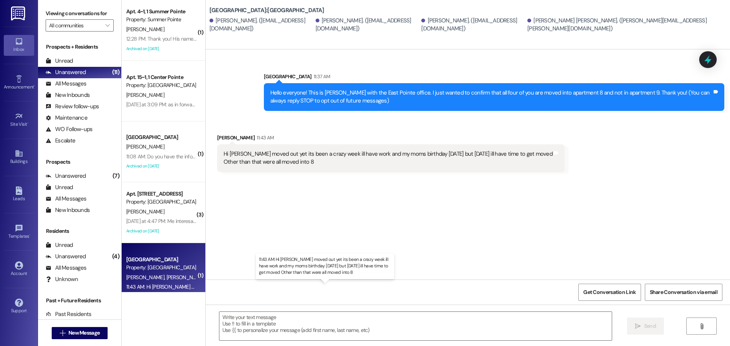
scroll to position [0, 0]
click at [318, 320] on textarea at bounding box center [415, 326] width 392 height 28
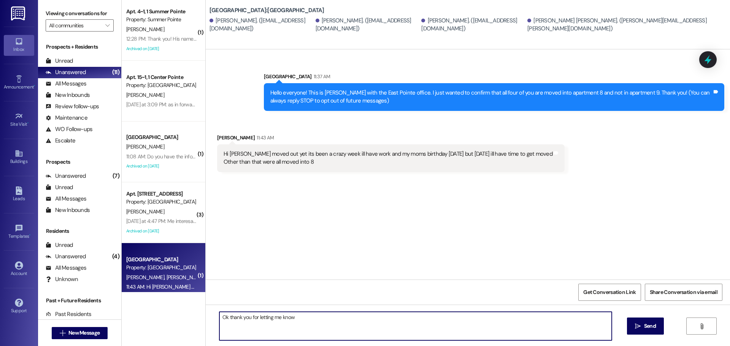
type textarea "Ok thank you for letting me know!"
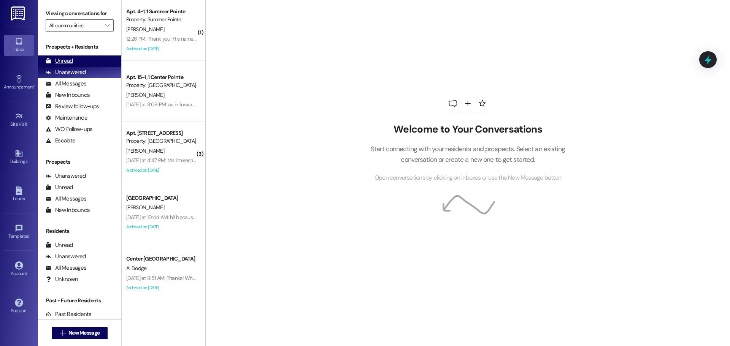
click at [62, 65] on div "Unread" at bounding box center [59, 61] width 27 height 8
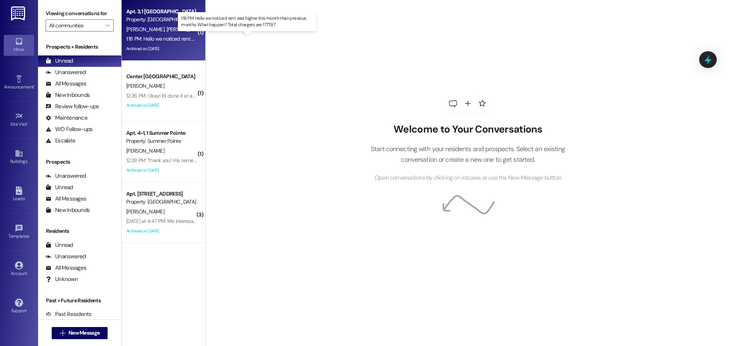
click at [165, 37] on div "1:18 PM: Hello we noticed rent was higher this month than previous months. What…" at bounding box center [253, 38] width 255 height 7
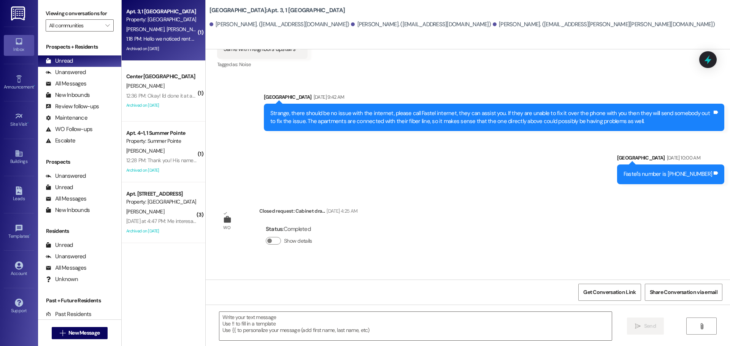
scroll to position [9935, 0]
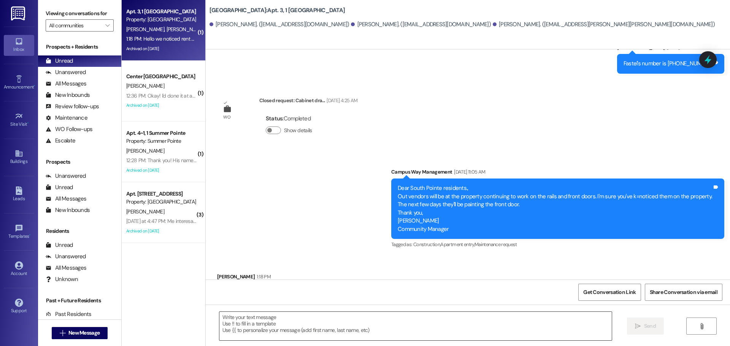
click at [571, 337] on textarea at bounding box center [415, 326] width 392 height 28
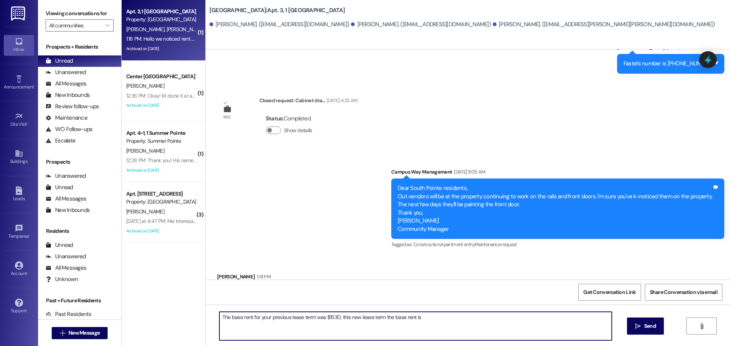
drag, startPoint x: 417, startPoint y: 317, endPoint x: 320, endPoint y: 288, distance: 101.0
click at [320, 288] on div "Sent via SMS Campus Way Management [DATE] 1:09 PM Hey [DEMOGRAPHIC_DATA]! Don't…" at bounding box center [468, 222] width 524 height 346
click at [434, 335] on textarea "The base rent for your previous lease term was had lower charges for rent, here…" at bounding box center [415, 326] width 392 height 28
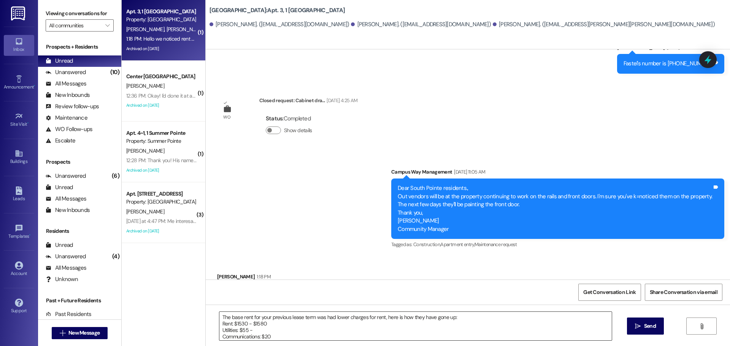
click at [267, 326] on textarea "The base rent for your previous lease term was had lower charges for rent, here…" at bounding box center [415, 326] width 392 height 28
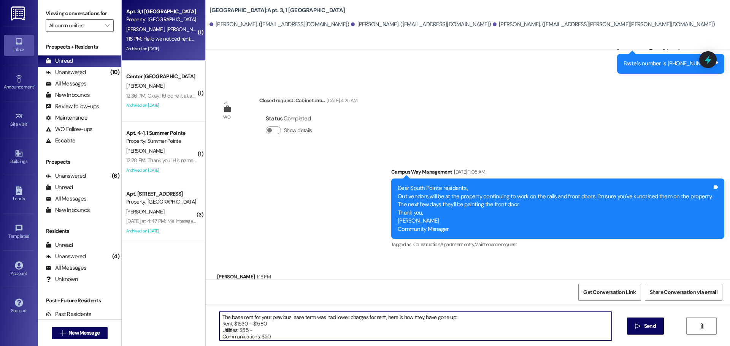
click at [265, 331] on textarea "The base rent for your previous lease term was had lower charges for rent, here…" at bounding box center [415, 326] width 392 height 28
click at [271, 340] on textarea "The base rent for your previous lease term was had lower charges for rent, here…" at bounding box center [415, 326] width 392 height 28
click at [386, 336] on textarea "The base rent for your previous lease term was had lower charges for rent, here…" at bounding box center [415, 326] width 392 height 28
type textarea "The base rent for your previous lease term was had lower charges for rent, here…"
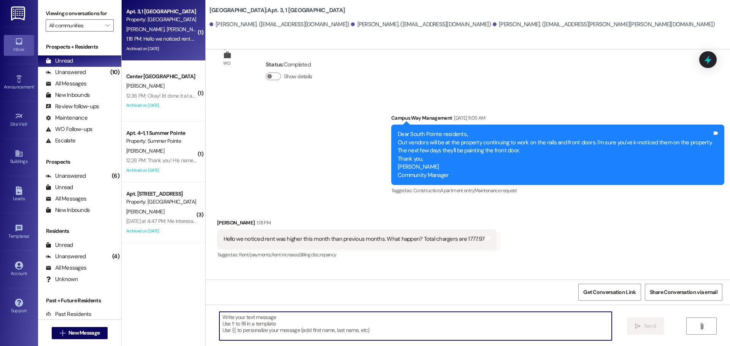
scroll to position [10028, 0]
